Goal: Task Accomplishment & Management: Manage account settings

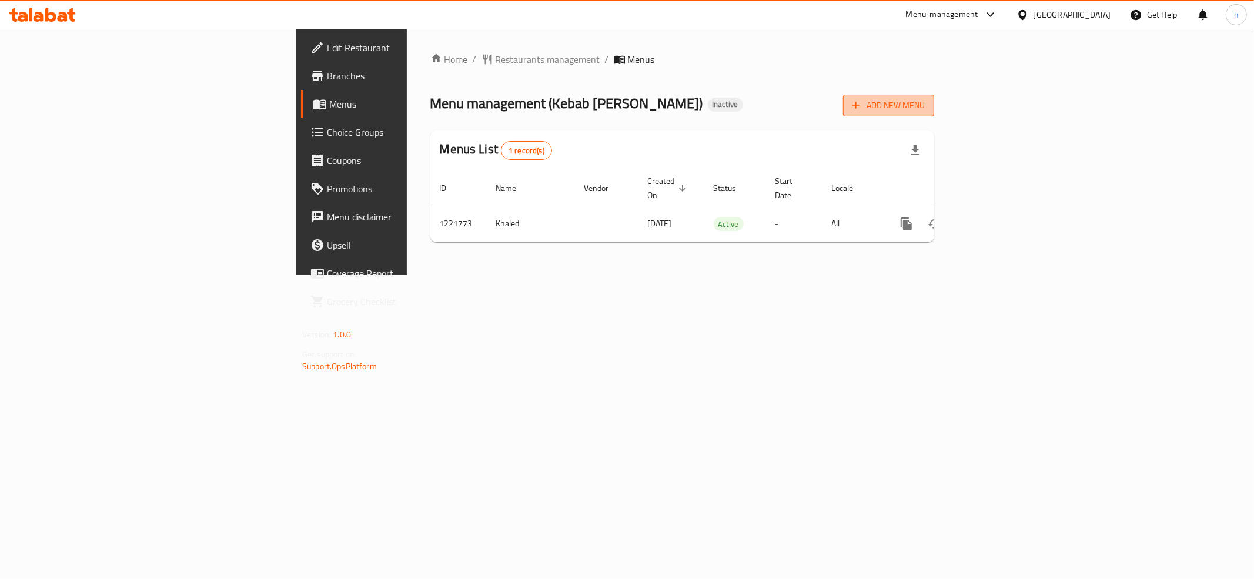
click at [925, 108] on span "Add New Menu" at bounding box center [889, 105] width 72 height 15
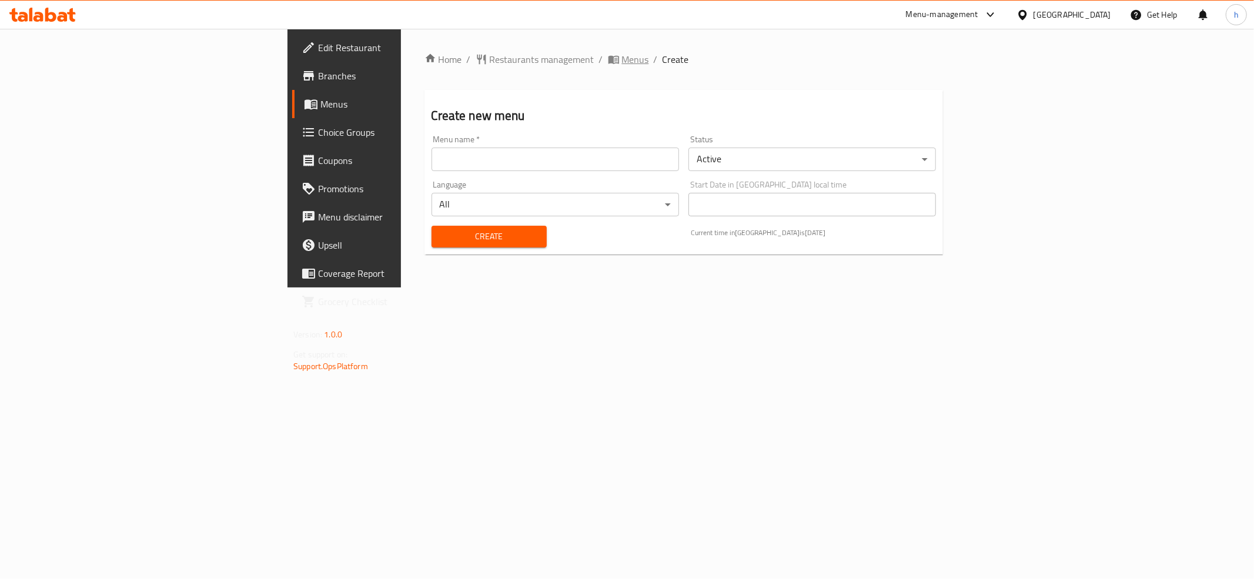
click at [622, 56] on span "Menus" at bounding box center [635, 59] width 27 height 14
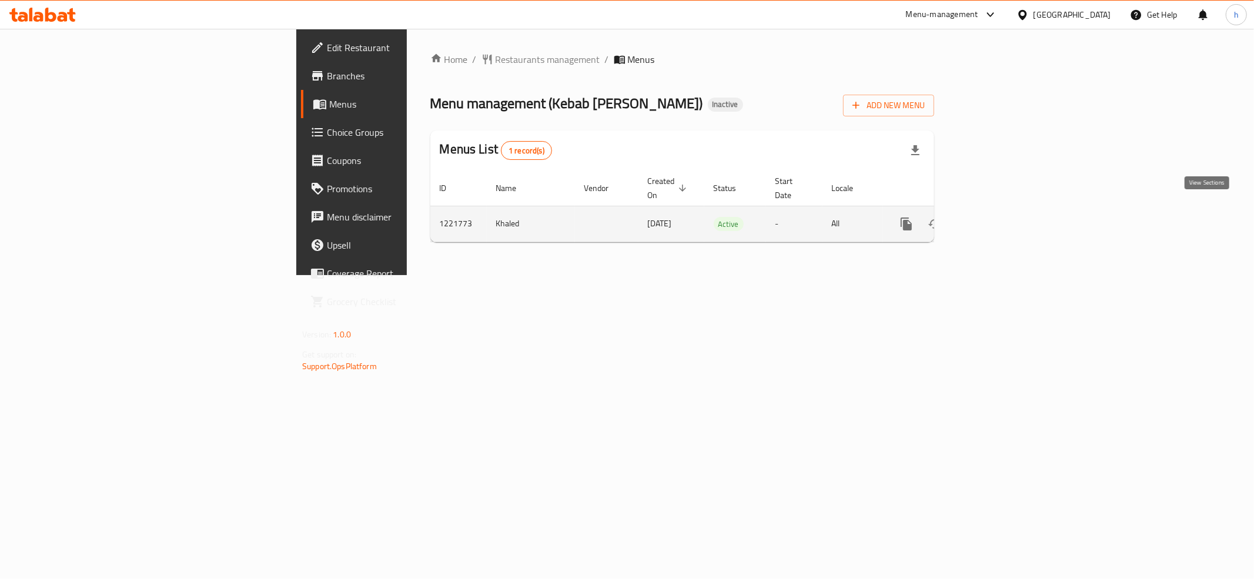
click at [998, 217] on icon "enhanced table" at bounding box center [991, 224] width 14 height 14
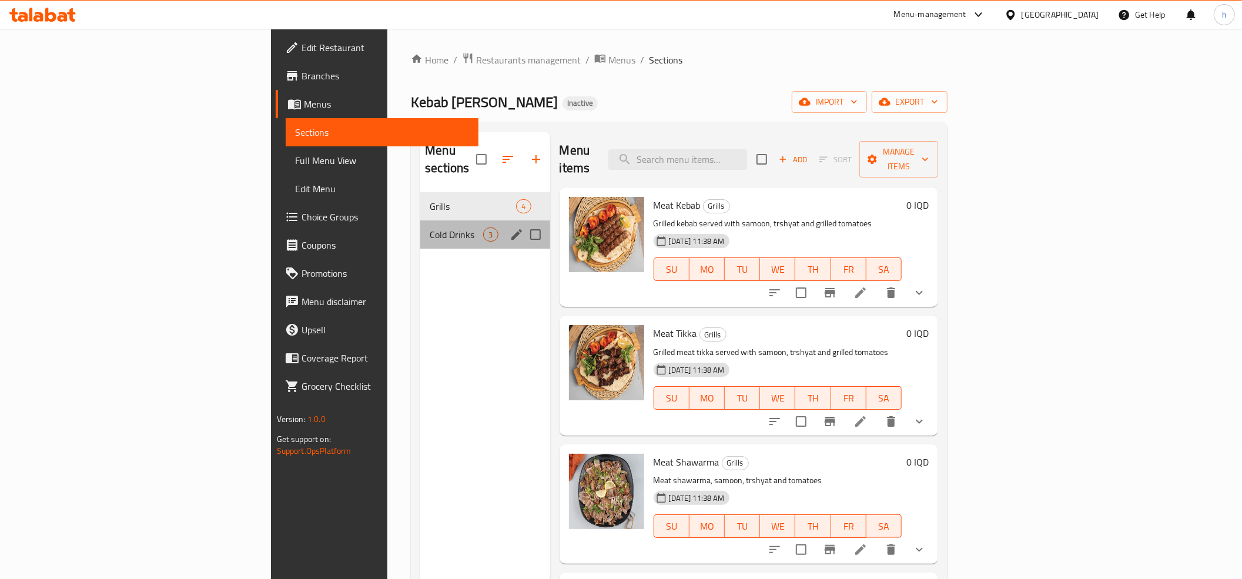
click at [420, 221] on div "Cold Drinks 3" at bounding box center [484, 235] width 129 height 28
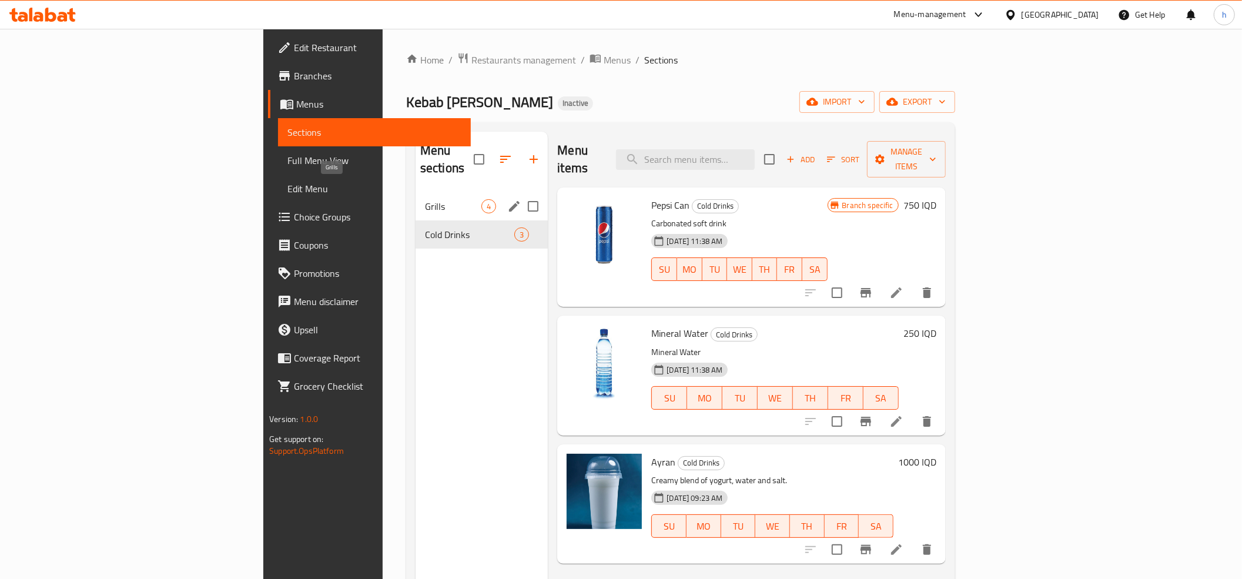
click at [425, 199] on span "Grills" at bounding box center [453, 206] width 56 height 14
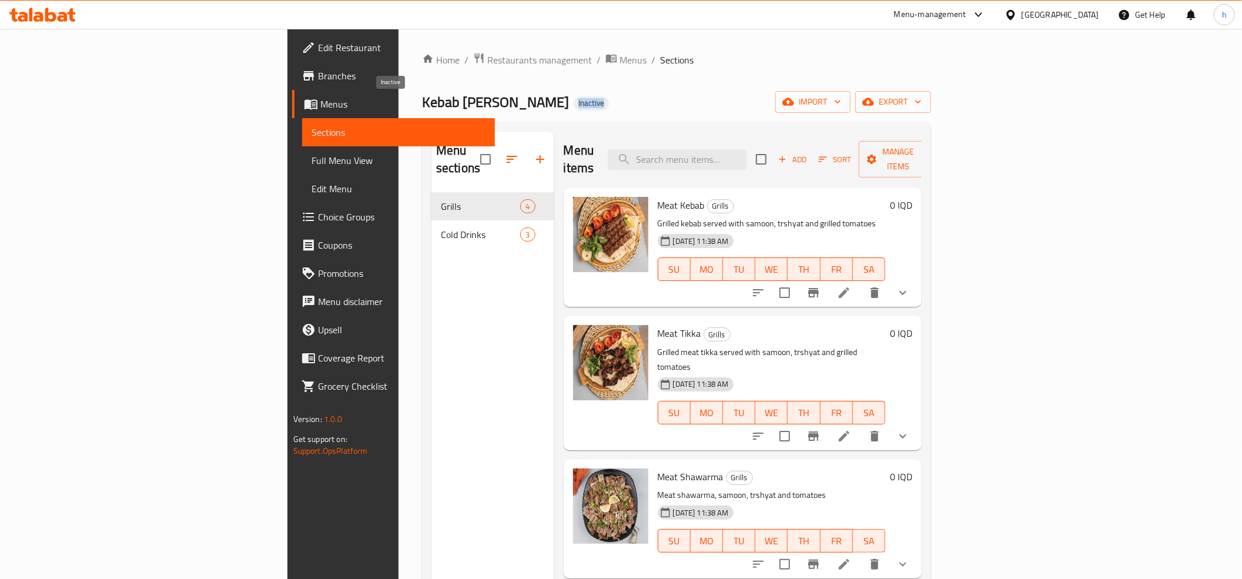
drag, startPoint x: 412, startPoint y: 105, endPoint x: 377, endPoint y: 102, distance: 34.8
click at [422, 102] on div "Kebab Abo Mohammed Inactive import export" at bounding box center [676, 102] width 509 height 22
click at [465, 88] on div "Home / Restaurants management / Menus / Sections Kebab Abo Mohammed Inactive im…" at bounding box center [676, 386] width 509 height 668
click at [841, 100] on span "import" at bounding box center [813, 102] width 56 height 15
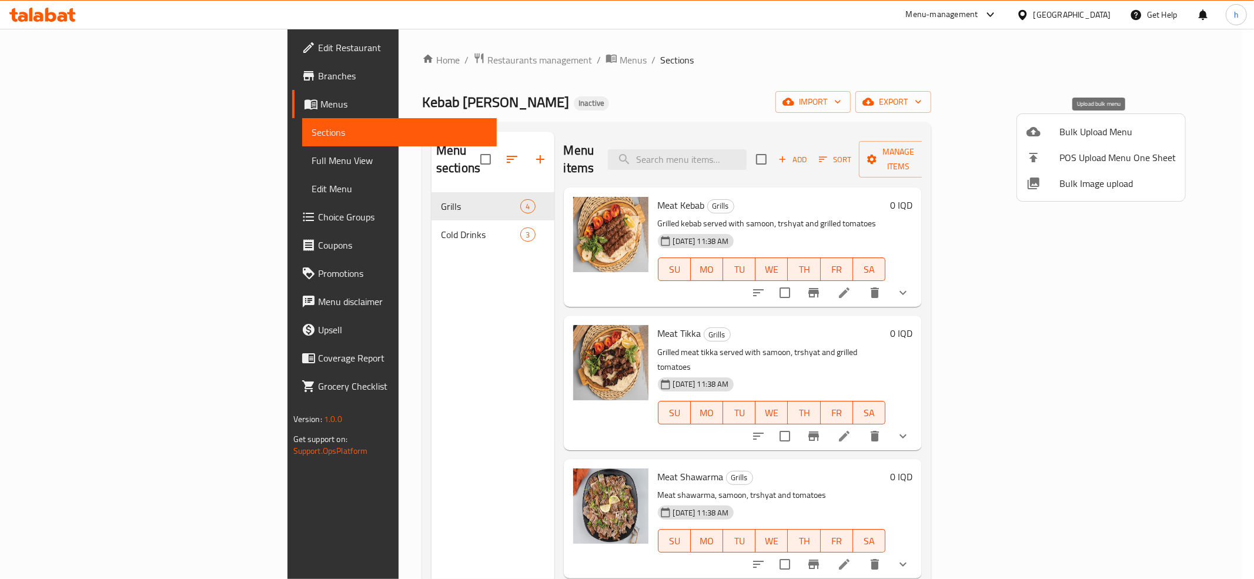
click at [1087, 133] on span "Bulk Upload Menu" at bounding box center [1118, 132] width 116 height 14
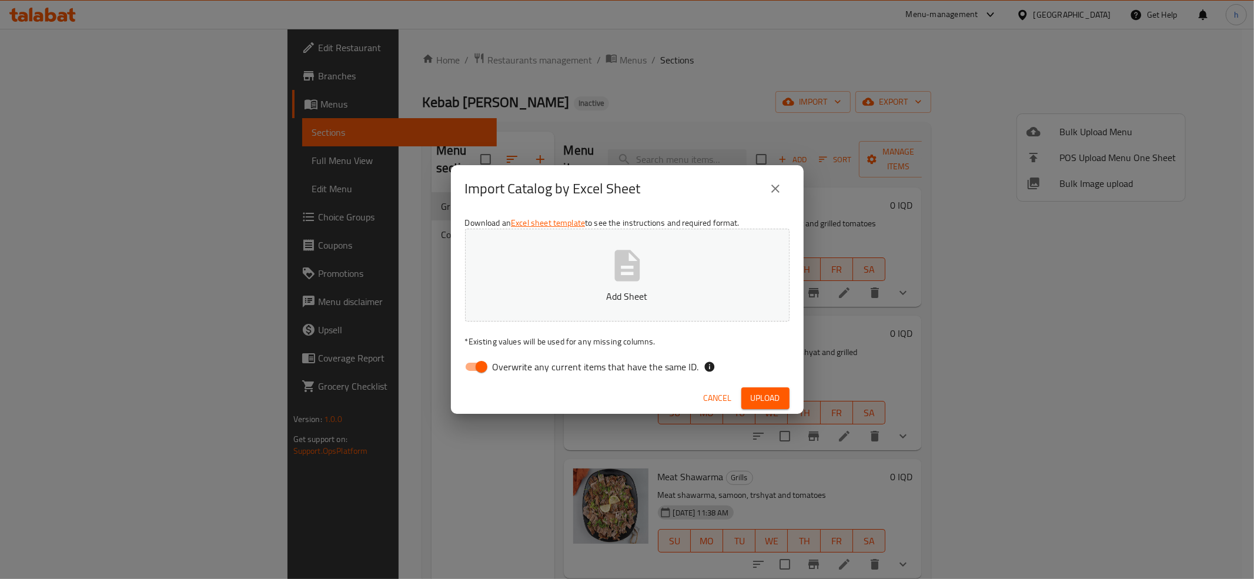
click at [467, 366] on input "Overwrite any current items that have the same ID." at bounding box center [481, 367] width 67 height 22
checkbox input "false"
click at [552, 248] on button "Add Sheet" at bounding box center [627, 275] width 325 height 93
click at [760, 387] on button "Upload" at bounding box center [765, 398] width 48 height 22
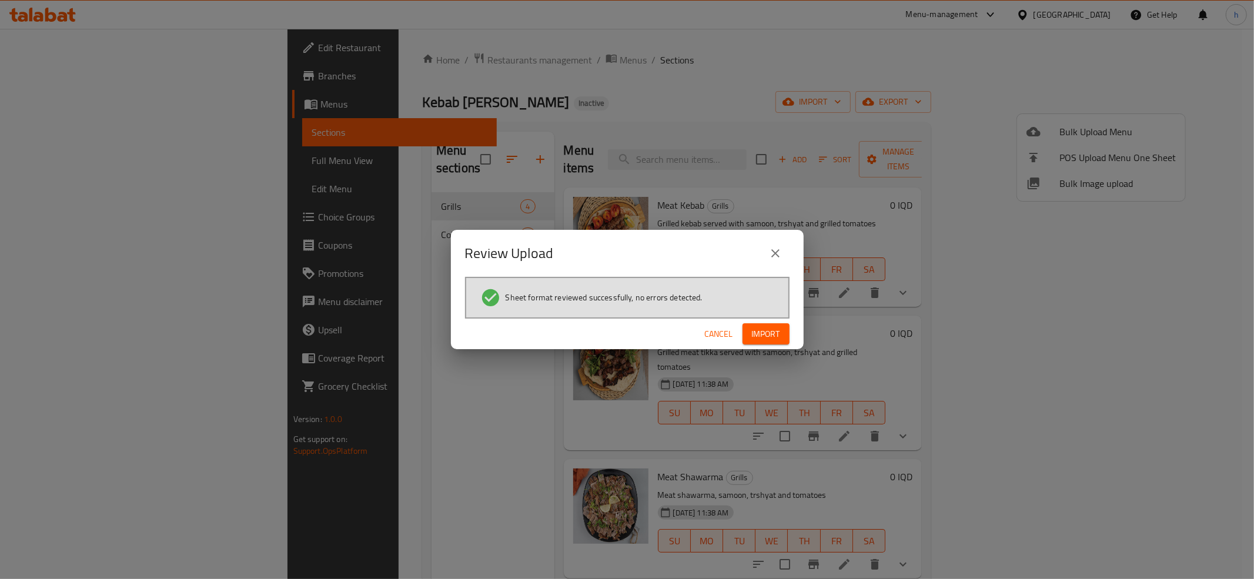
click at [739, 334] on div "Cancel Import" at bounding box center [627, 334] width 353 height 31
click at [746, 330] on button "Import" at bounding box center [766, 334] width 47 height 22
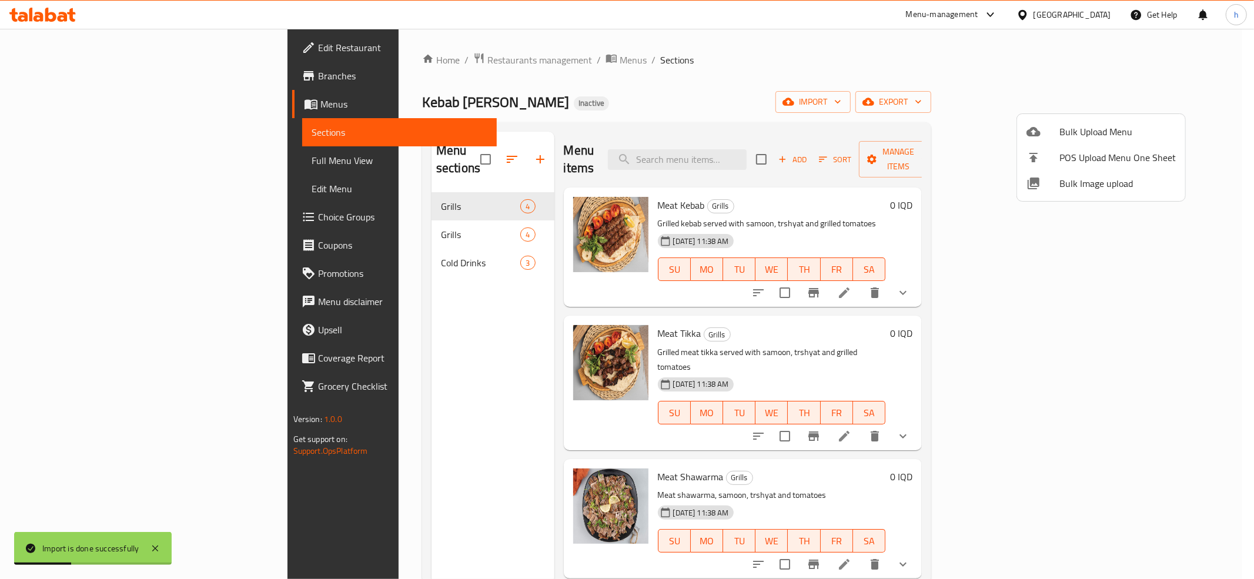
click at [310, 215] on div at bounding box center [627, 289] width 1254 height 579
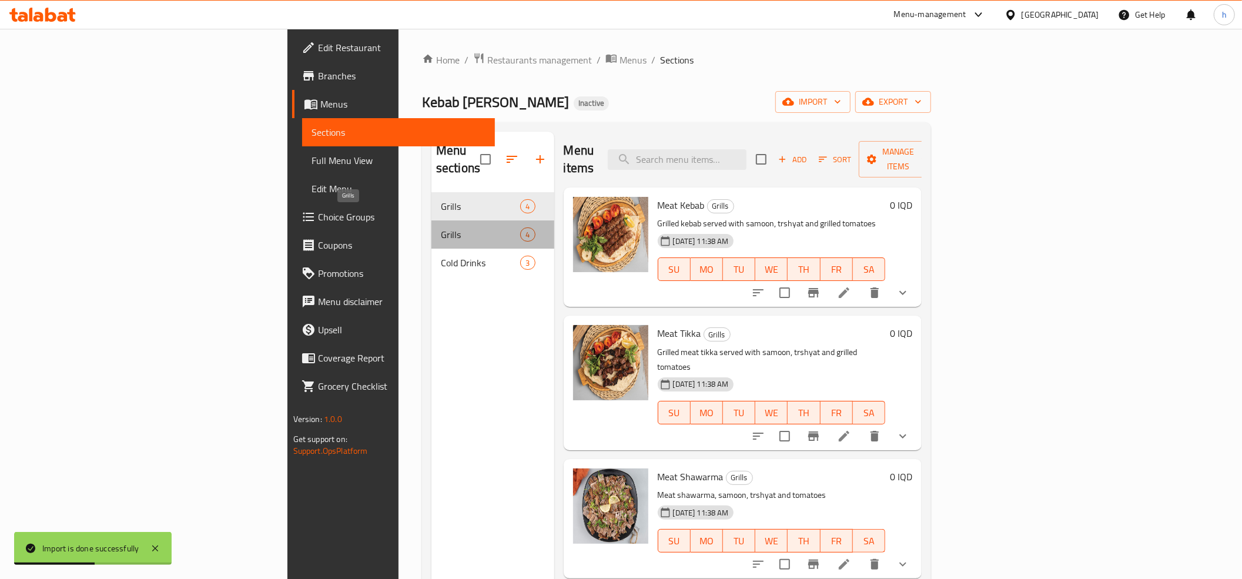
click at [441, 228] on span "Grills" at bounding box center [480, 235] width 79 height 14
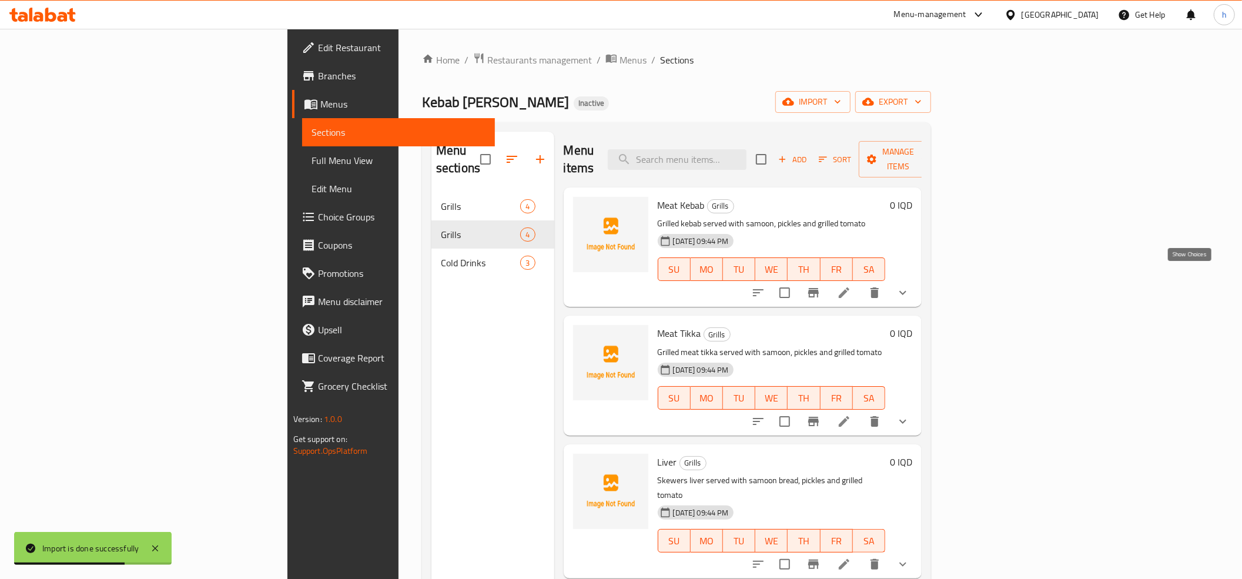
click at [910, 286] on icon "show more" at bounding box center [903, 293] width 14 height 14
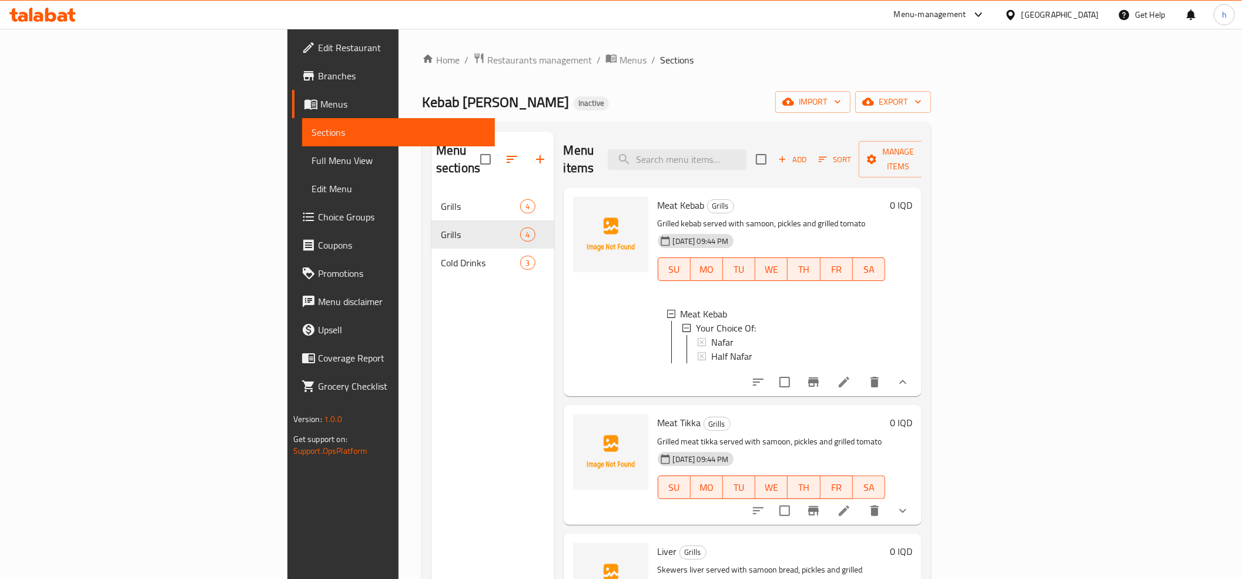
click at [312, 165] on span "Full Menu View" at bounding box center [399, 160] width 174 height 14
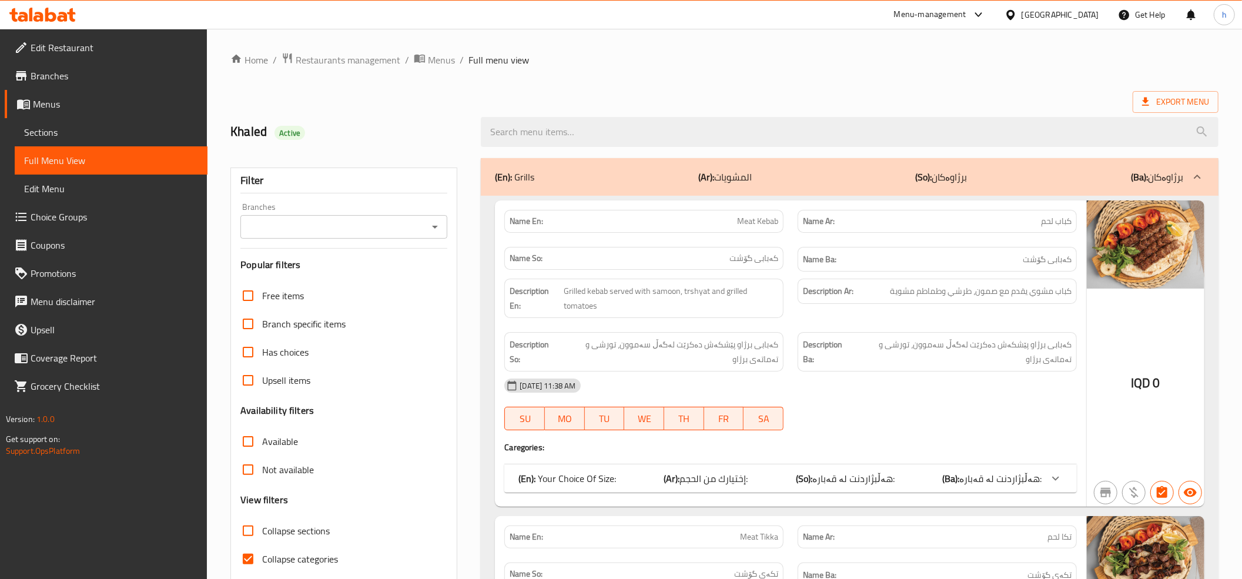
click at [429, 219] on div at bounding box center [434, 227] width 15 height 16
click at [429, 226] on icon "Open" at bounding box center [435, 227] width 14 height 14
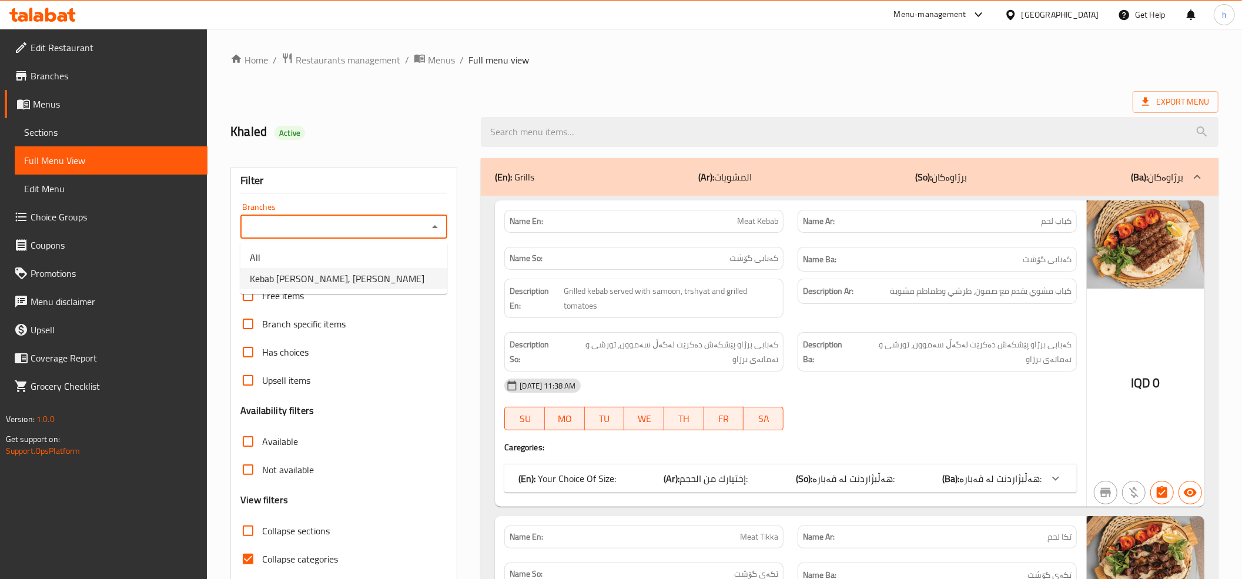
click at [339, 272] on span "Kebab Abo Mohammed, Al Ashar" at bounding box center [337, 279] width 175 height 14
type input "Kebab Abo Mohammed, Al Ashar"
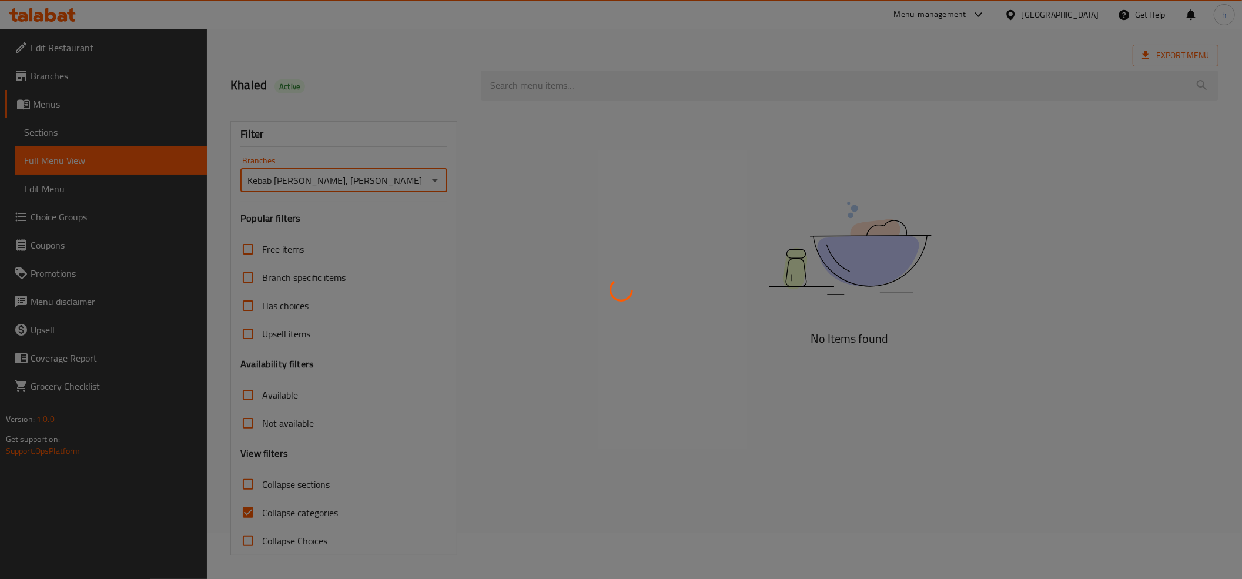
scroll to position [48, 0]
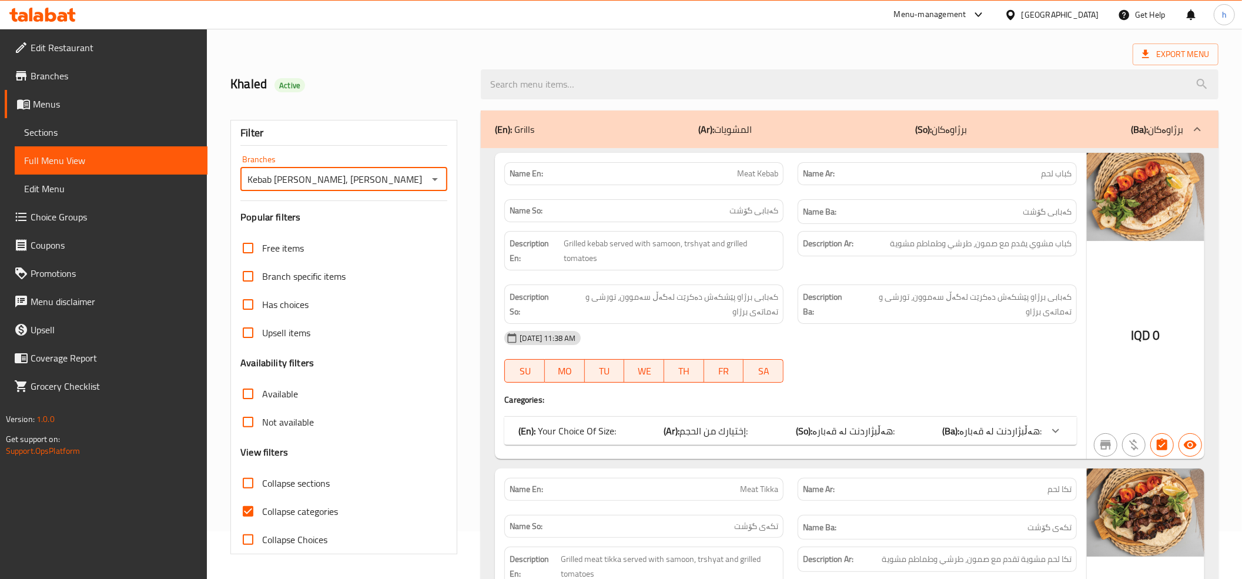
click at [252, 504] on input "Collapse categories" at bounding box center [248, 511] width 28 height 28
checkbox input "false"
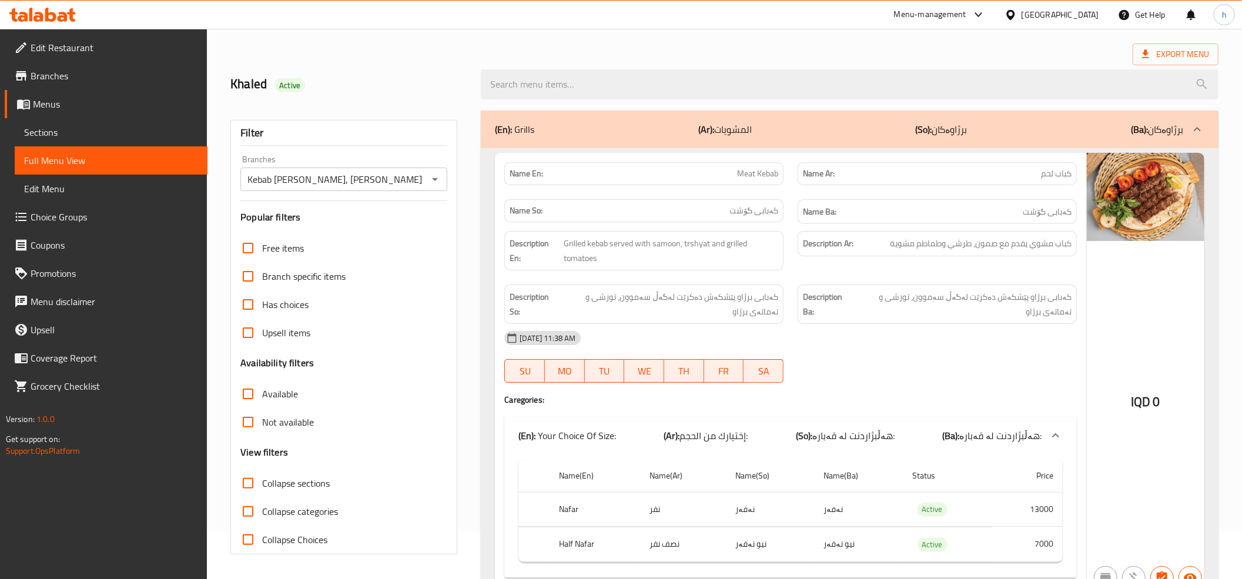
click at [247, 483] on input "Collapse sections" at bounding box center [248, 483] width 28 height 28
checkbox input "true"
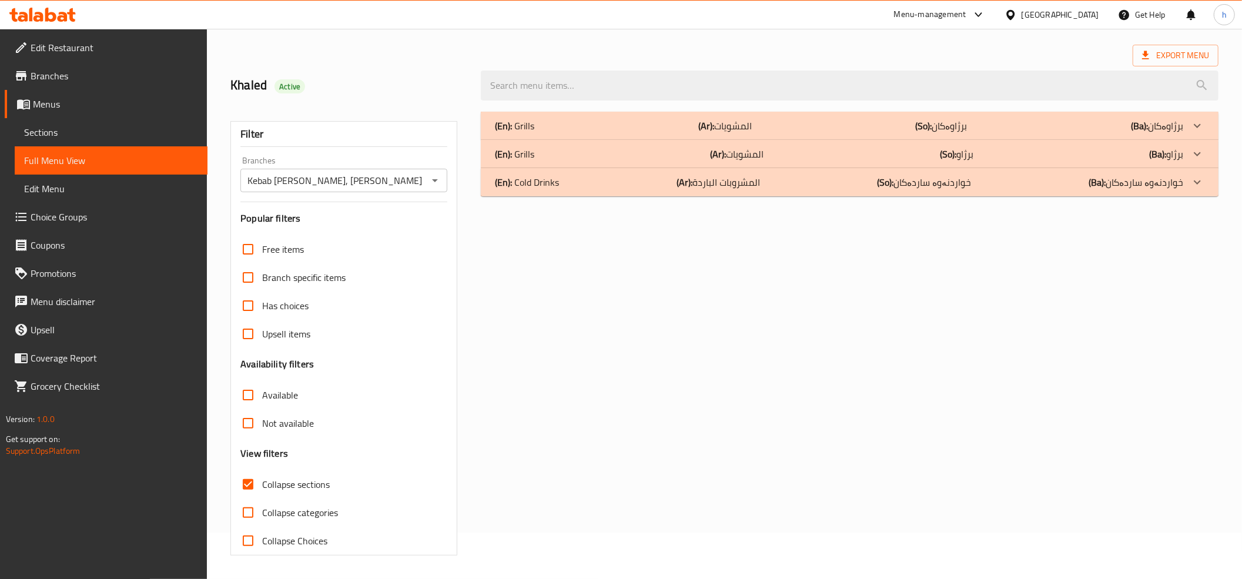
click at [674, 133] on div "(En): Grills (Ar): المشويات (So): برژاو (Ba): برژاو" at bounding box center [839, 126] width 689 height 14
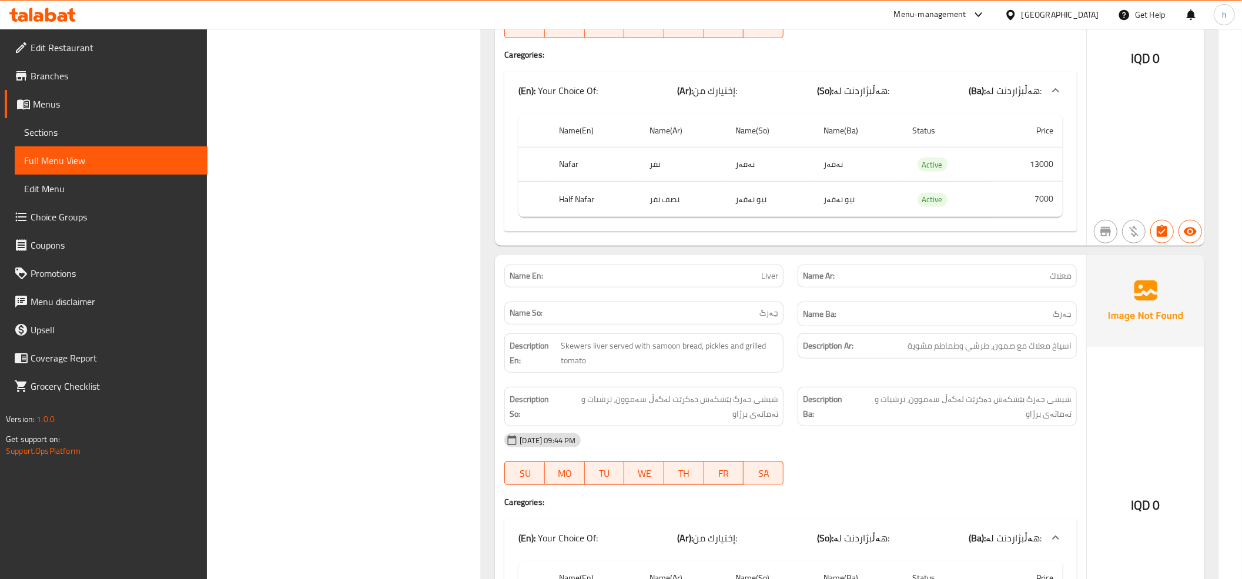
scroll to position [840, 0]
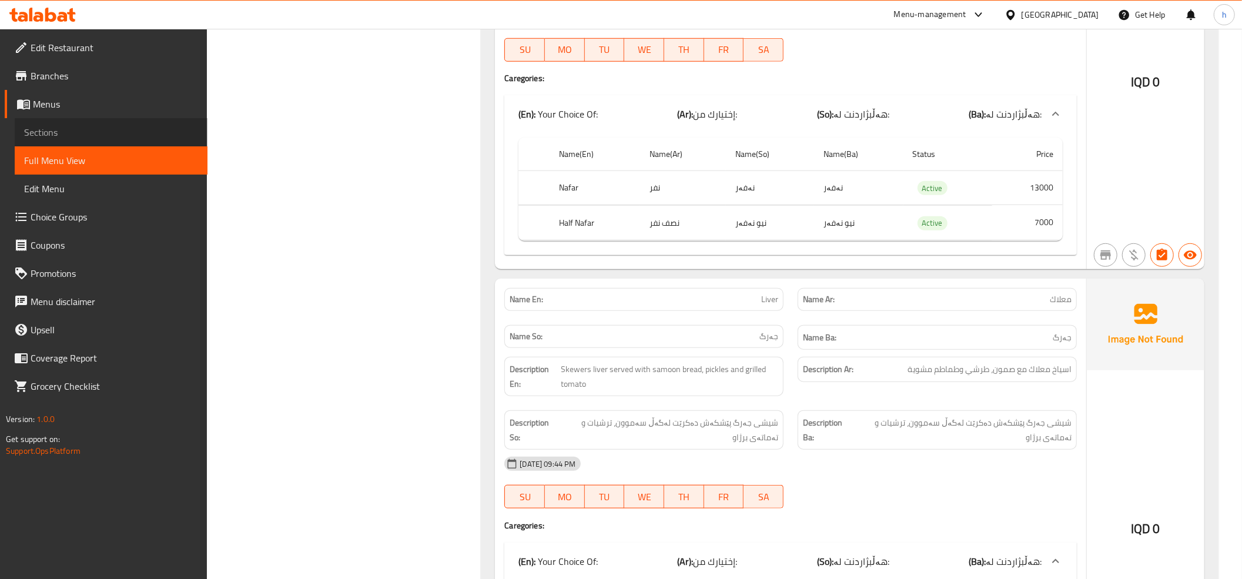
click at [116, 142] on link "Sections" at bounding box center [111, 132] width 193 height 28
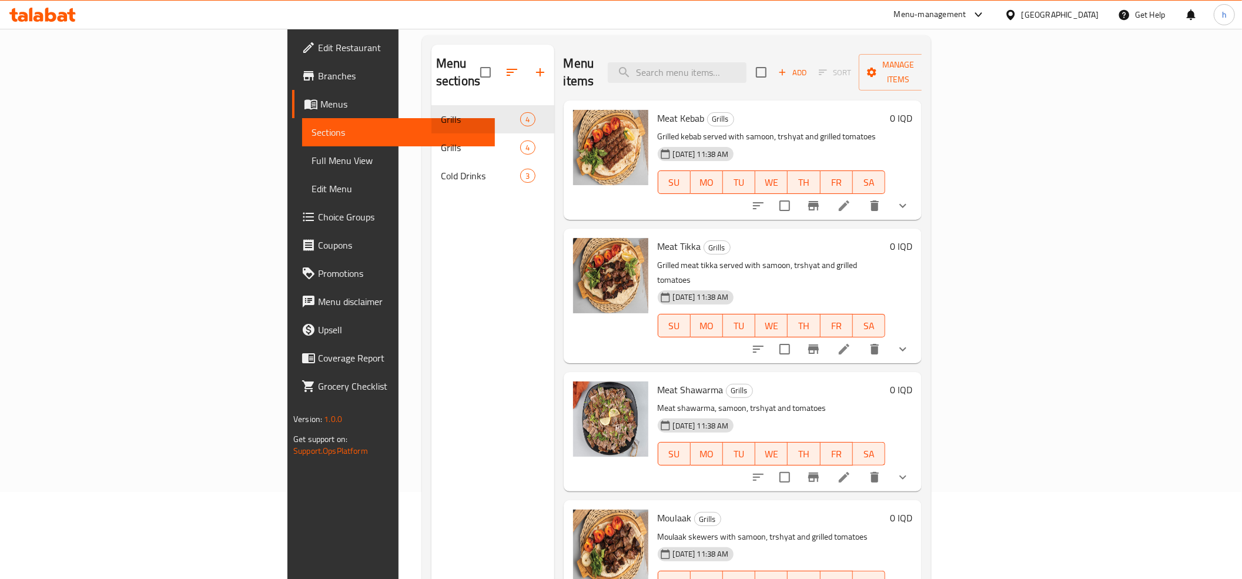
scroll to position [34, 0]
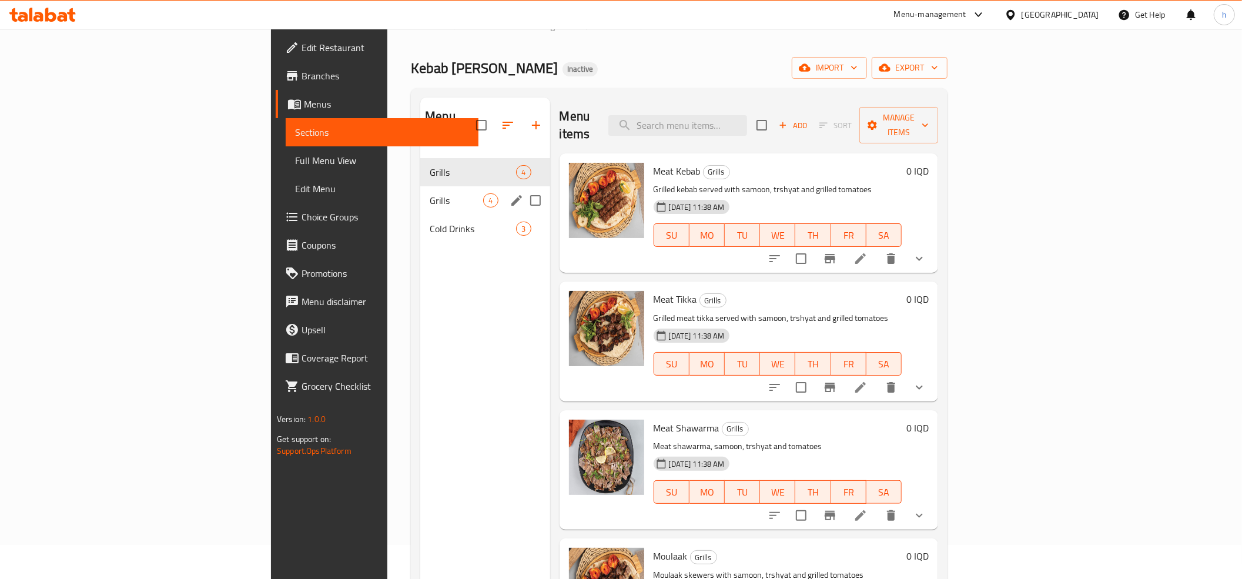
click at [430, 193] on span "Grills" at bounding box center [457, 200] width 54 height 14
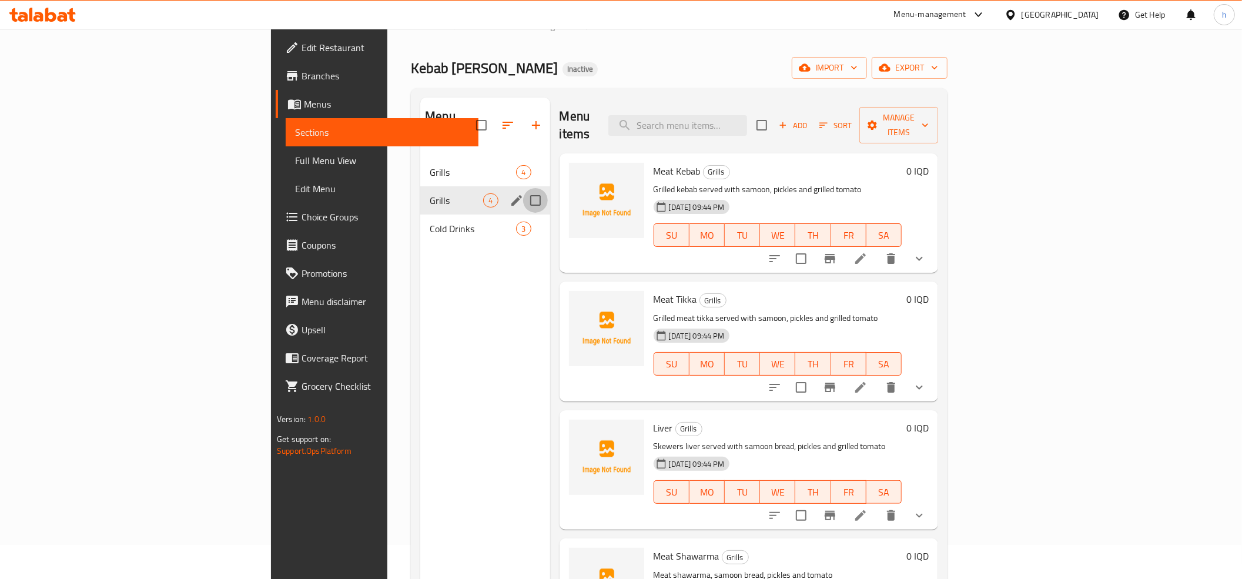
click at [523, 188] on input "Menu sections" at bounding box center [535, 200] width 25 height 25
checkbox input "true"
click at [494, 118] on icon "button" at bounding box center [501, 125] width 14 height 14
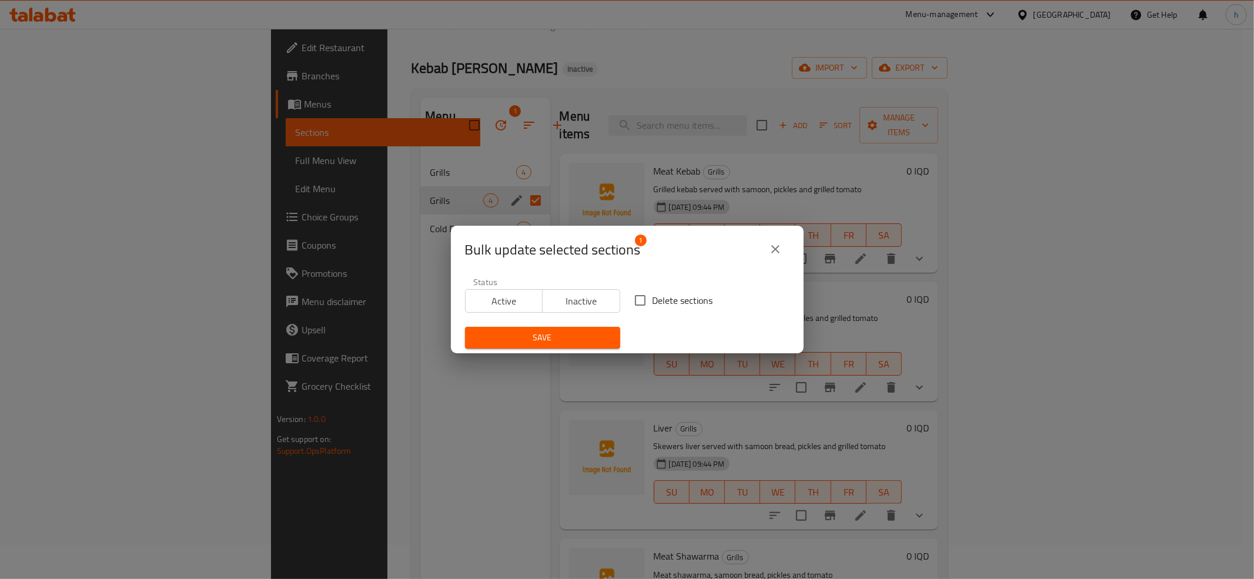
click at [633, 299] on input "Delete sections" at bounding box center [640, 300] width 25 height 25
checkbox input "true"
click at [554, 325] on div "Save" at bounding box center [542, 338] width 169 height 36
click at [570, 333] on span "Save" at bounding box center [543, 337] width 136 height 15
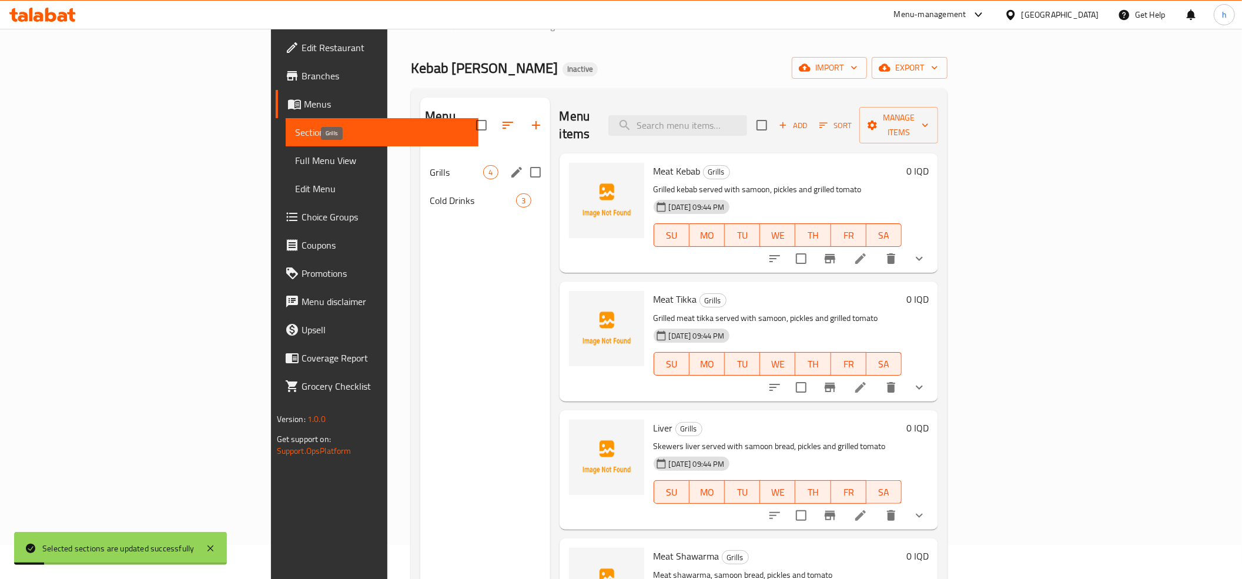
click at [430, 165] on span "Grills" at bounding box center [457, 172] width 54 height 14
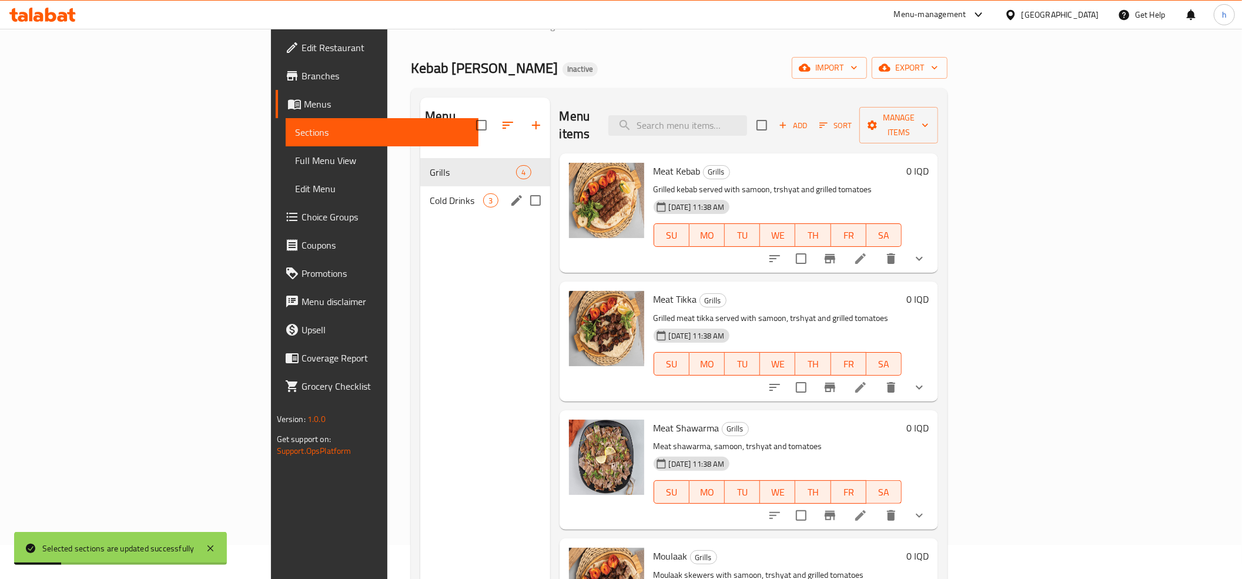
click at [420, 186] on div "Cold Drinks 3" at bounding box center [484, 200] width 129 height 28
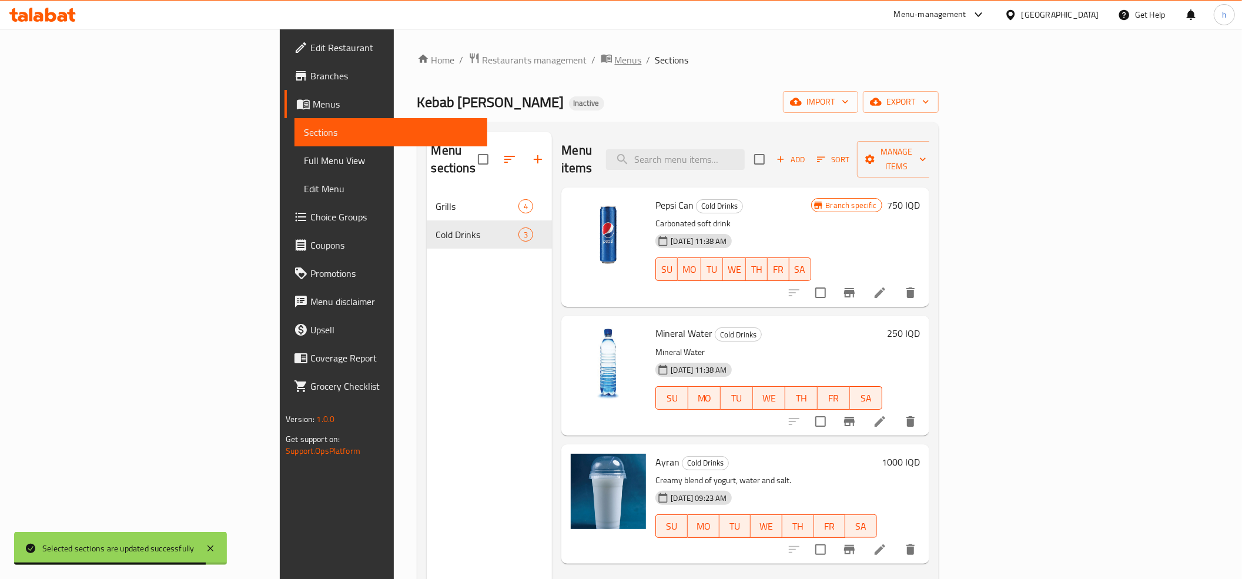
click at [615, 53] on span "Menus" at bounding box center [628, 60] width 27 height 14
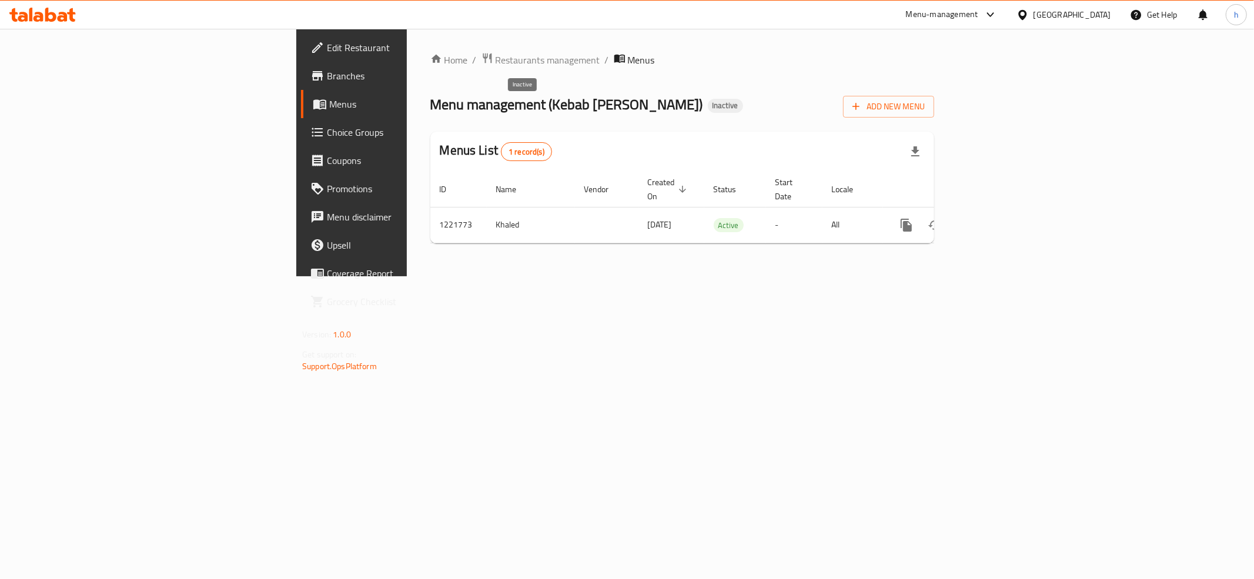
click at [708, 105] on span "Inactive" at bounding box center [725, 106] width 35 height 10
click at [327, 51] on span "Edit Restaurant" at bounding box center [411, 48] width 169 height 14
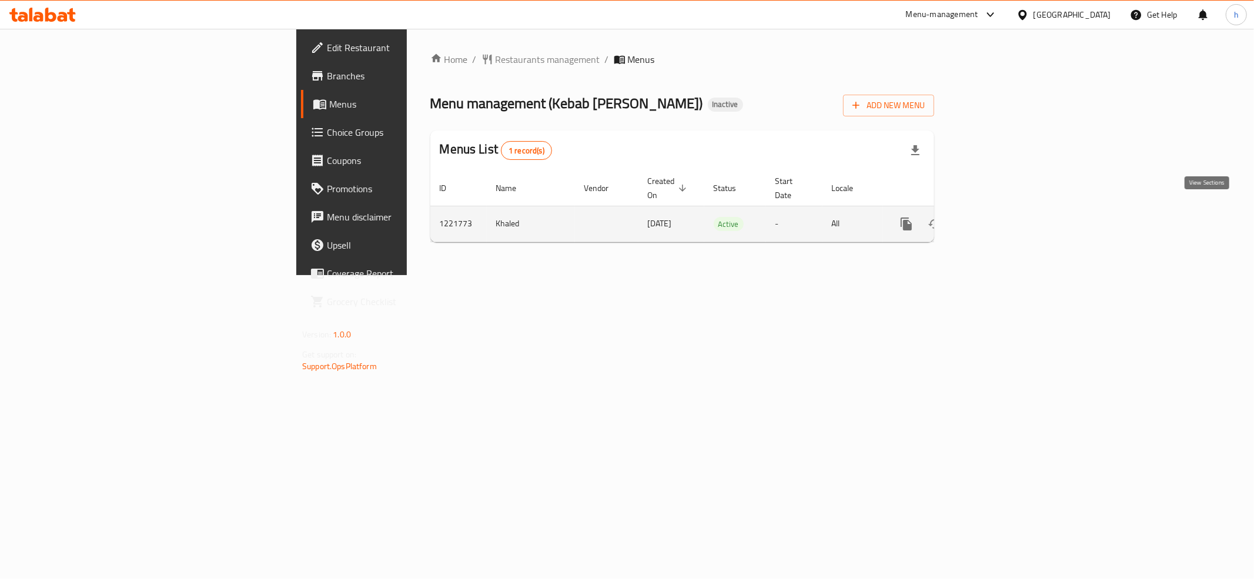
click at [1005, 212] on link "enhanced table" at bounding box center [991, 224] width 28 height 28
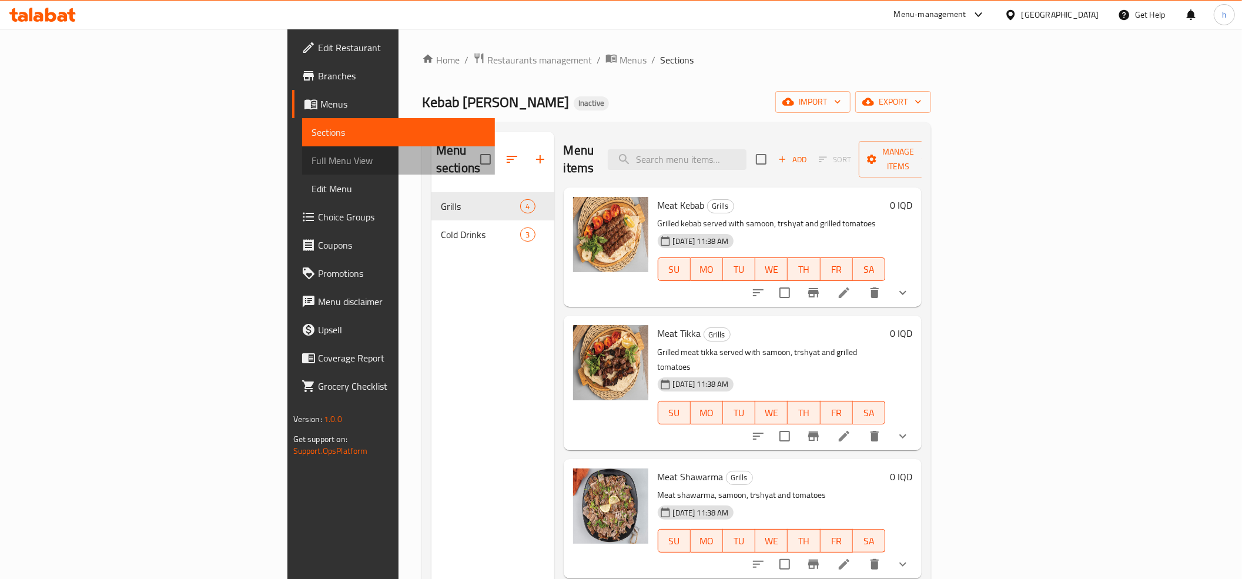
click at [312, 162] on span "Full Menu View" at bounding box center [399, 160] width 174 height 14
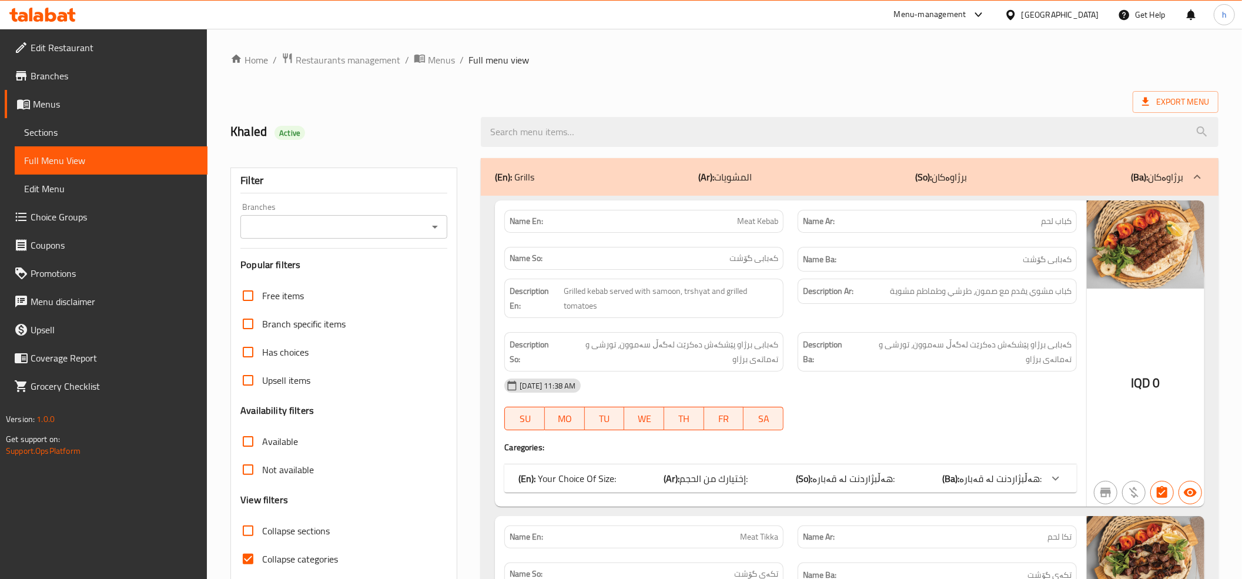
click at [428, 232] on icon "Open" at bounding box center [435, 227] width 14 height 14
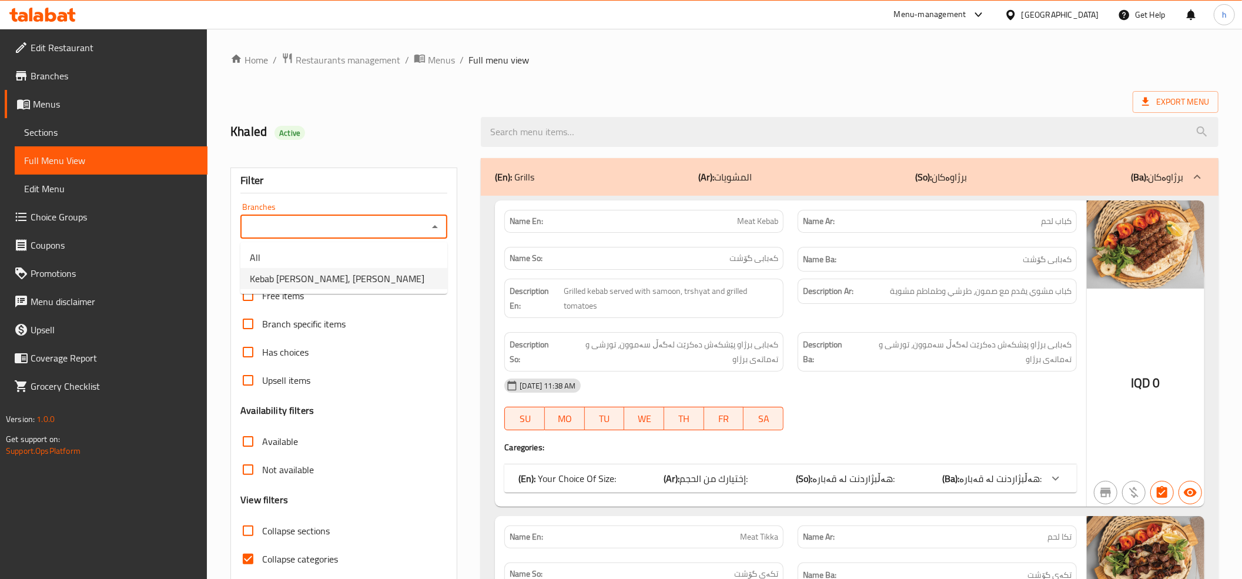
click at [355, 273] on span "Kebab Abo Mohammed, Al Ashar" at bounding box center [337, 279] width 175 height 14
type input "Kebab Abo Mohammed, Al Ashar"
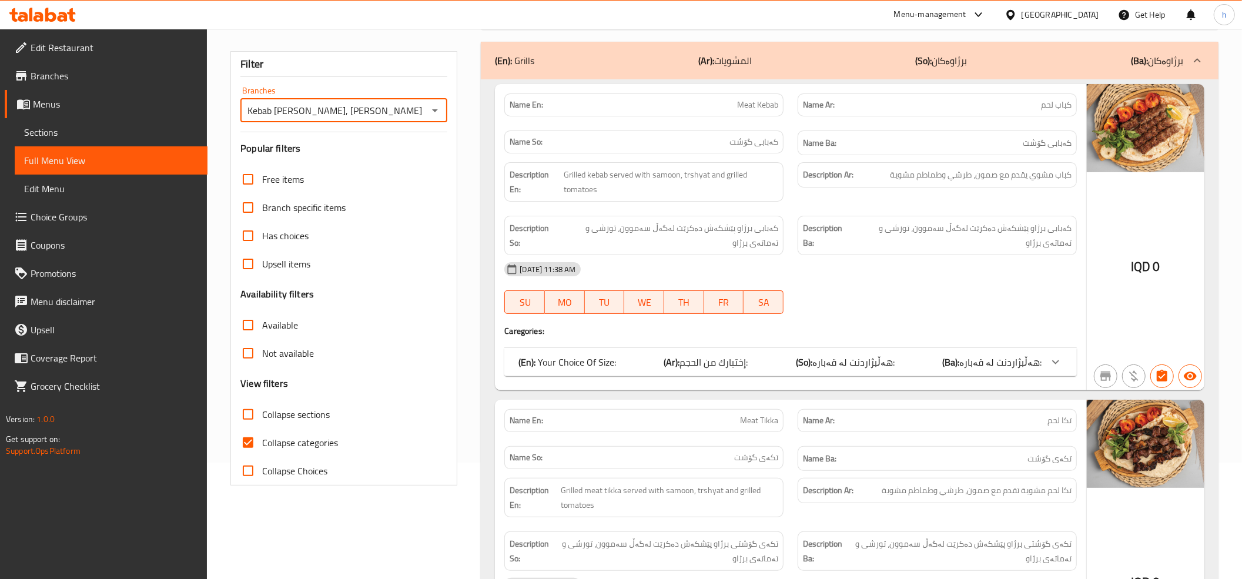
scroll to position [261, 0]
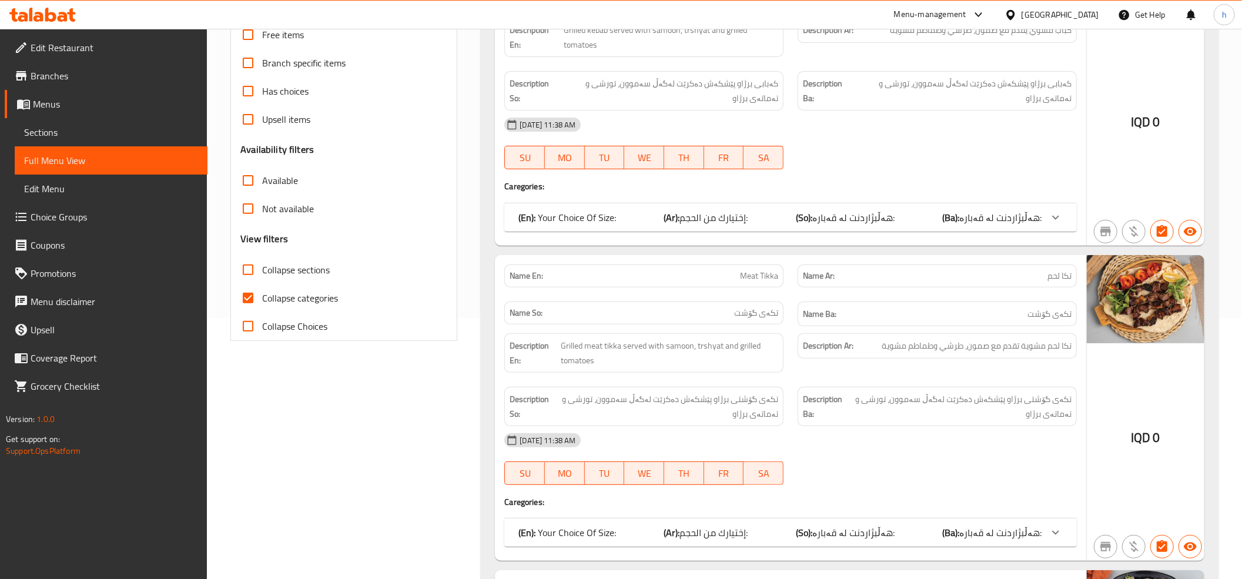
click at [250, 304] on input "Collapse categories" at bounding box center [248, 298] width 28 height 28
checkbox input "false"
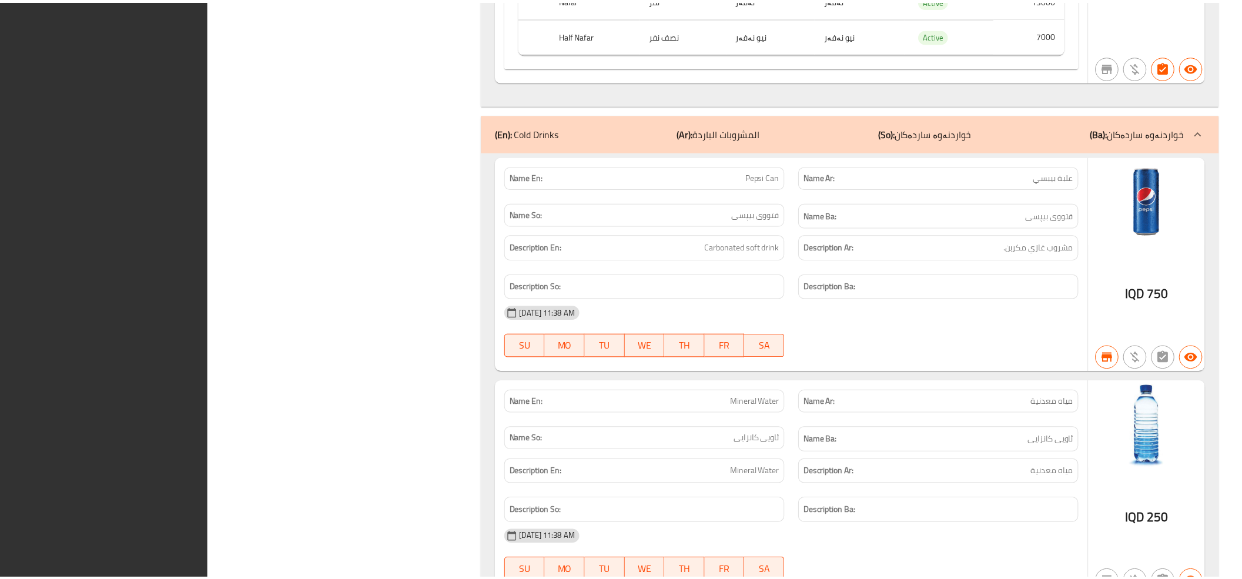
scroll to position [2148, 0]
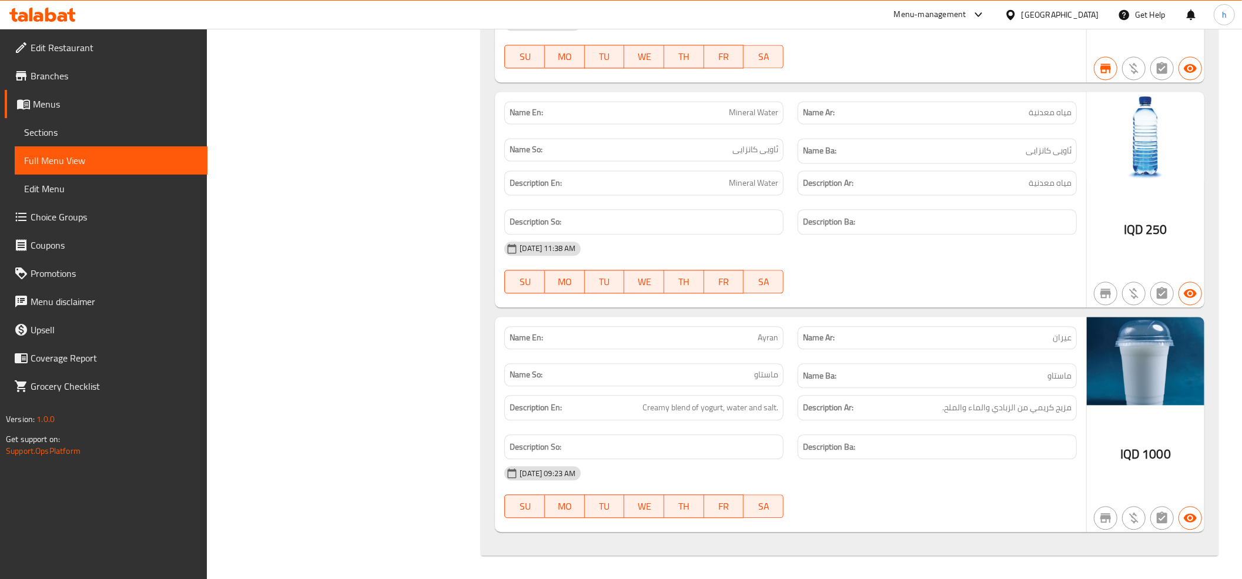
click at [50, 7] on div at bounding box center [42, 15] width 85 height 24
click at [64, 20] on icon at bounding box center [63, 17] width 10 height 10
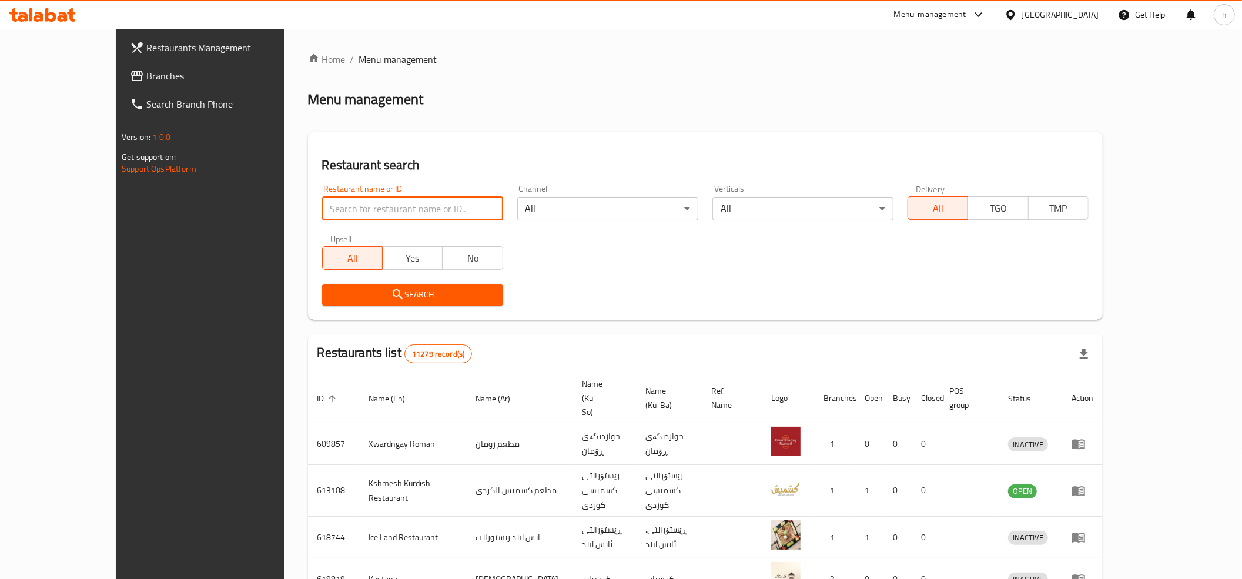
click at [339, 206] on input "search" at bounding box center [412, 209] width 181 height 24
click at [146, 72] on span "Branches" at bounding box center [230, 76] width 168 height 14
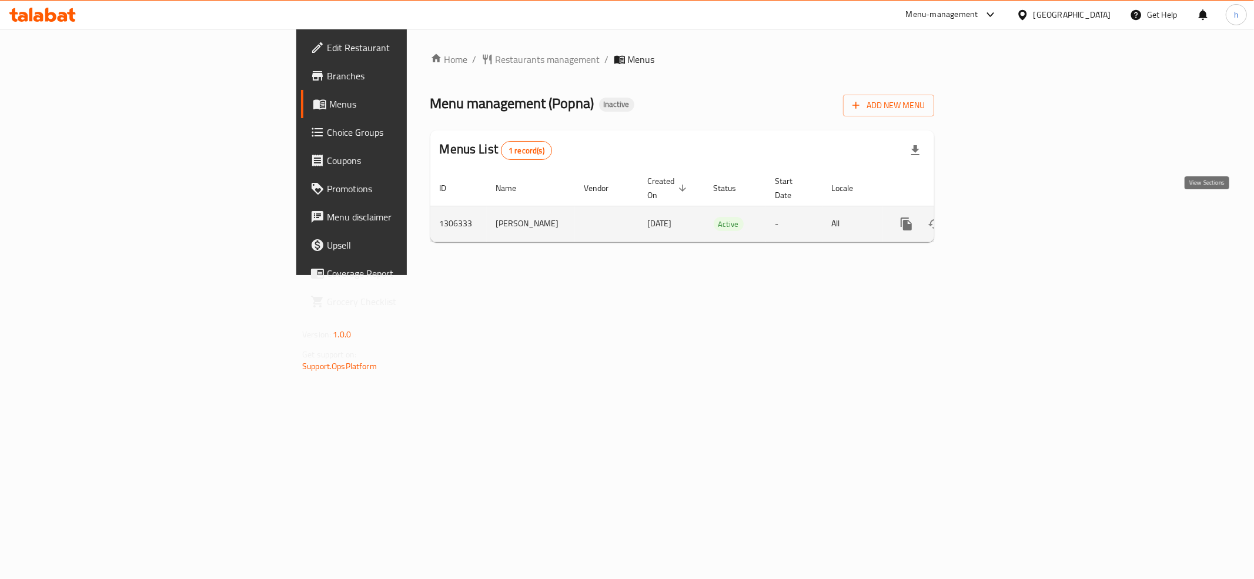
click at [998, 217] on icon "enhanced table" at bounding box center [991, 224] width 14 height 14
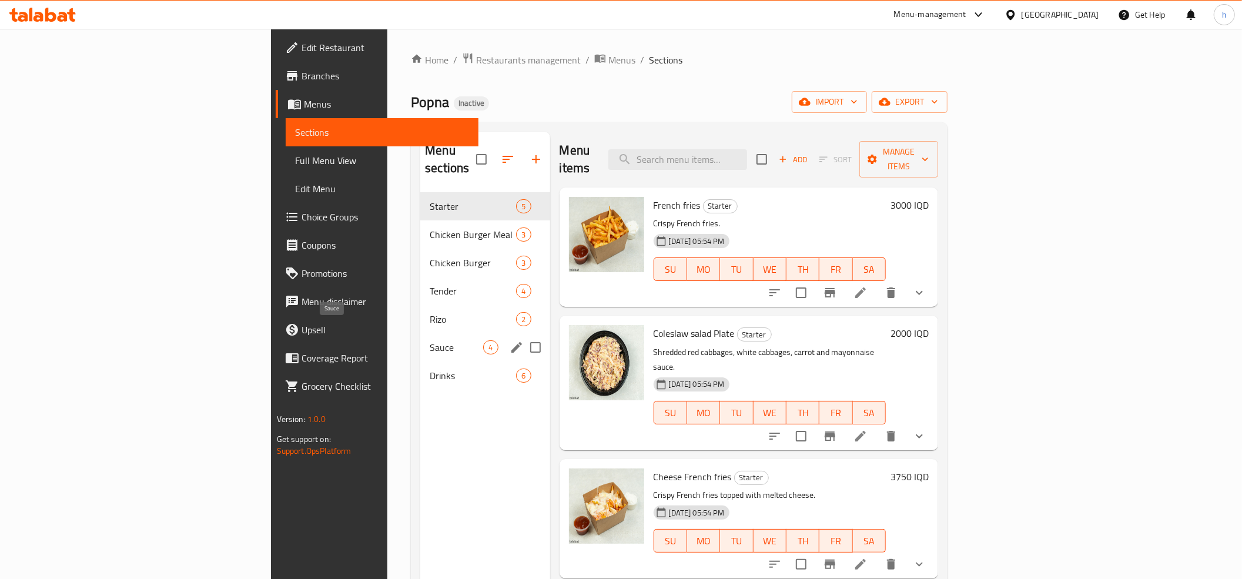
click at [430, 340] on span "Sauce" at bounding box center [457, 347] width 54 height 14
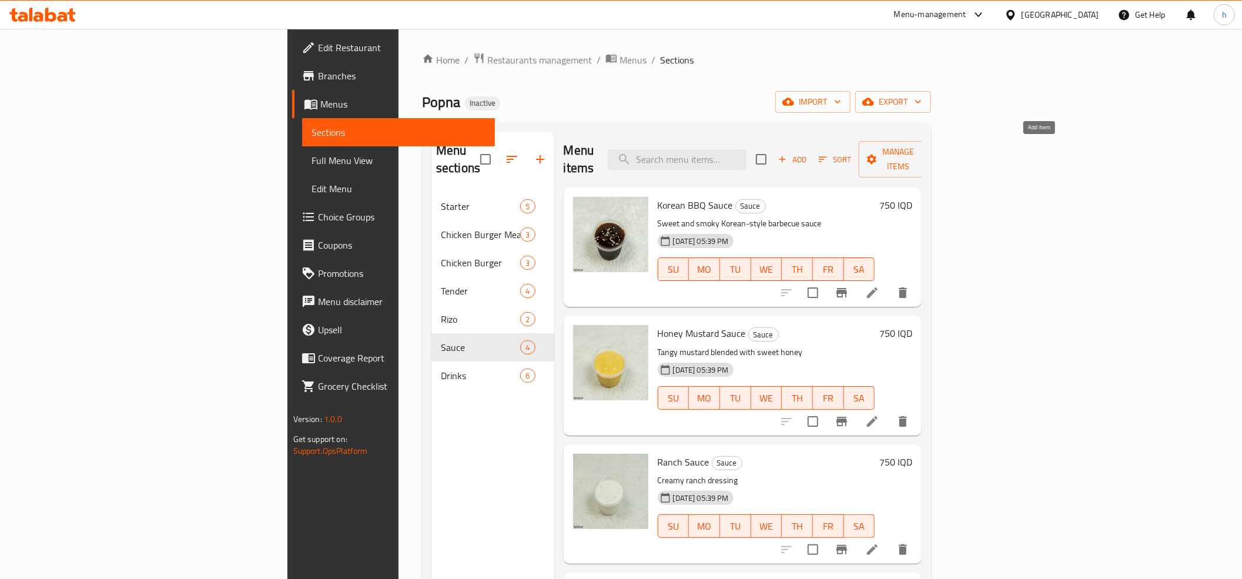
click at [809, 153] on span "Add" at bounding box center [793, 160] width 32 height 14
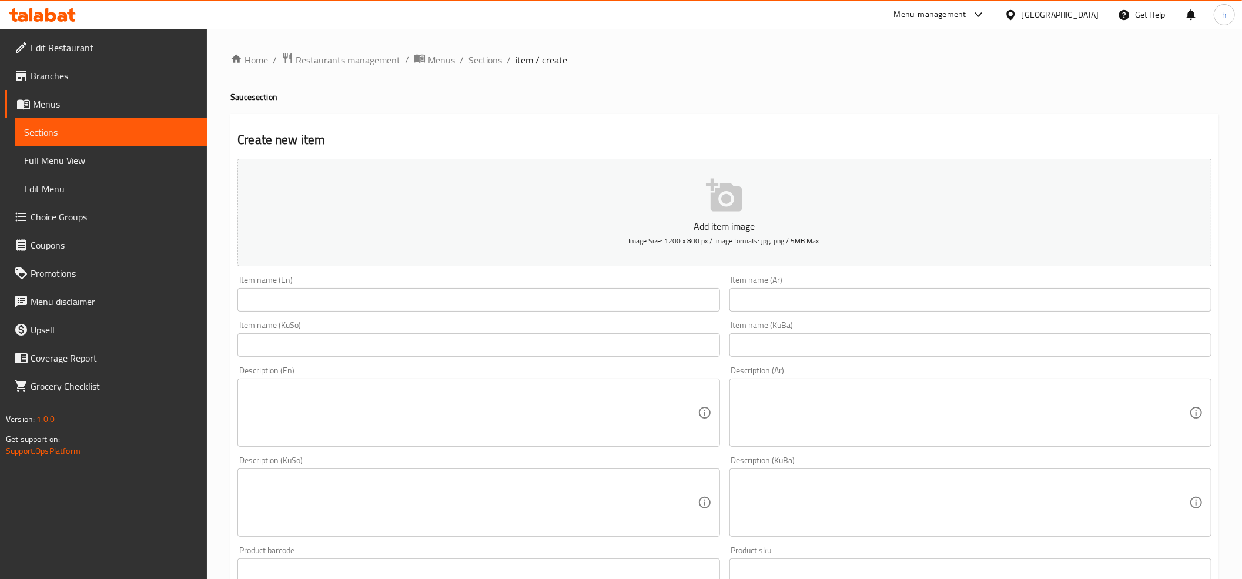
click at [772, 203] on button "Add item image Image Size: 1200 x 800 px / Image formats: jpg, png / 5MB Max." at bounding box center [725, 213] width 974 height 108
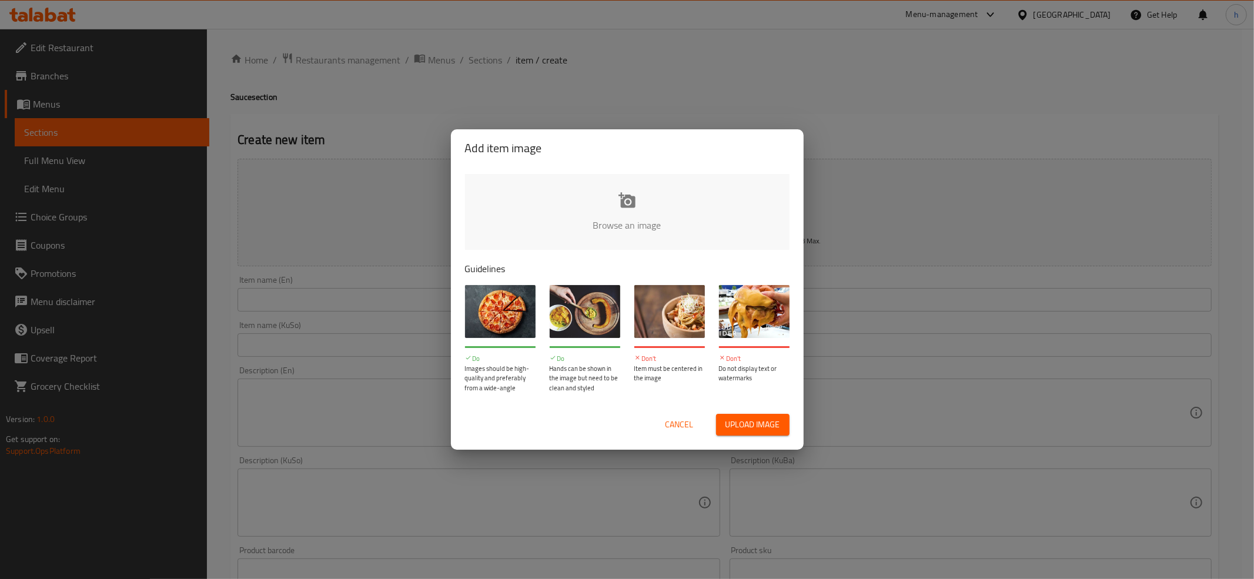
click at [674, 413] on div "Cancel Upload image" at bounding box center [627, 425] width 343 height 41
click at [663, 433] on button "Cancel" at bounding box center [680, 425] width 38 height 22
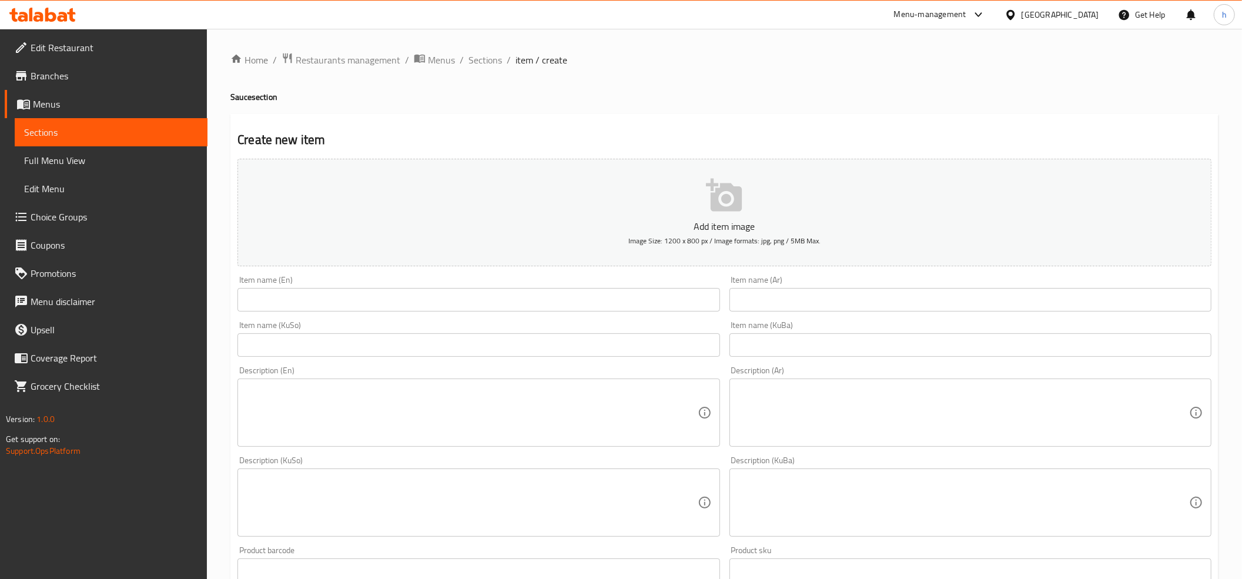
click at [436, 309] on input "text" at bounding box center [479, 300] width 482 height 24
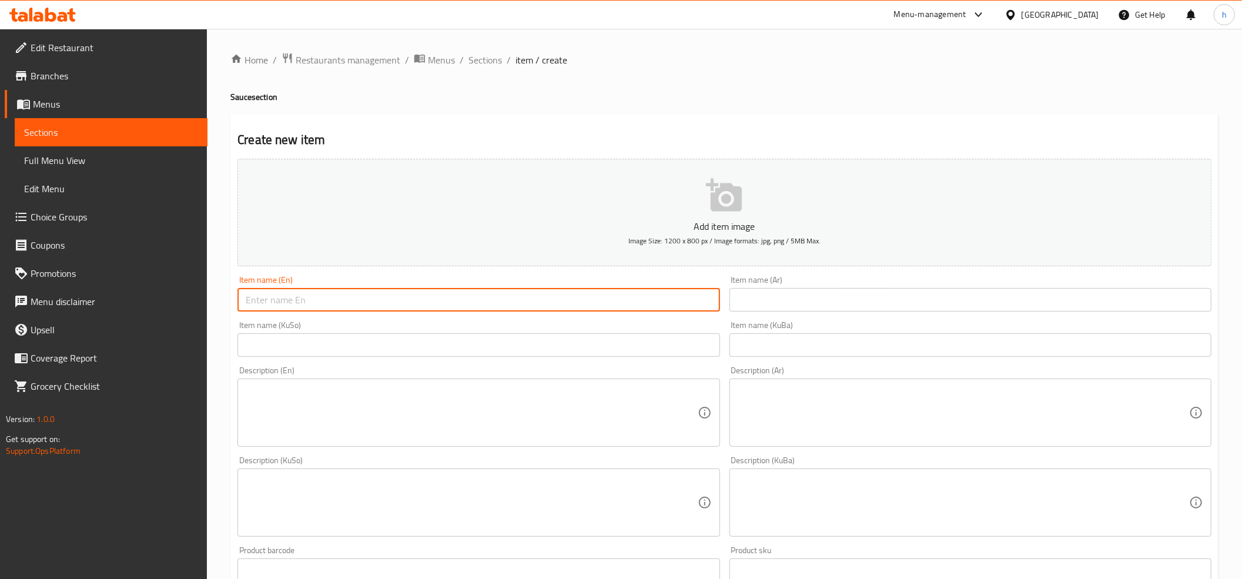
paste input "Sweet Siracha"
type input "Sweet Siracha"
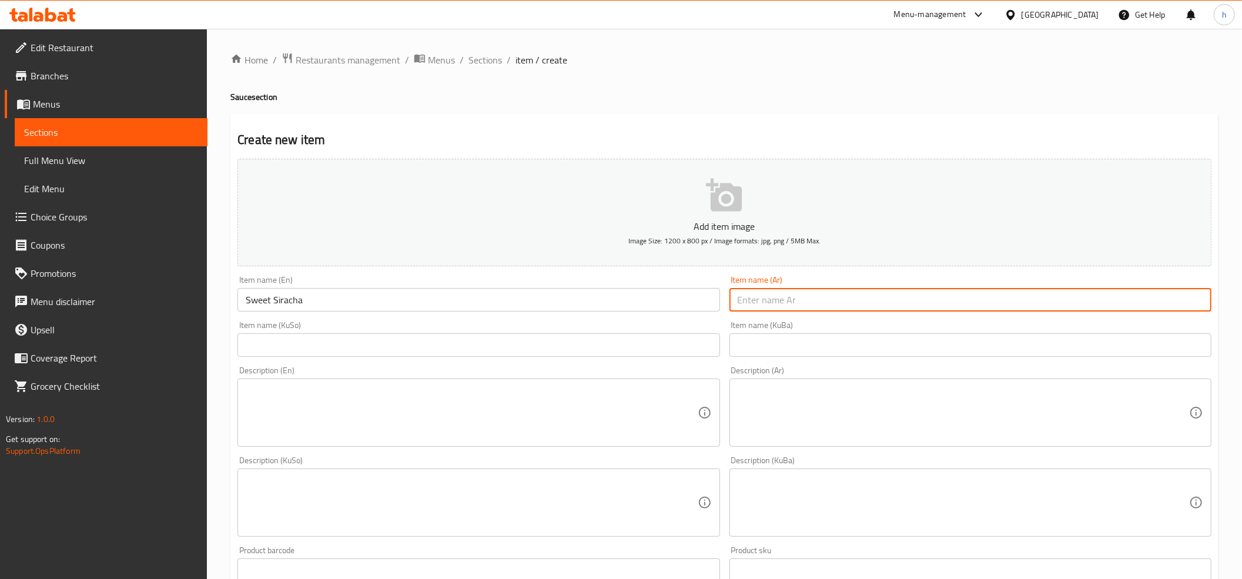
click at [866, 304] on input "text" at bounding box center [971, 300] width 482 height 24
paste input "سريراتشا"
click at [736, 303] on input "سريراتشا" at bounding box center [971, 300] width 482 height 24
type input "سريراتشا حلوة"
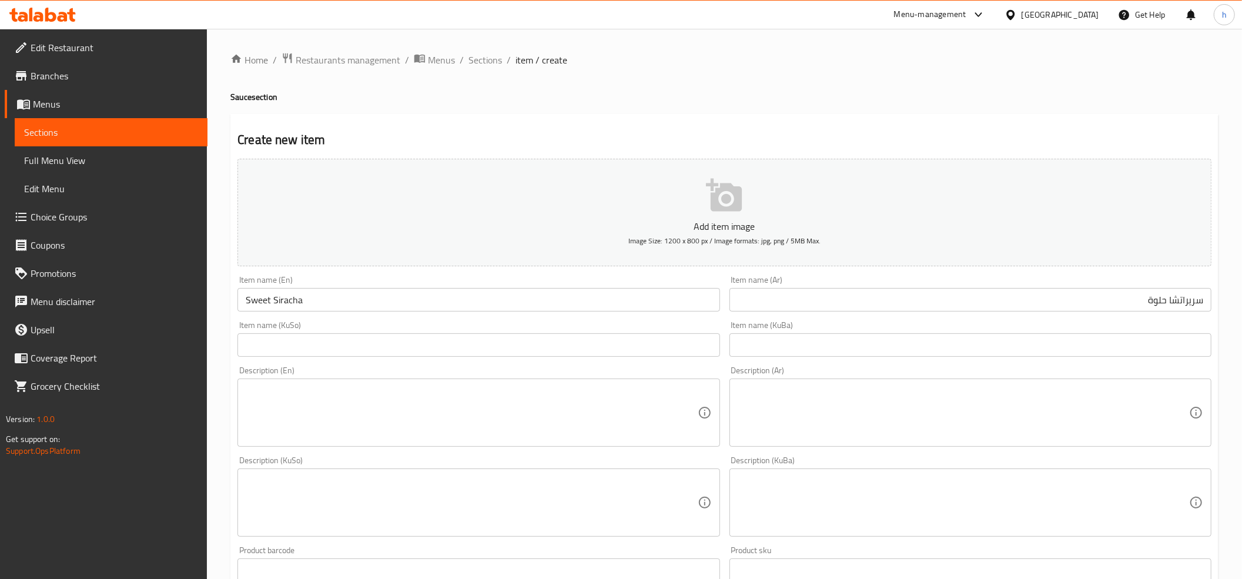
click at [680, 365] on div "Description (En) Description (En)" at bounding box center [479, 407] width 492 height 90
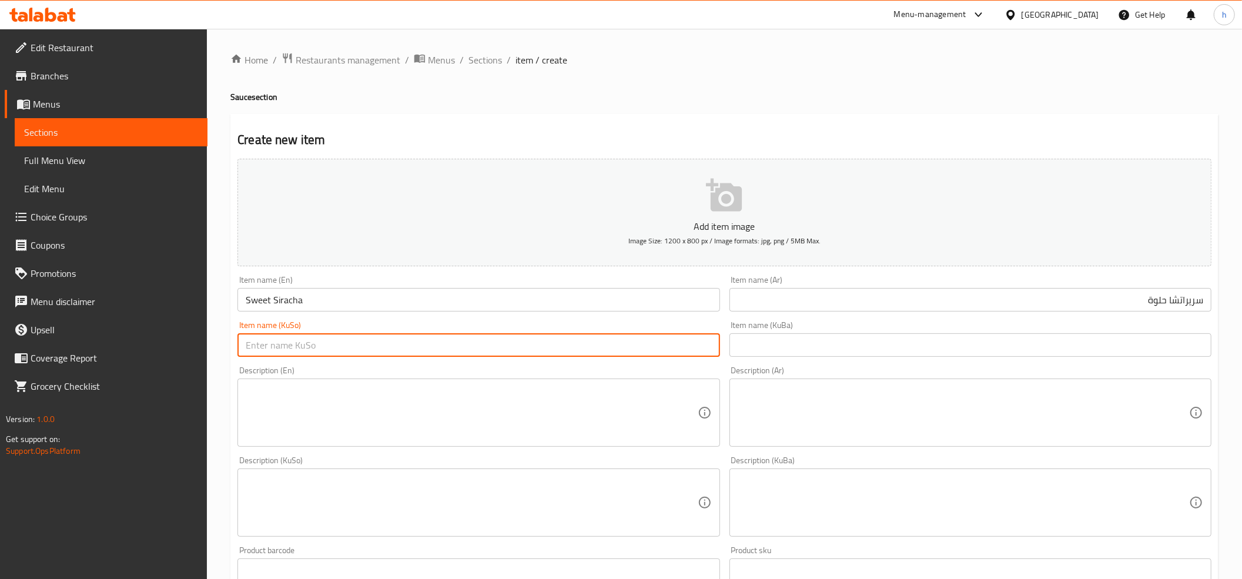
click at [690, 352] on input "text" at bounding box center [479, 345] width 482 height 24
paste input "سریرئەتاچا"
click at [686, 353] on input "سریرئەتاچای شیرین" at bounding box center [479, 345] width 482 height 24
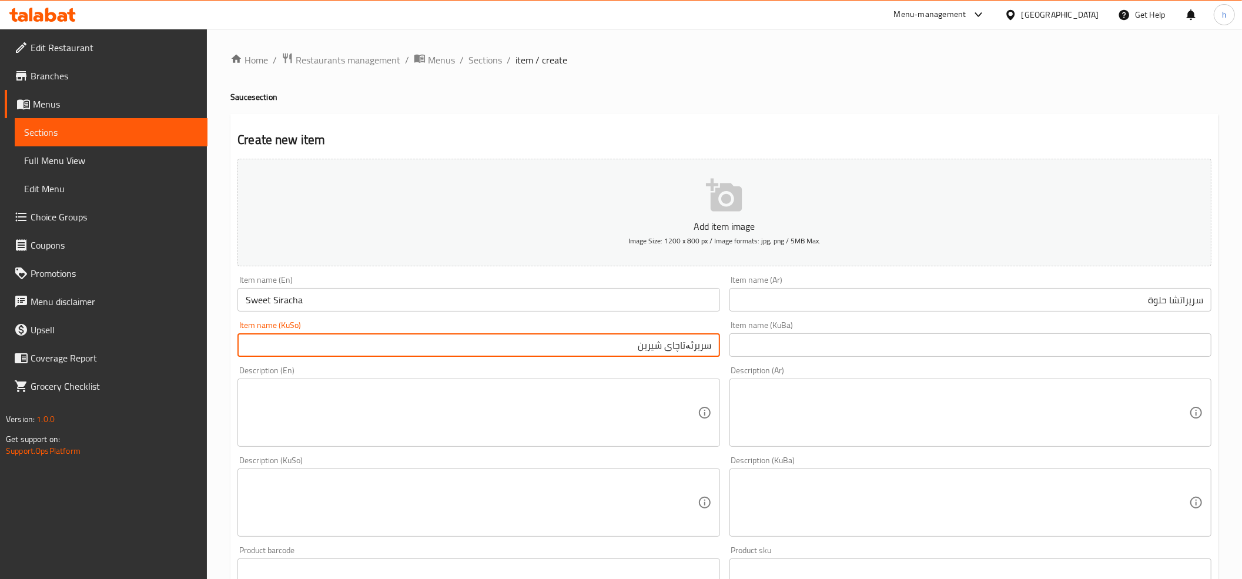
type input "سریرئەتاچای شیرین"
click at [781, 350] on input "text" at bounding box center [971, 345] width 482 height 24
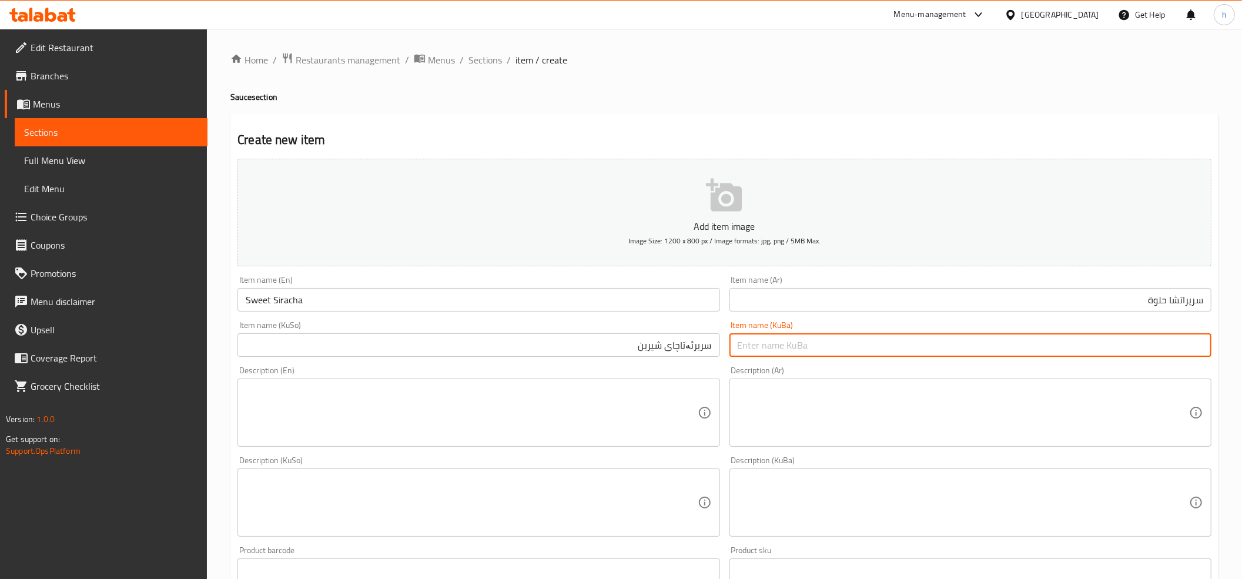
paste input "سریرئەتاچای شیرین"
type input "سریرئەتاچای شیرین"
click at [577, 390] on textarea at bounding box center [472, 413] width 452 height 56
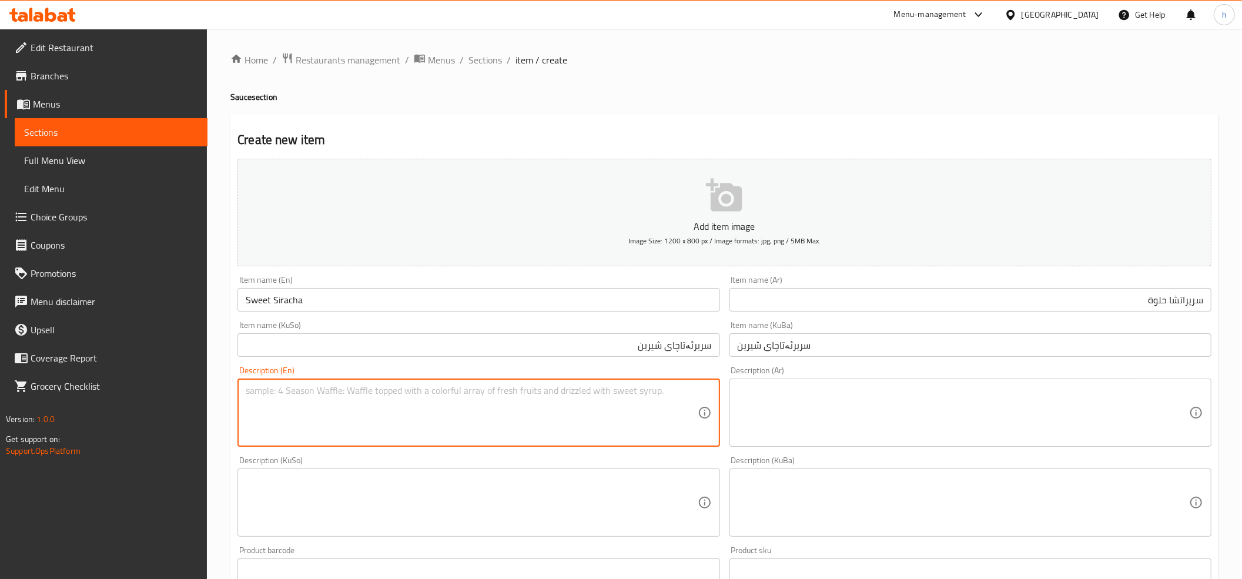
paste textarea "Sriracha Sauce"
click at [285, 389] on textarea "Sriracha Sauce" at bounding box center [472, 413] width 452 height 56
type textarea "Sriracha sauce"
click at [779, 409] on textarea at bounding box center [964, 413] width 452 height 56
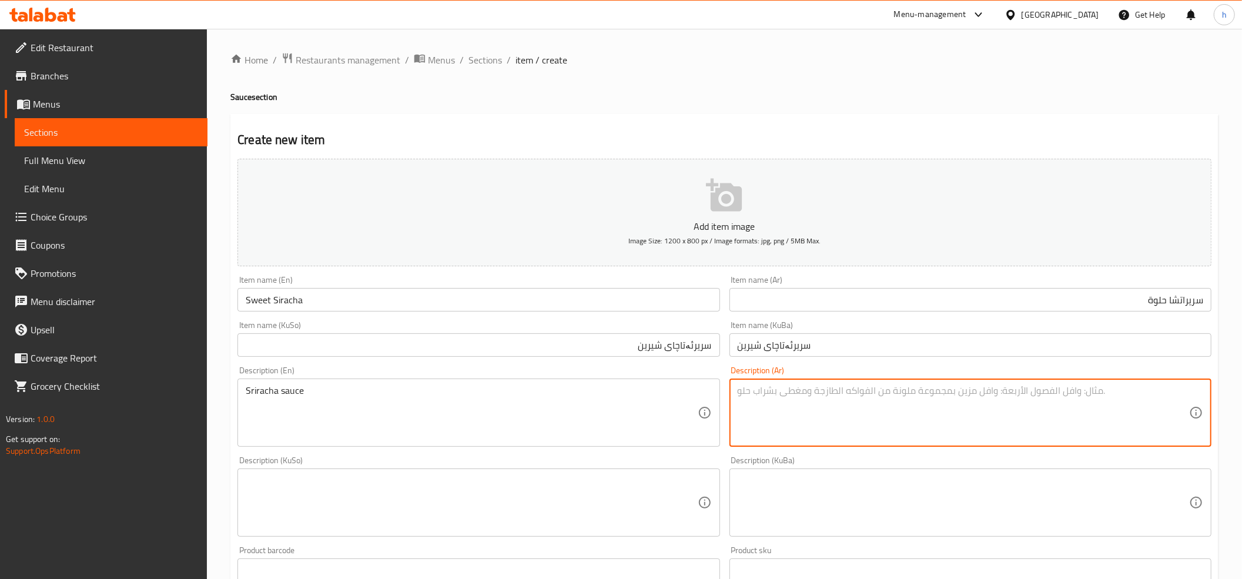
paste textarea "صوص سريراتشا"
type textarea "صوص سريراتشا"
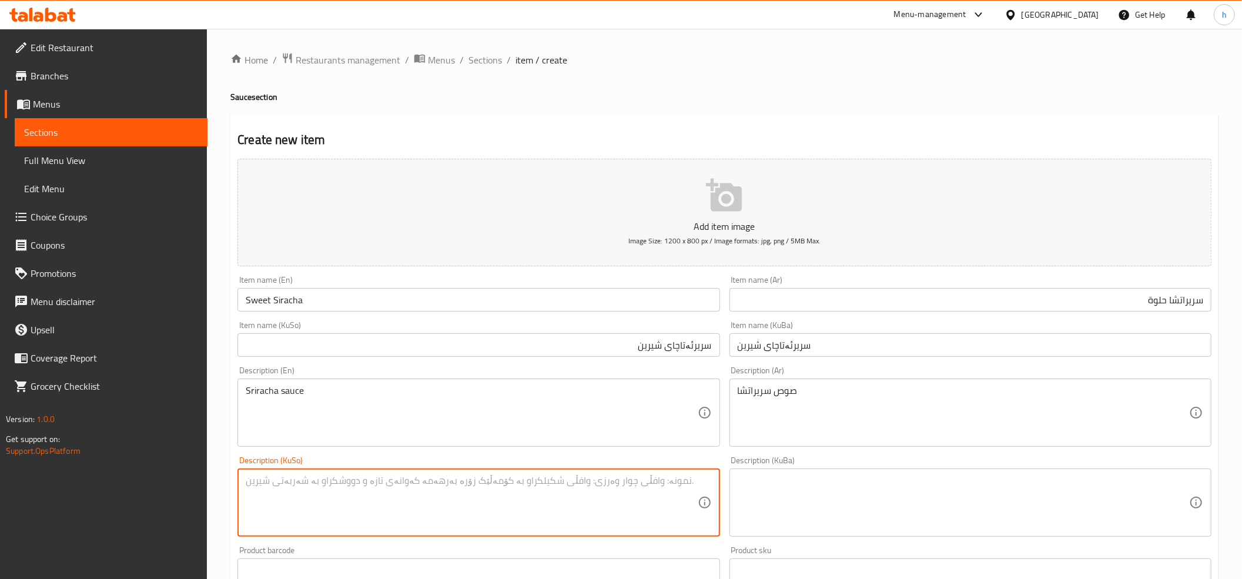
click at [650, 499] on textarea at bounding box center [472, 503] width 452 height 56
paste textarea "ساسی سریرئەتاچا"
type textarea "ساسی سریرئەتاچا"
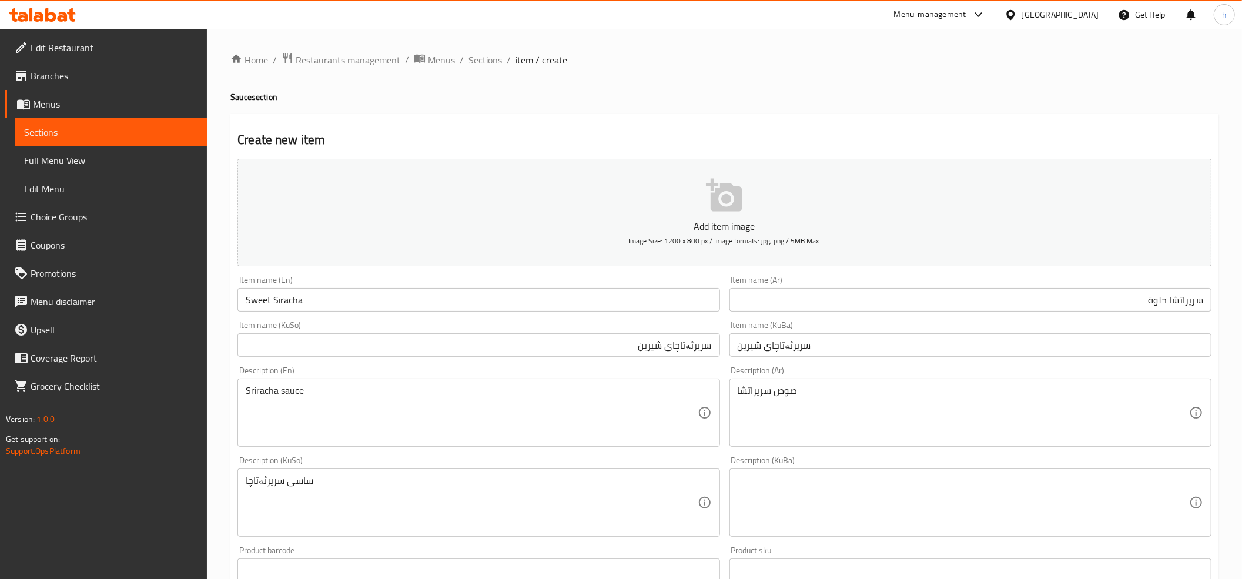
click at [781, 390] on textarea "صوص سريراتشا" at bounding box center [964, 413] width 452 height 56
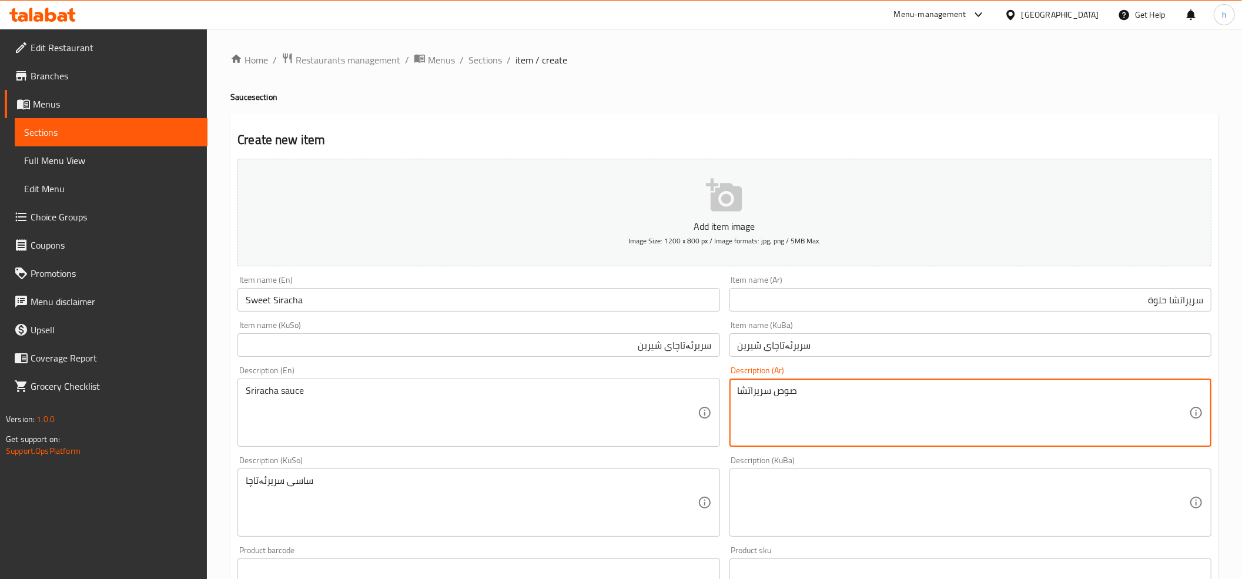
click at [781, 390] on textarea "صوص سريراتشا" at bounding box center [964, 413] width 452 height 56
paste textarea "مع لمسة من حلاوة تقدم لشخص"
type textarea "صوص سريراتشا مع لمسة من حلاوة تقدم لشخص"
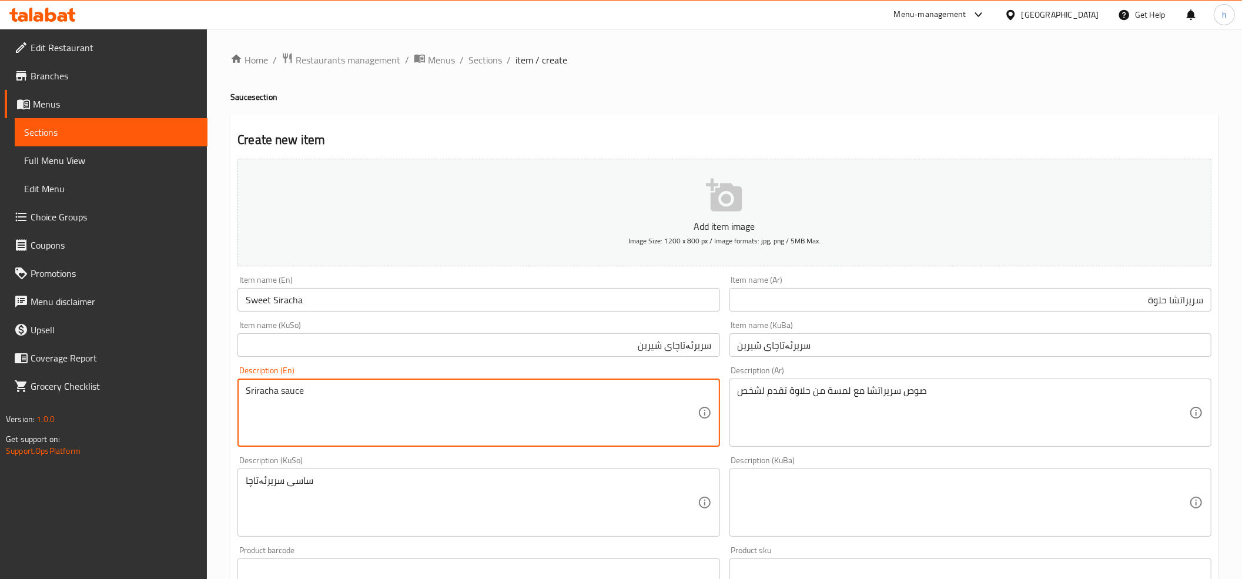
click at [316, 400] on textarea "Sriracha sauce" at bounding box center [472, 413] width 452 height 56
paste textarea "sriracha sauce with a touch of sweetness served for person"
click at [328, 390] on textarea "Sriracha sauce with a touch of sweetness served for person" at bounding box center [472, 413] width 452 height 56
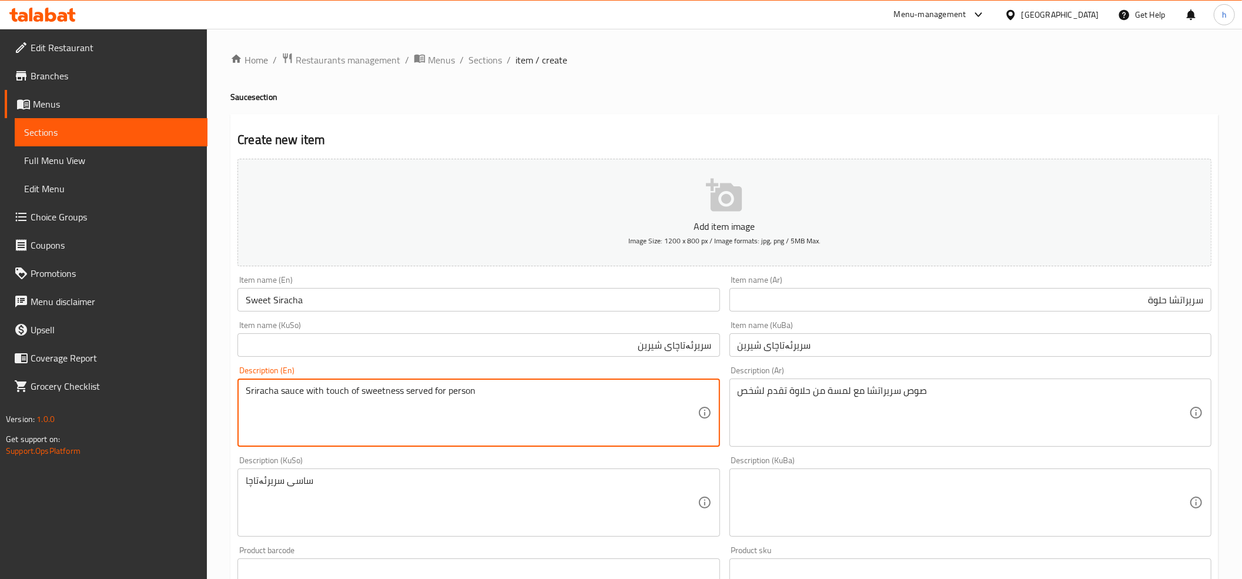
type textarea "Sriracha sauce with touch of sweetness served for person"
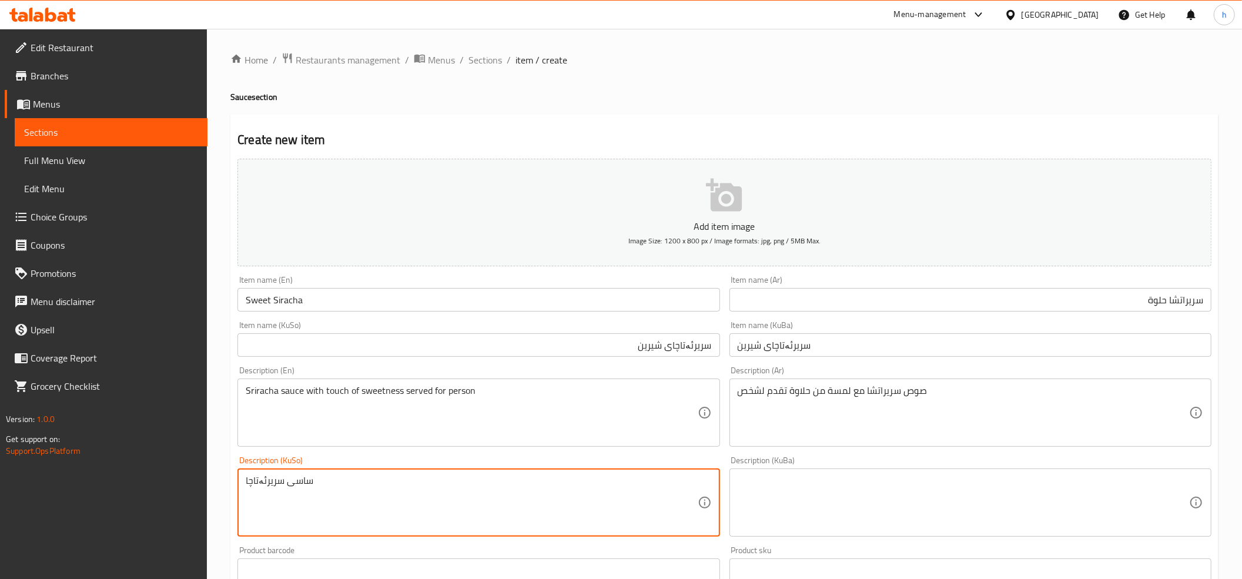
click at [386, 493] on textarea "ساسی سریرئەتاچا" at bounding box center [472, 503] width 452 height 56
click at [389, 493] on textarea "ساسی سریرئەتاچا" at bounding box center [472, 503] width 452 height 56
click at [589, 480] on textarea "ساسی سریرئەتاچا لەگەڵ هەنێک شیرینی بۆ کەسێک" at bounding box center [472, 503] width 452 height 56
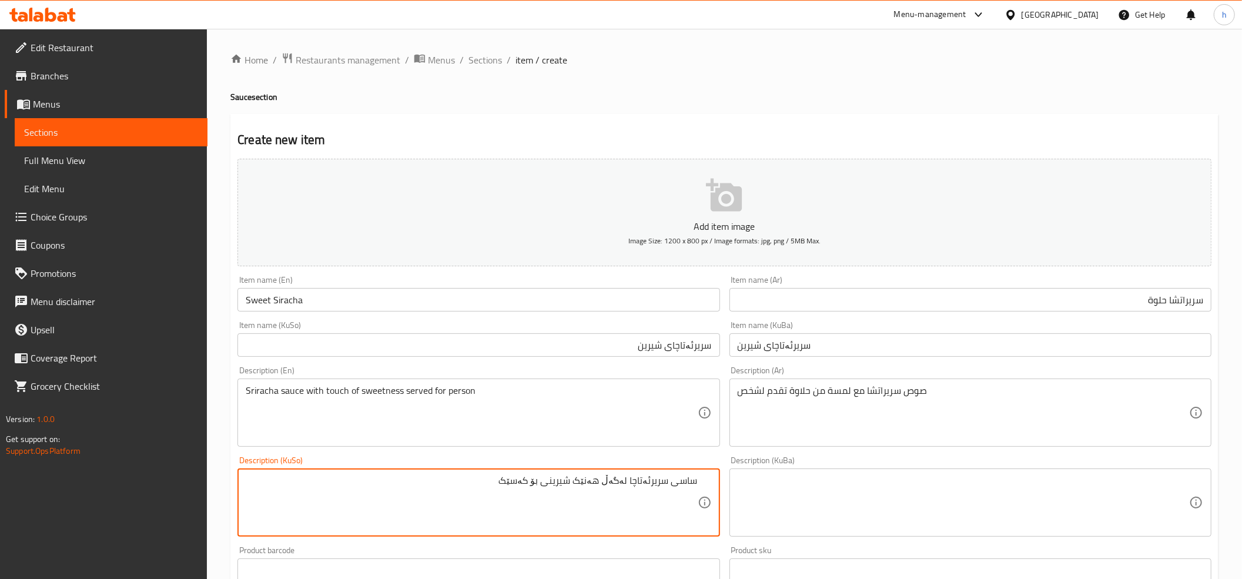
click at [586, 483] on textarea "ساسی سریرئەتاچا لەگەڵ هەنێک شیرینی بۆ کەسێک" at bounding box center [472, 503] width 452 height 56
click at [553, 483] on textarea "ساسی سریرئەتاچا لەگەڵ هەنێک شیرینی بۆ کەسێک" at bounding box center [472, 503] width 452 height 56
click at [637, 476] on textarea "ساسی سریرئەتاچا لەگەڵ هەنێک شیرینی پێشکەش دەکرێت بۆ کەسێک" at bounding box center [472, 503] width 452 height 56
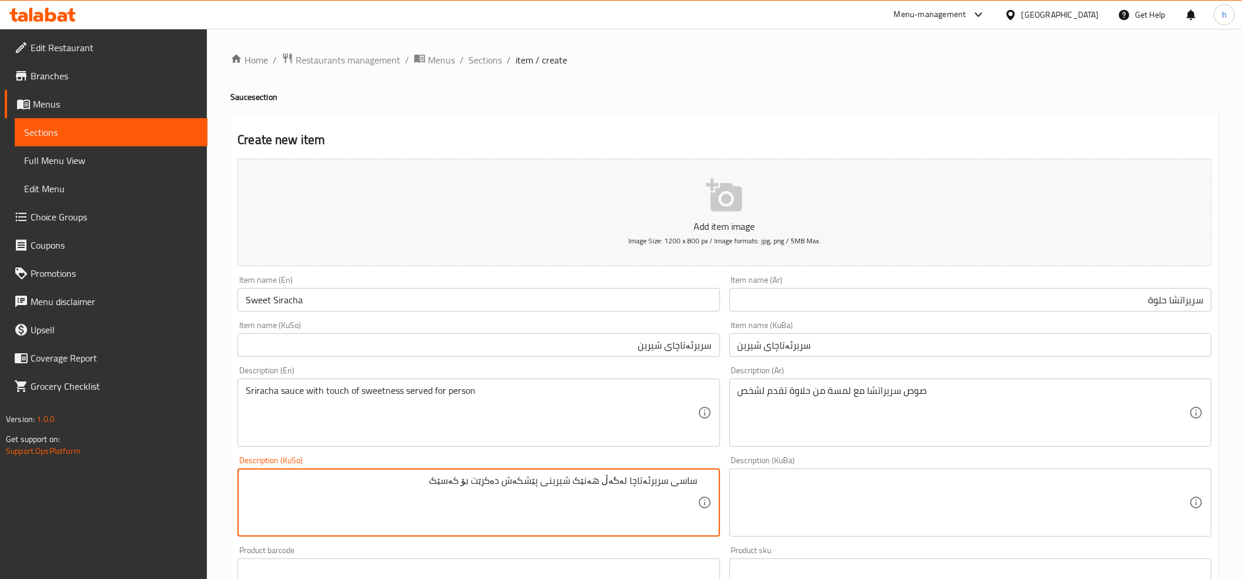
type textarea "ساسی سریرئەتاچا لەگەڵ هەنێک شیرینی پێشکەش دەکرێت بۆ کەسێک"
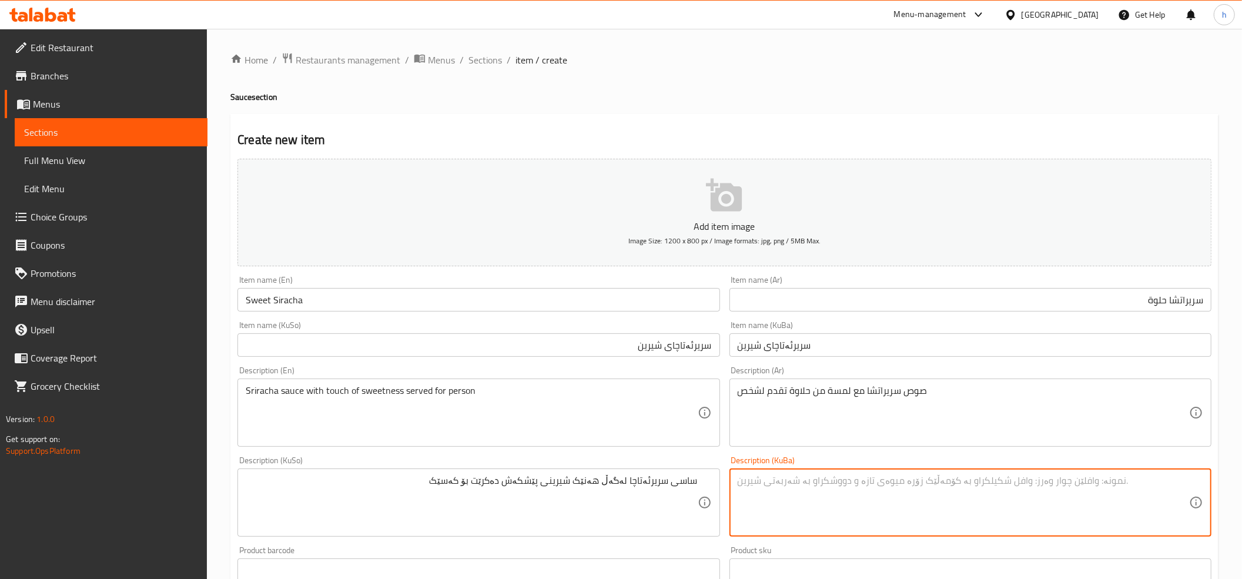
click at [906, 524] on textarea at bounding box center [964, 503] width 452 height 56
paste textarea "ساسی سریرئەتاچا لەگەڵ هەنێک شیرینی پێشکەش دەکرێت بۆ کەسێک"
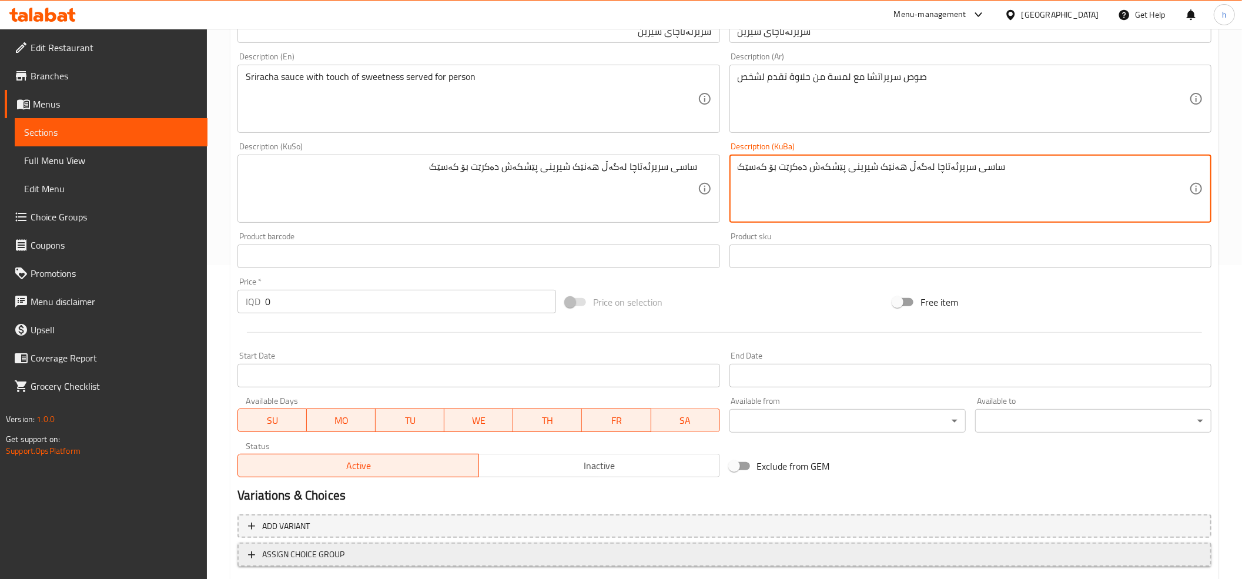
scroll to position [386, 0]
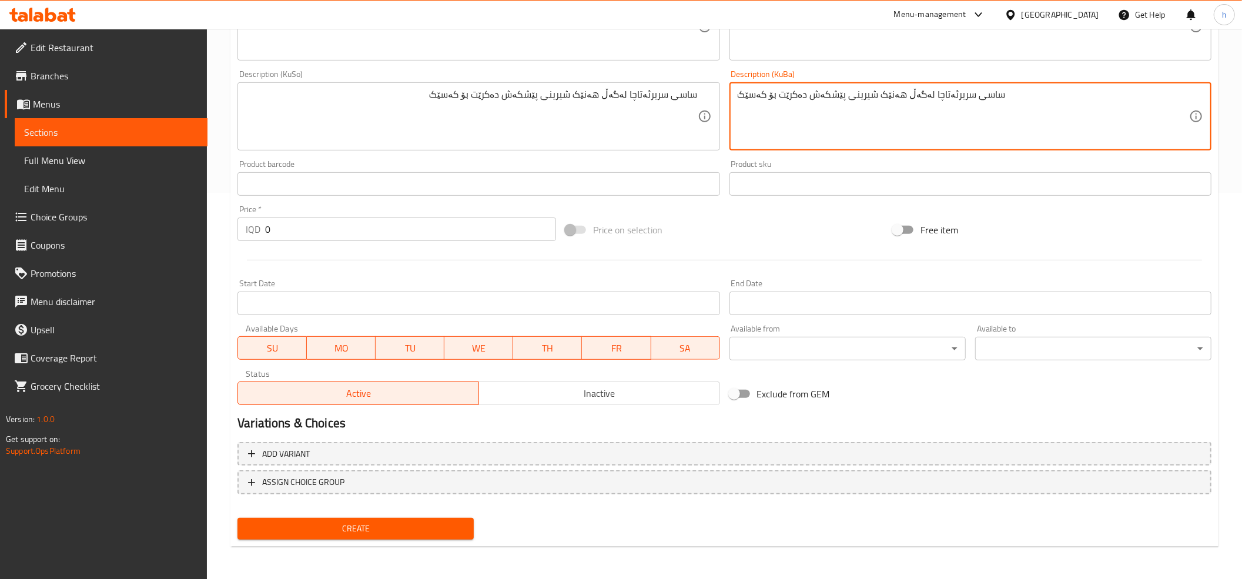
type textarea "ساسی سریرئەتاچا لەگەڵ هەنێک شیرینی پێشکەش دەکرێت بۆ کەسێک"
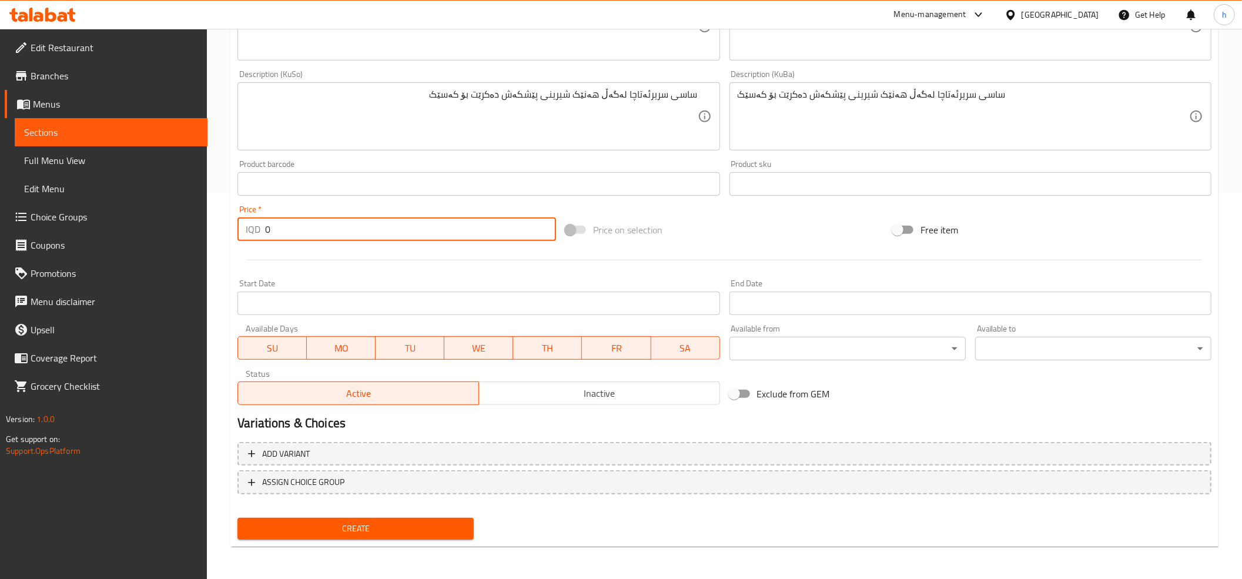
click at [320, 240] on input "0" at bounding box center [410, 230] width 291 height 24
drag, startPoint x: 283, startPoint y: 229, endPoint x: 258, endPoint y: 232, distance: 25.5
click at [258, 232] on div "IQD 0 Price *" at bounding box center [397, 230] width 319 height 24
paste input "75"
type input "750"
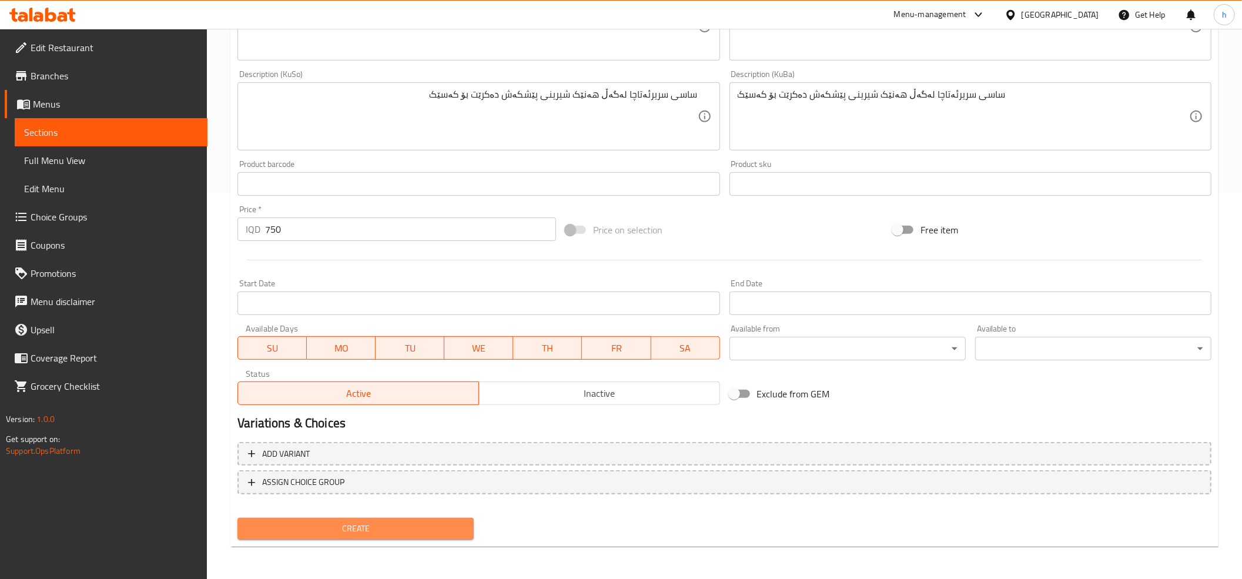
click at [415, 518] on button "Create" at bounding box center [356, 529] width 236 height 22
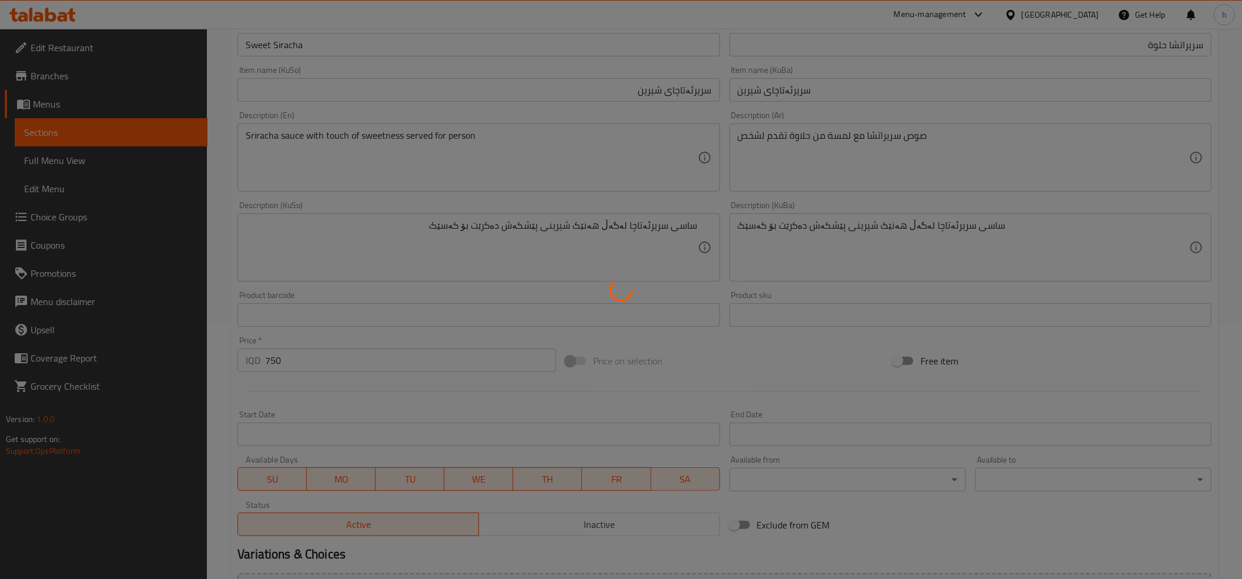
type input "0"
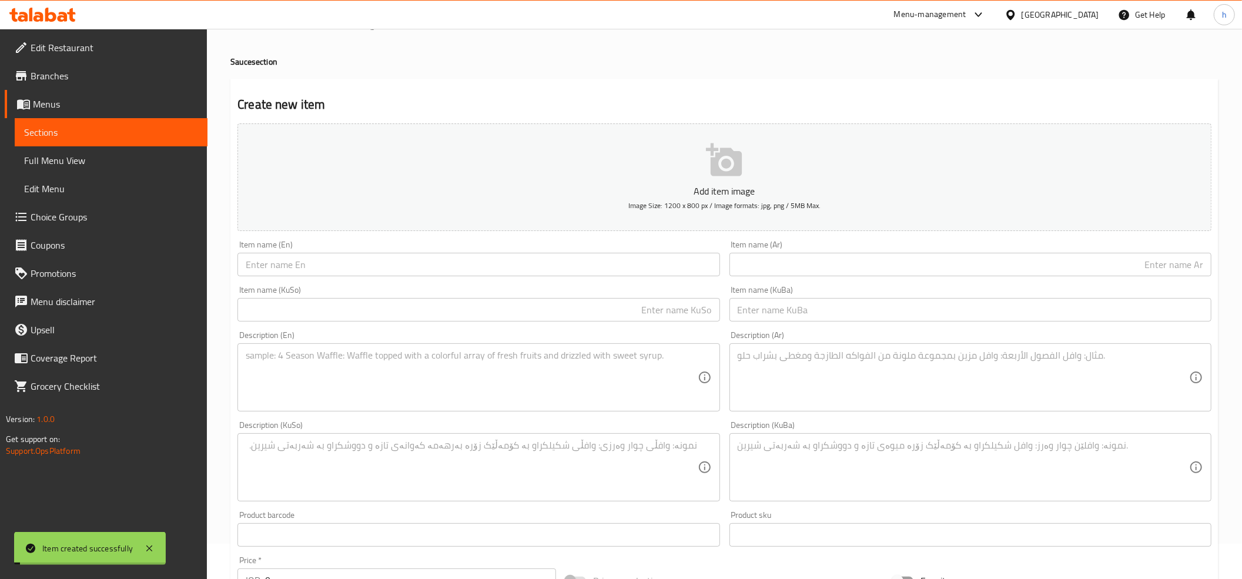
scroll to position [0, 0]
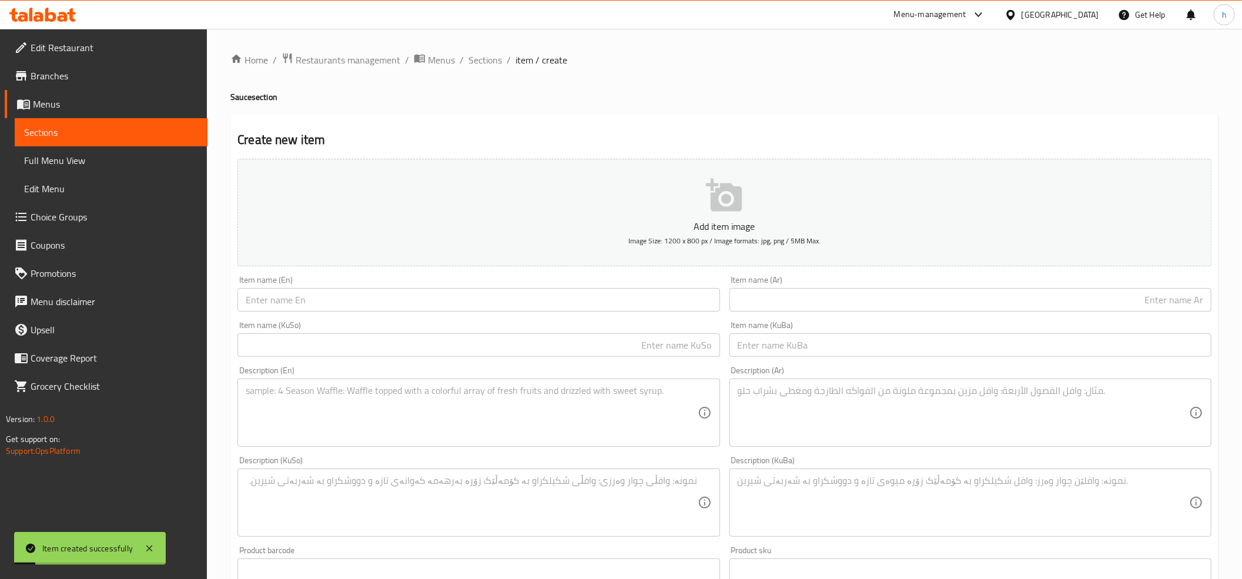
click at [38, 135] on span "Sections" at bounding box center [111, 132] width 174 height 14
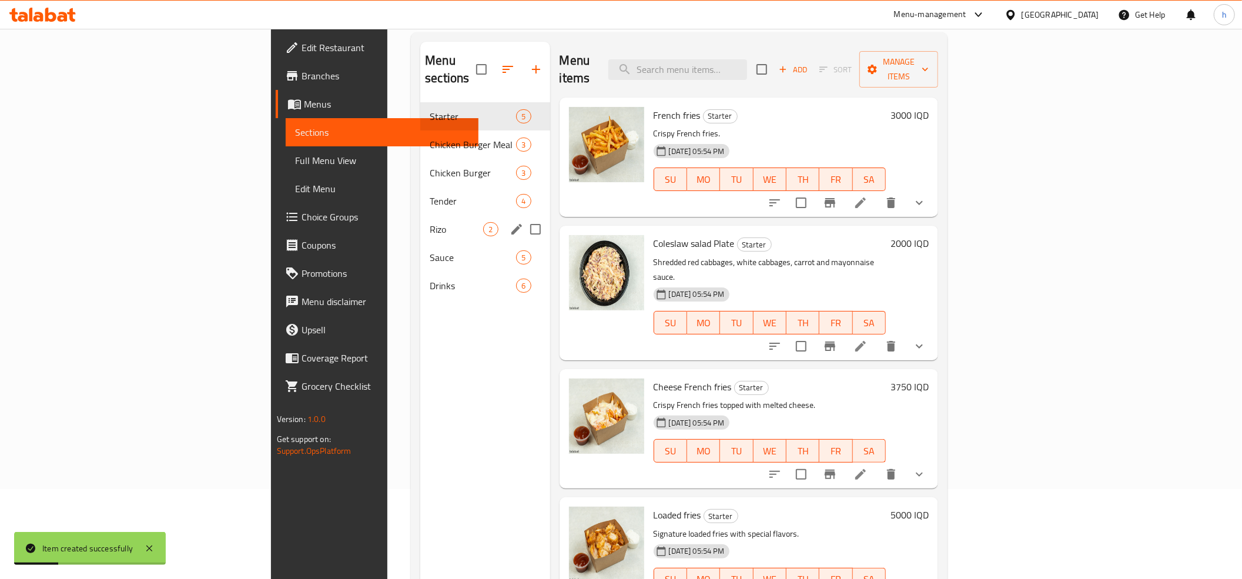
scroll to position [165, 0]
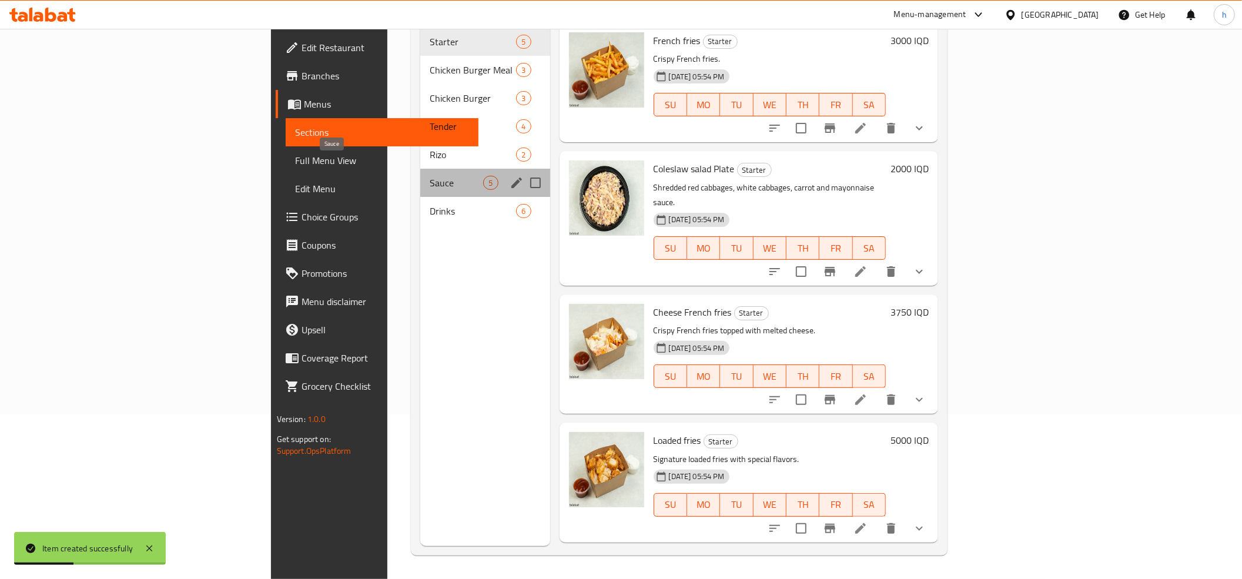
click at [430, 176] on span "Sauce" at bounding box center [457, 183] width 54 height 14
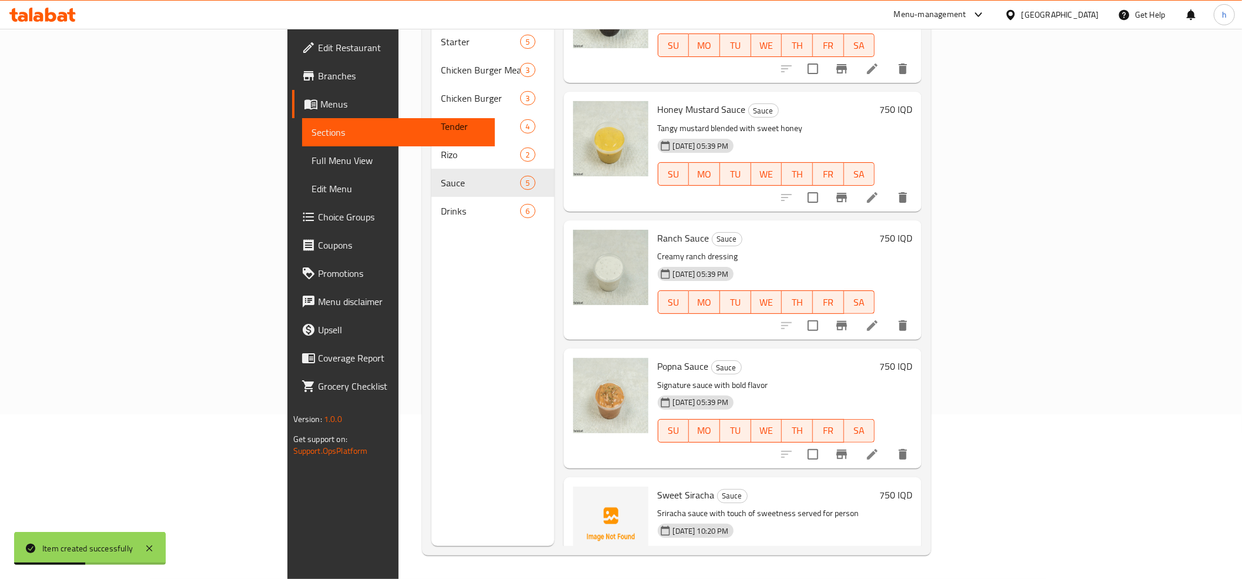
scroll to position [92, 0]
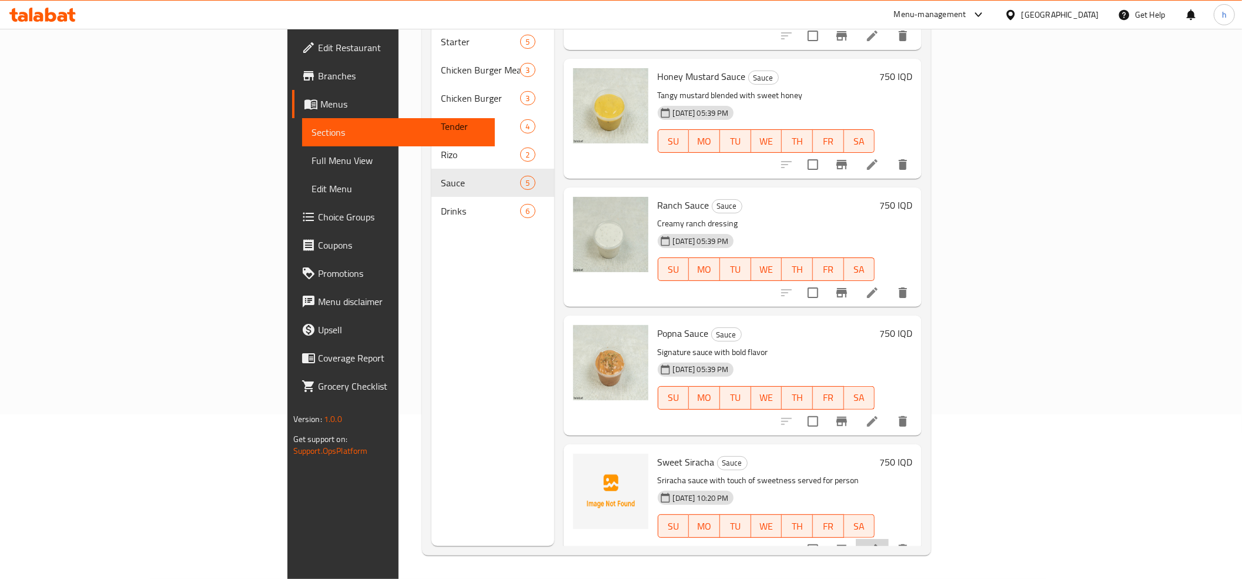
click at [889, 539] on li at bounding box center [872, 549] width 33 height 21
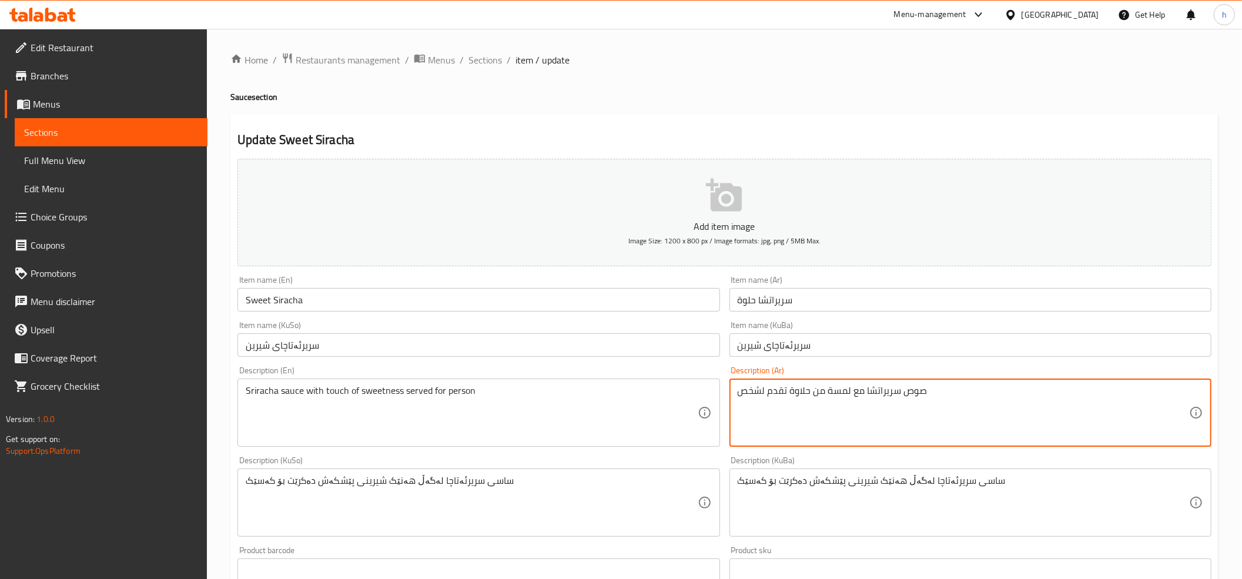
click at [781, 392] on textarea "صوص سريراتشا مع لمسة من حلاوة تقدم لشخص" at bounding box center [964, 413] width 452 height 56
paste textarea "يقدم يكفي لفرد"
click at [774, 392] on textarea "صوص سريراتشا مع لمسة من حلاوة يقدم يكفي لفرد" at bounding box center [964, 413] width 452 height 56
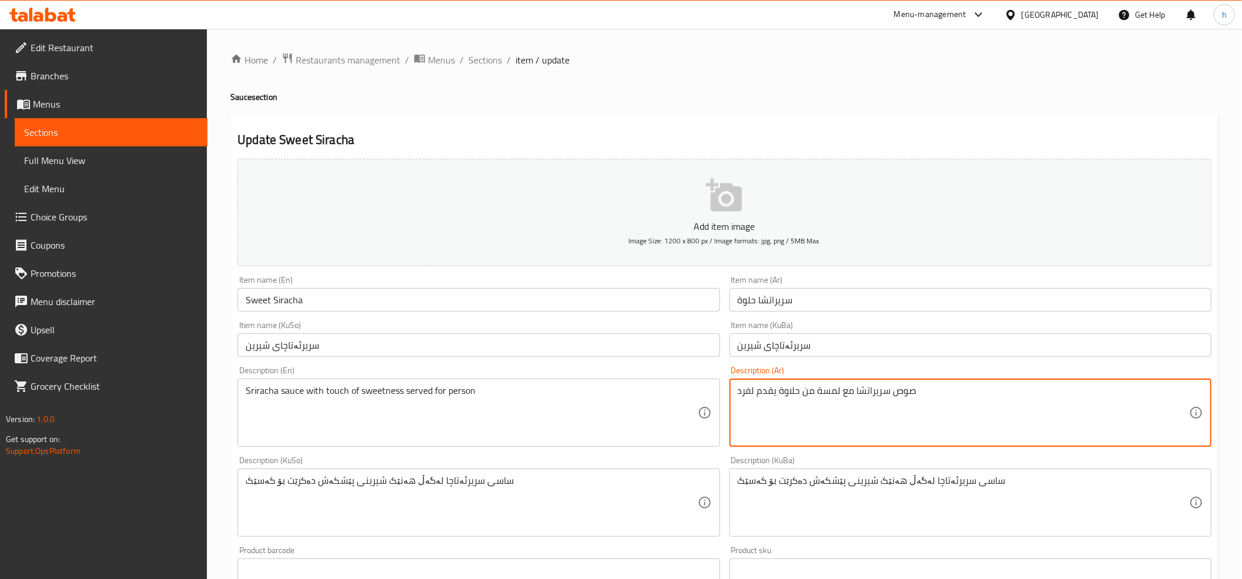
click at [741, 390] on textarea "صوص سريراتشا مع لمسة من حلاوة يقدم لفرد" at bounding box center [964, 413] width 452 height 56
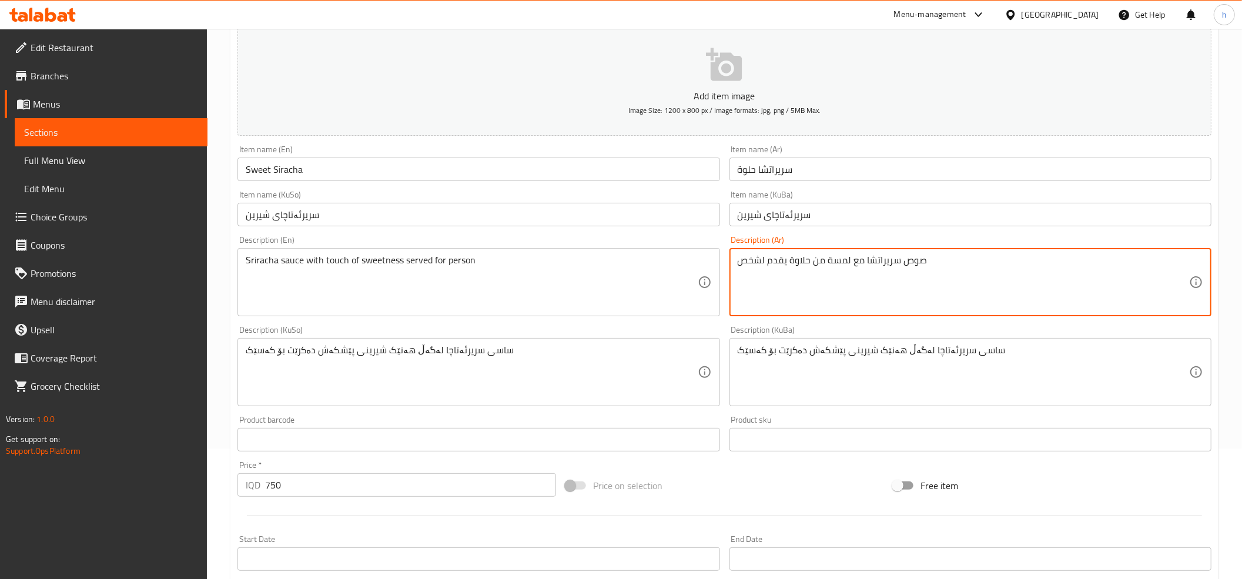
type textarea "صوص سريراتشا مع لمسة من حلاوة يقدم لشخص"
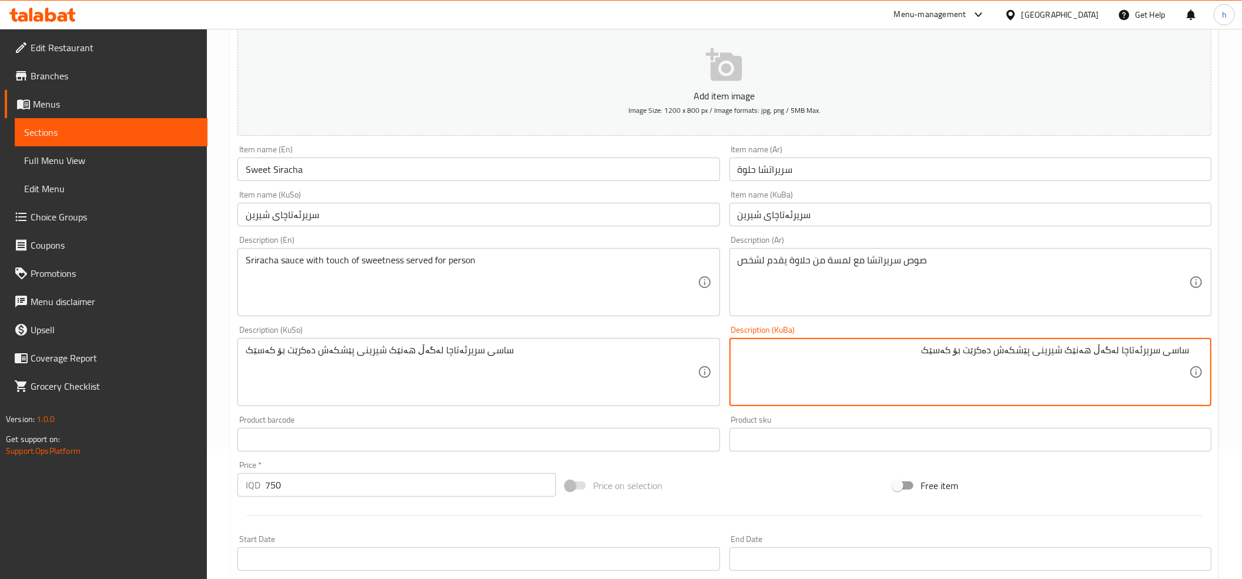
click at [1095, 349] on textarea "ساسی سریرئەتاچا لەگەڵ هەنێک شیرینی پێشکەش دەکرێت بۆ کەسێک" at bounding box center [964, 373] width 452 height 56
paste textarea "لەمسەیەک"
type textarea "ساسی سریرئەتاچا لەگەڵ لەمسەیەک لە شیرینی پێشکەش دەکرێت بۆ کەسێک"
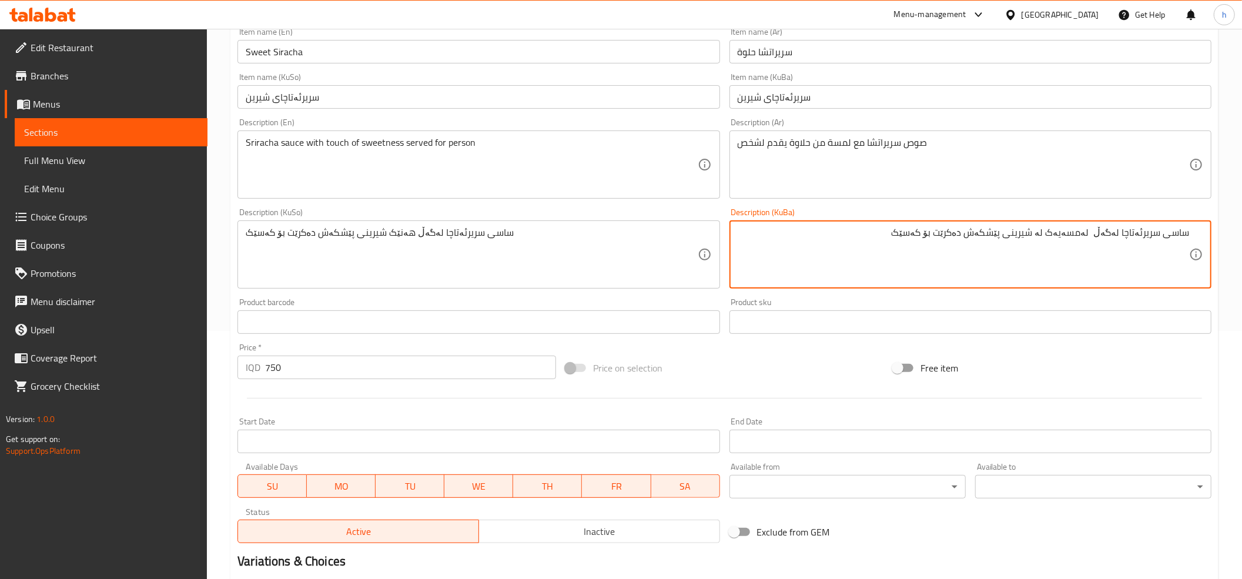
scroll to position [386, 0]
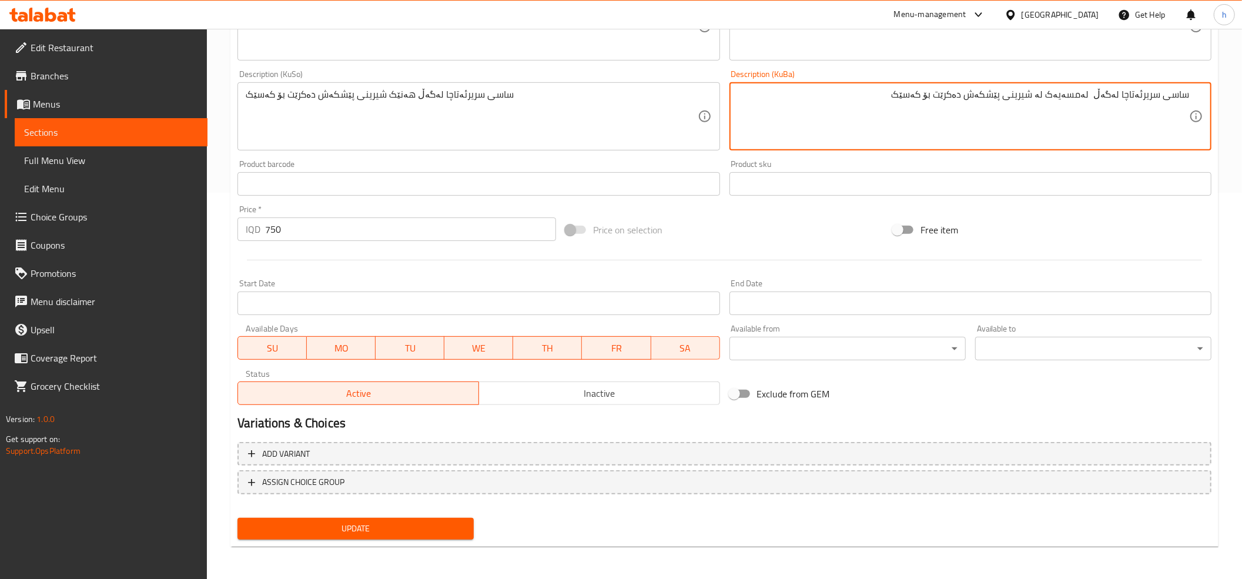
click at [420, 525] on span "Update" at bounding box center [356, 529] width 218 height 15
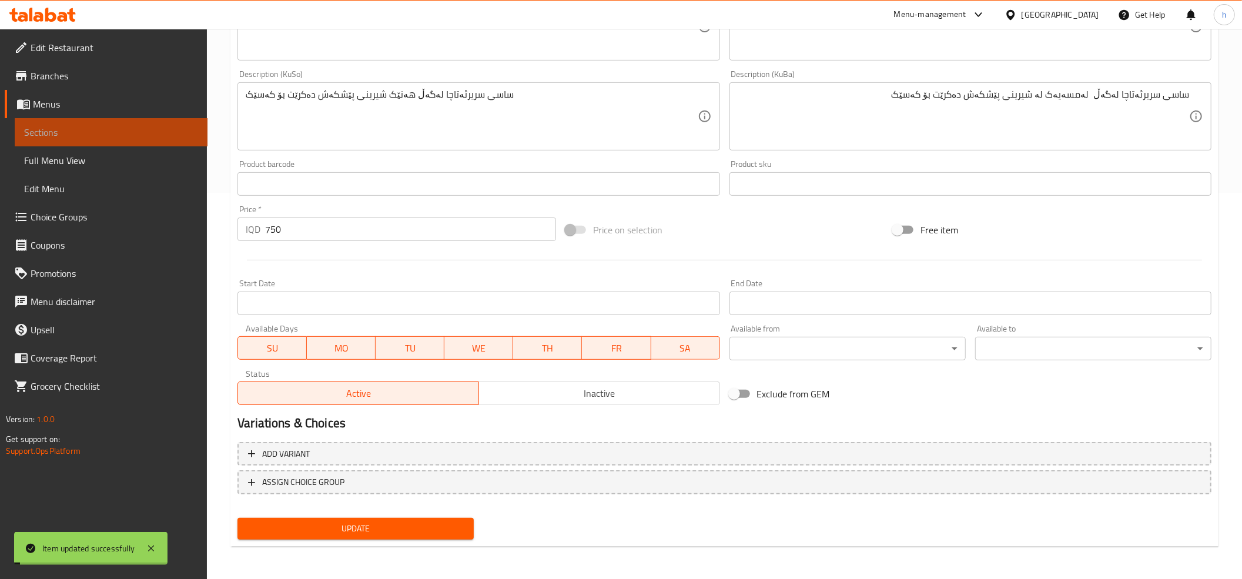
click at [72, 128] on span "Sections" at bounding box center [111, 132] width 174 height 14
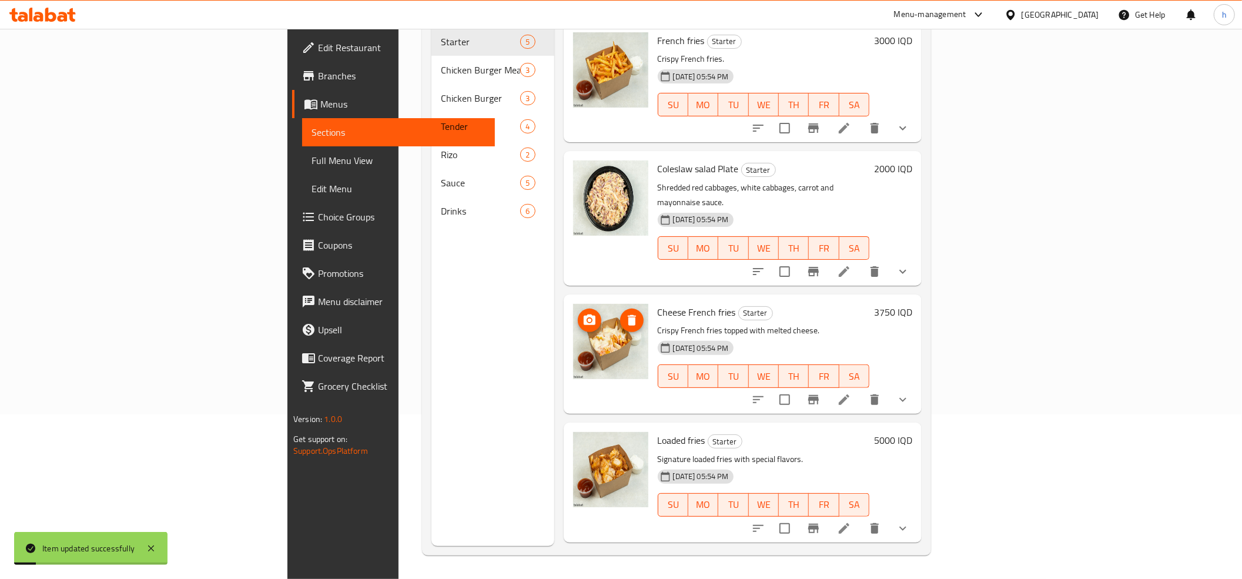
scroll to position [92, 0]
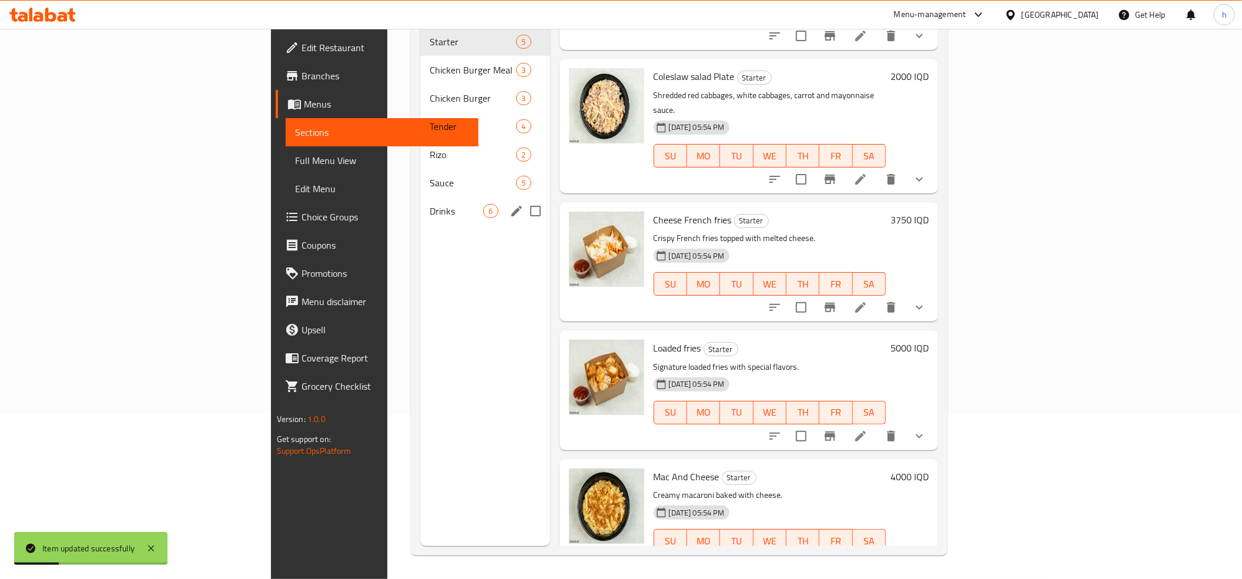
click at [430, 204] on span "Drinks" at bounding box center [457, 211] width 54 height 14
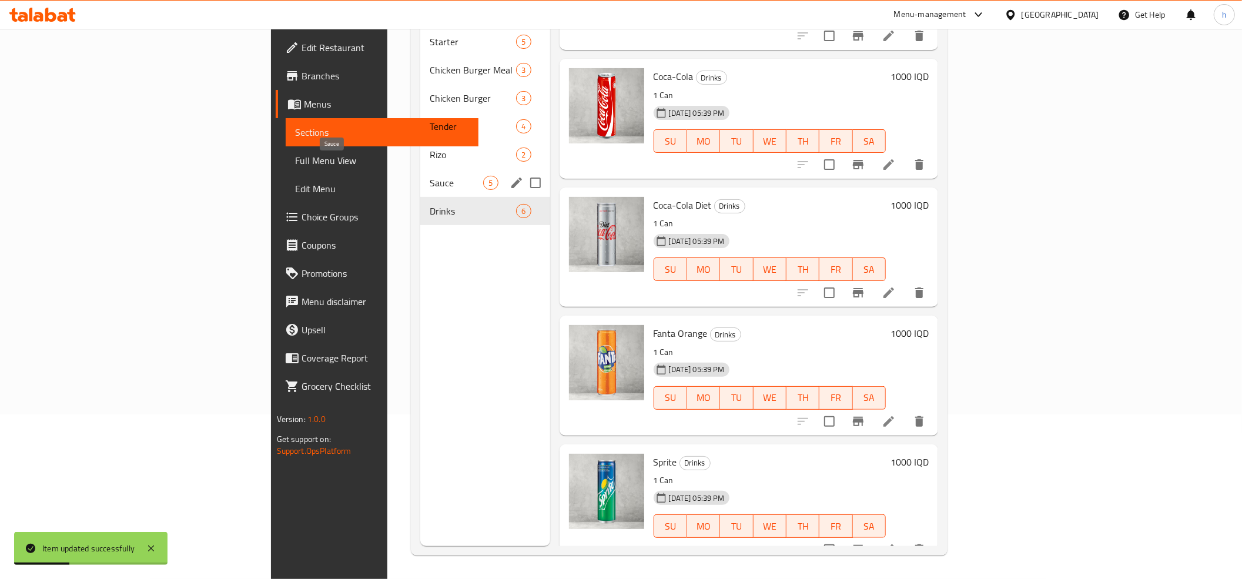
click at [430, 176] on span "Sauce" at bounding box center [457, 183] width 54 height 14
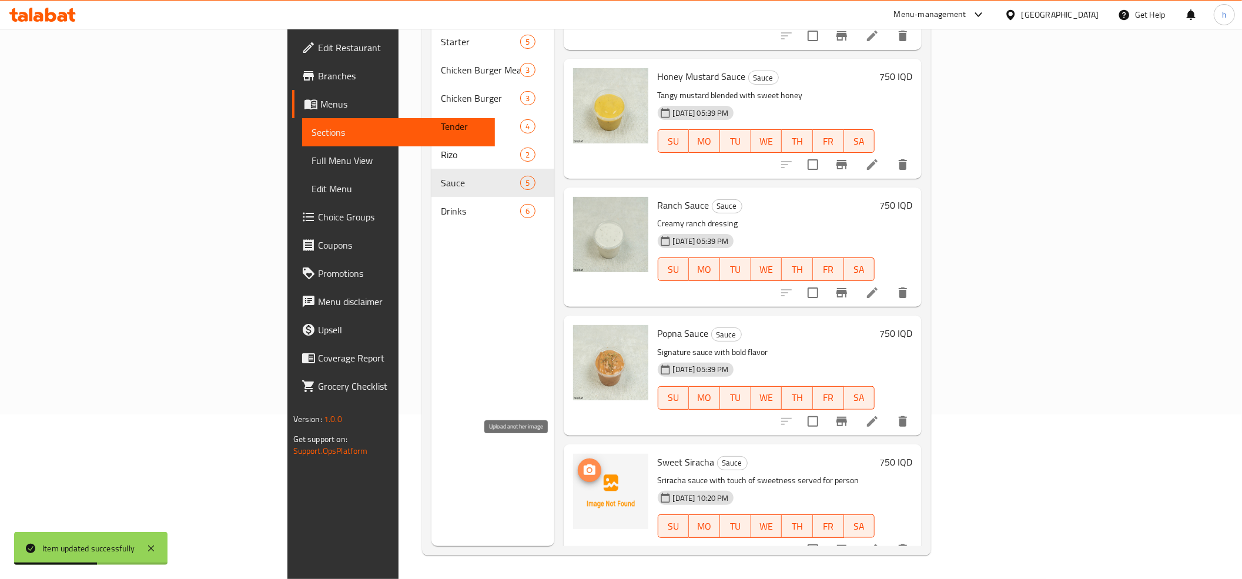
click at [584, 465] on icon "upload picture" at bounding box center [590, 470] width 12 height 11
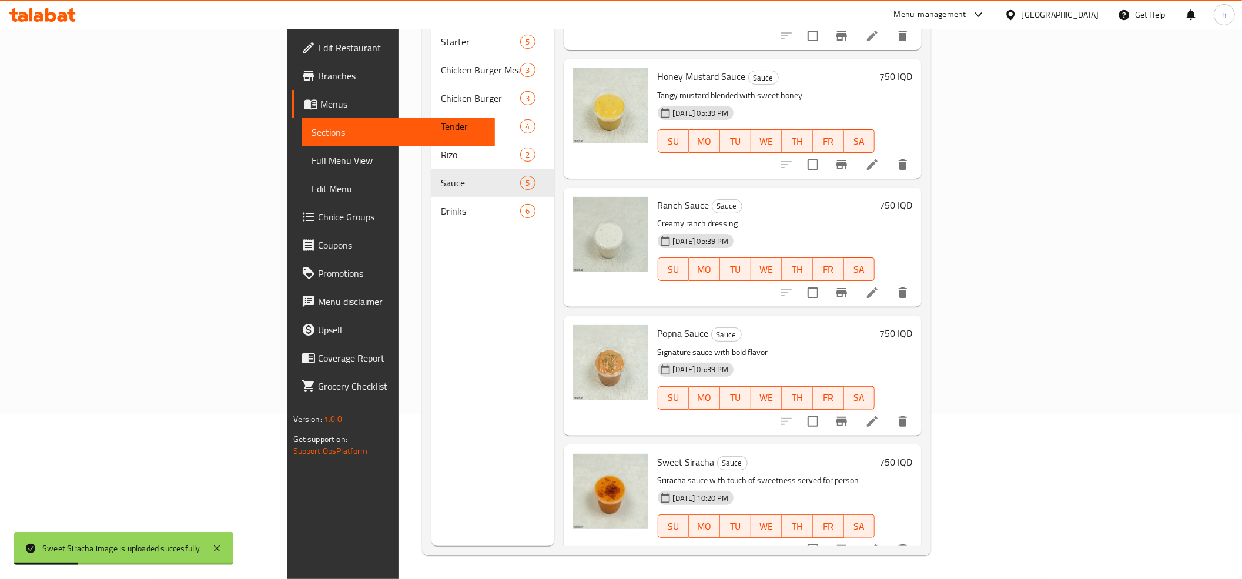
click at [312, 153] on span "Full Menu View" at bounding box center [399, 160] width 174 height 14
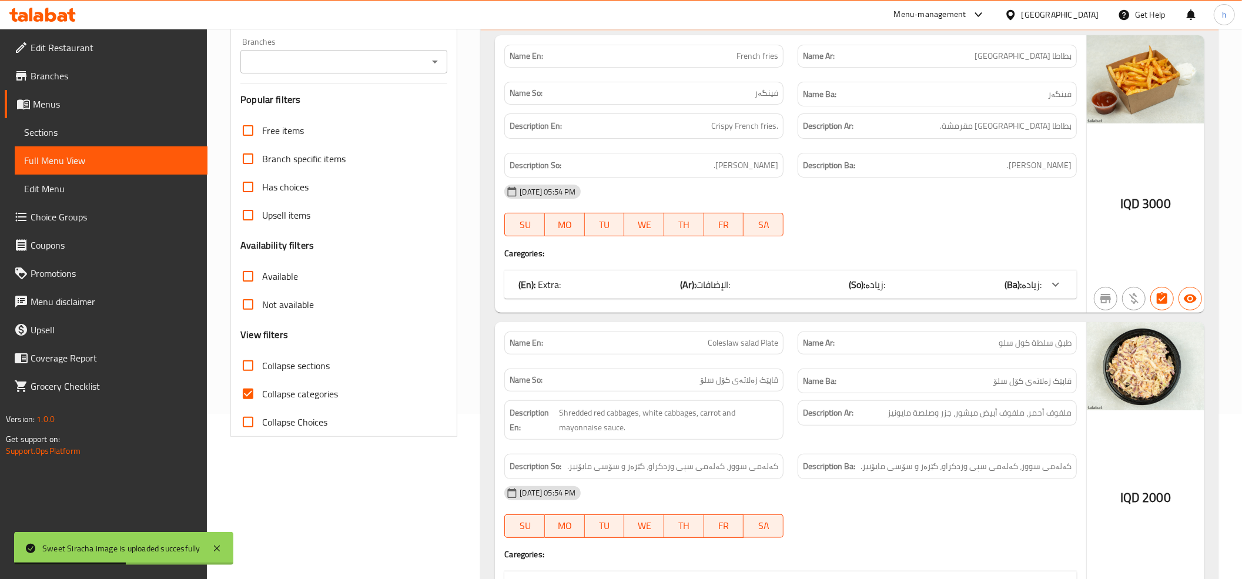
click at [241, 394] on input "Collapse categories" at bounding box center [248, 394] width 28 height 28
checkbox input "false"
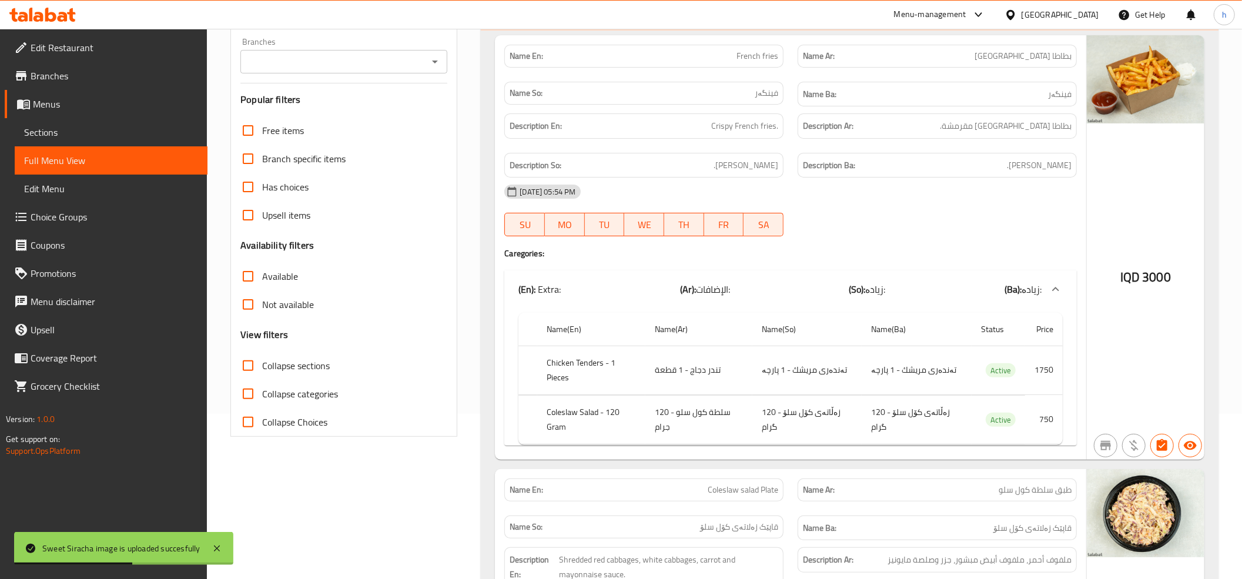
click at [248, 366] on input "Collapse sections" at bounding box center [248, 366] width 28 height 28
checkbox input "true"
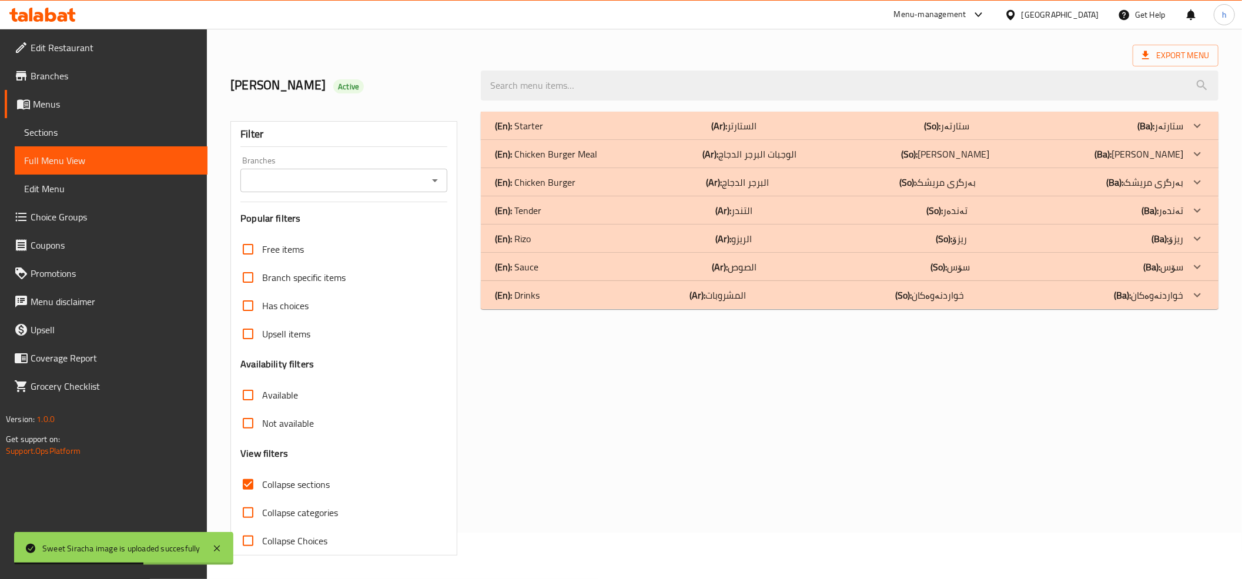
scroll to position [48, 0]
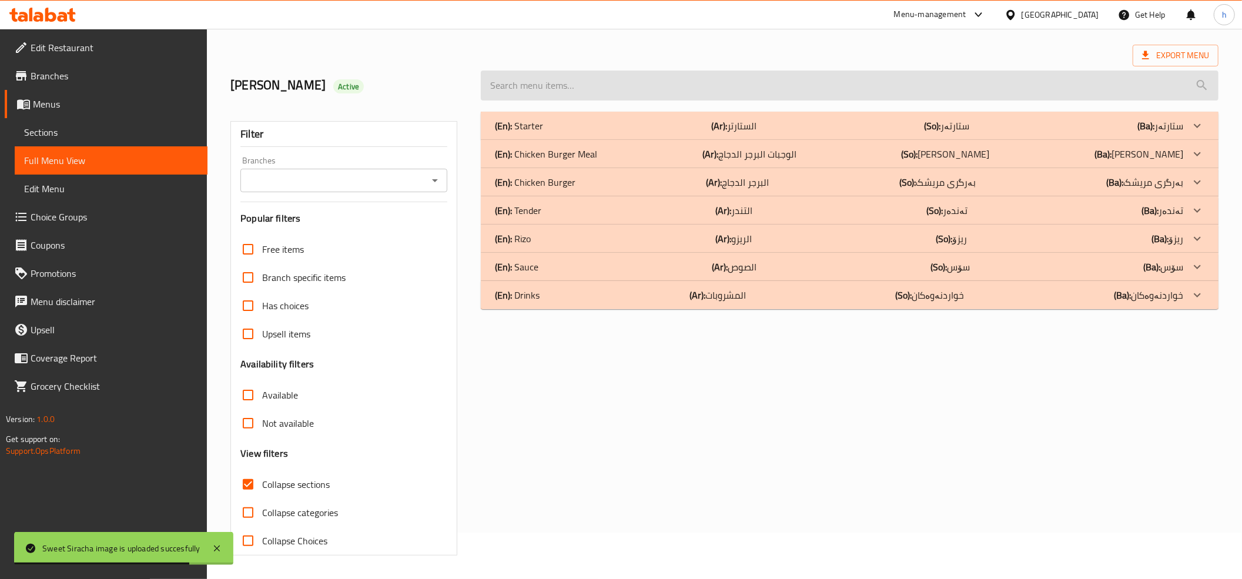
click at [541, 80] on input "search" at bounding box center [850, 86] width 738 height 30
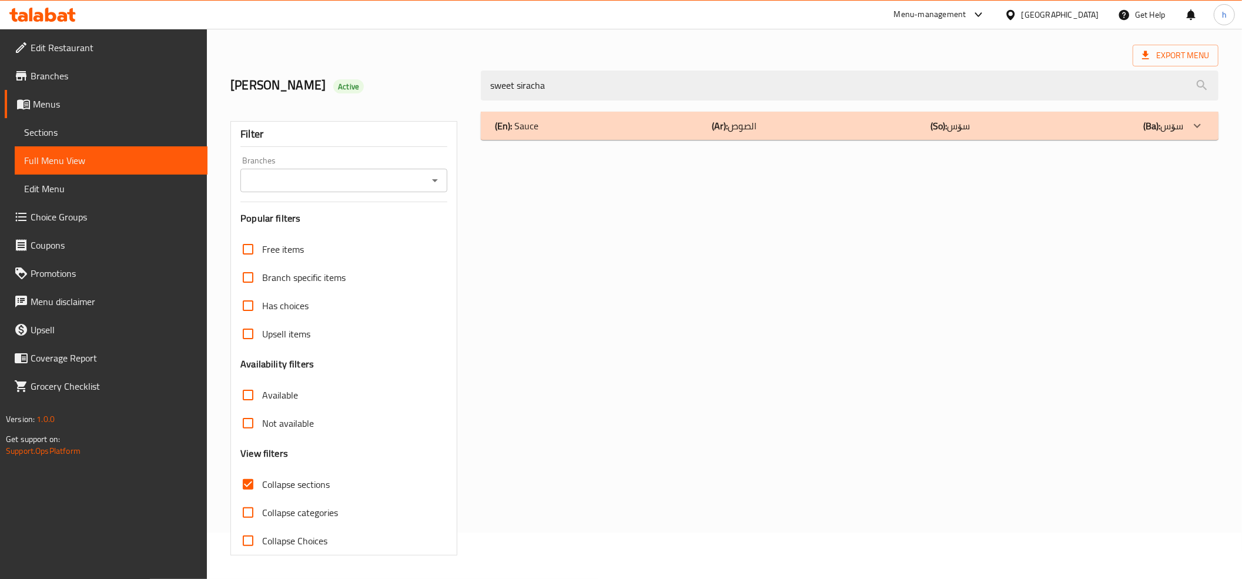
type input "sweet siracha"
click at [1021, 136] on div "(En): Sauce (Ar): الصوص (So): سۆس (Ba): سۆس" at bounding box center [850, 126] width 738 height 28
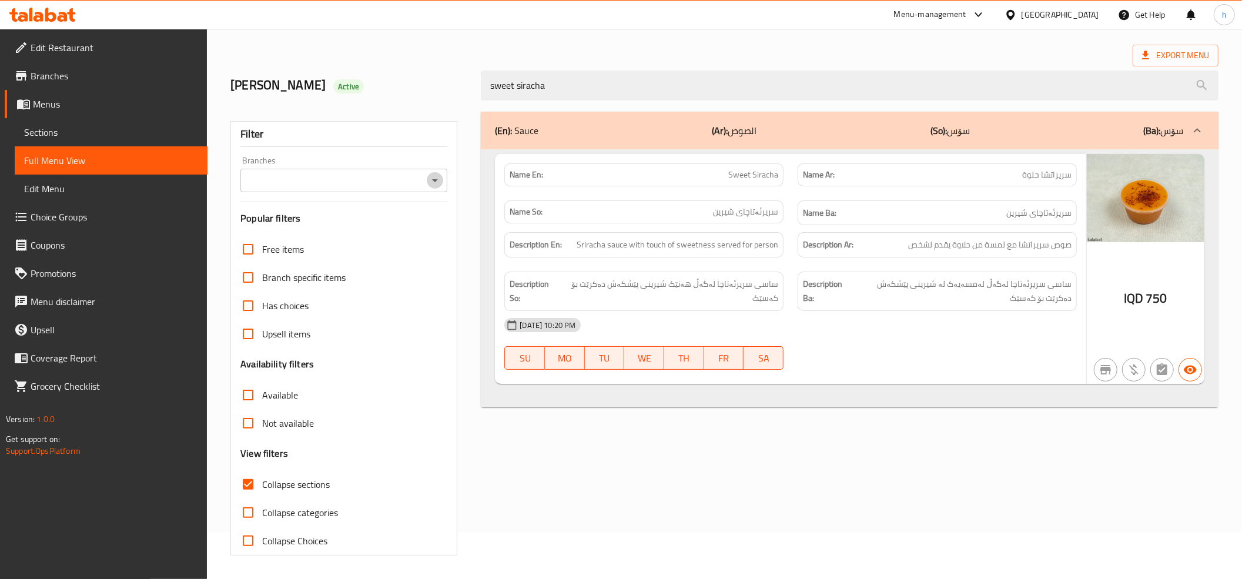
drag, startPoint x: 438, startPoint y: 179, endPoint x: 434, endPoint y: 191, distance: 11.9
click at [437, 179] on icon "Open" at bounding box center [435, 180] width 14 height 14
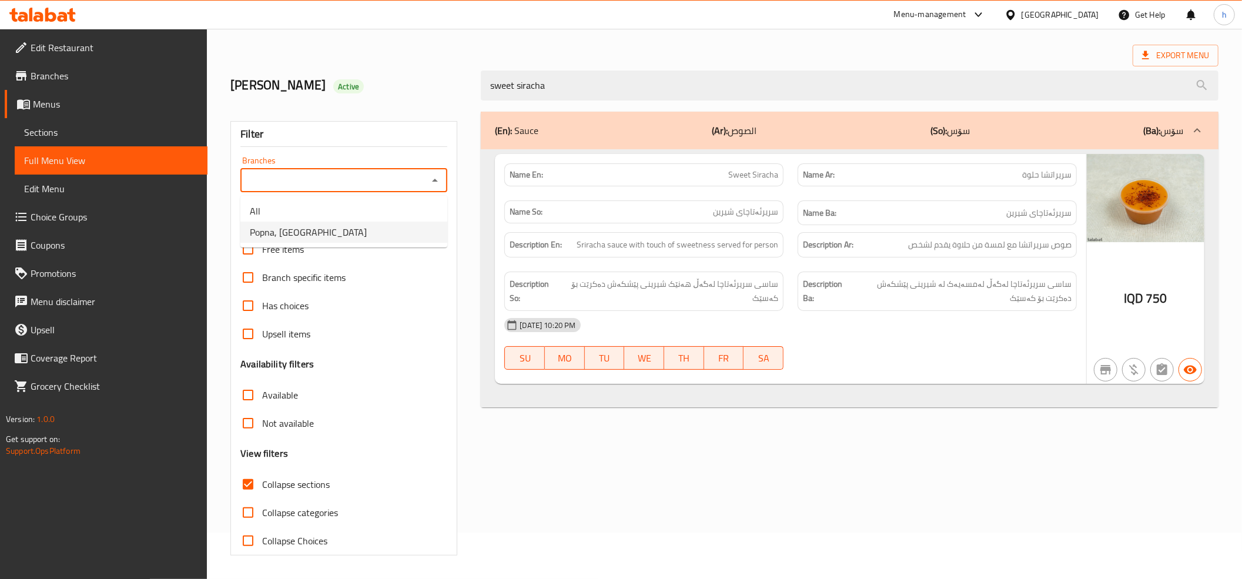
click at [380, 240] on li "Popna, [GEOGRAPHIC_DATA]" at bounding box center [343, 232] width 207 height 21
type input "Popna, [GEOGRAPHIC_DATA]"
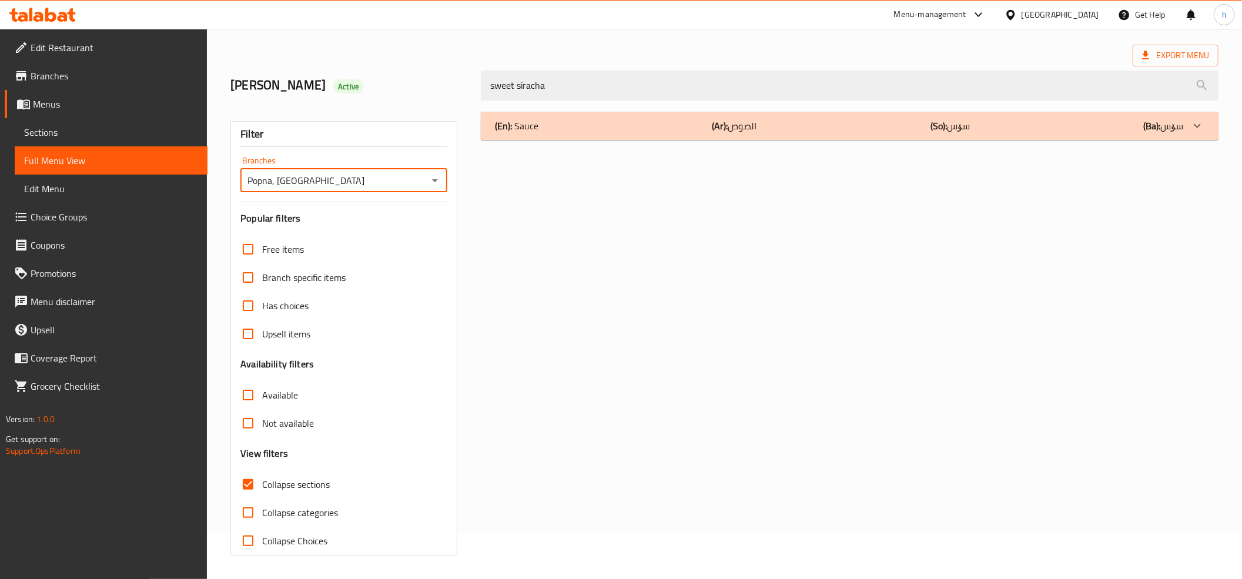
click at [607, 131] on div "(En): Sauce (Ar): الصوص (So): سۆس (Ba): سۆس" at bounding box center [839, 126] width 689 height 14
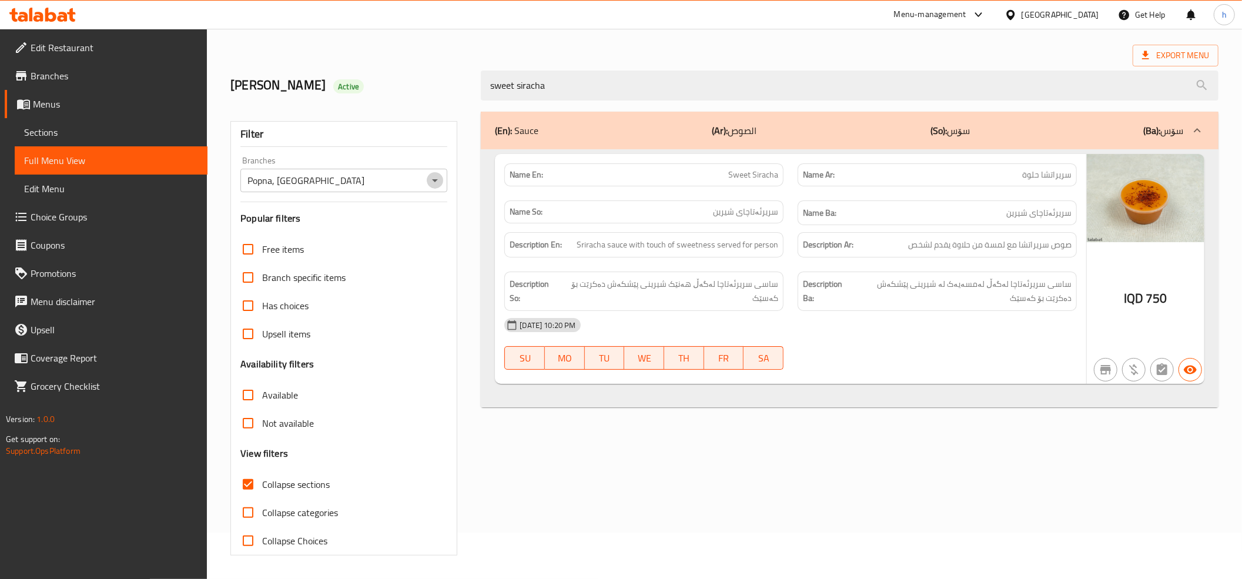
click at [435, 186] on icon "Open" at bounding box center [435, 180] width 14 height 14
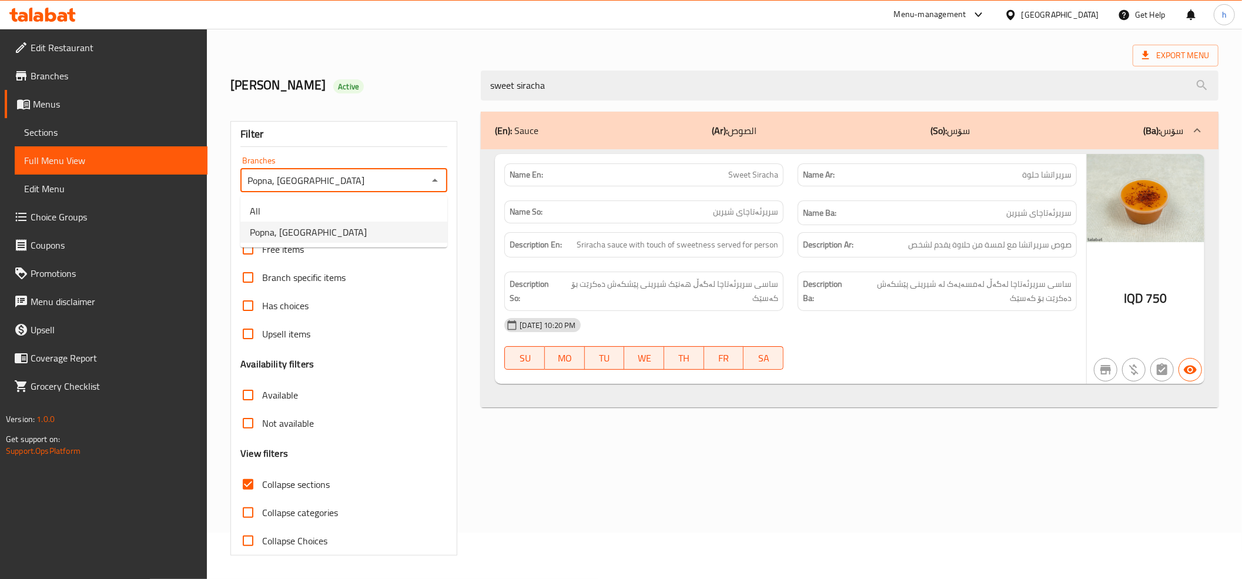
click at [435, 186] on icon "Close" at bounding box center [435, 180] width 14 height 14
